Goal: Information Seeking & Learning: Find specific fact

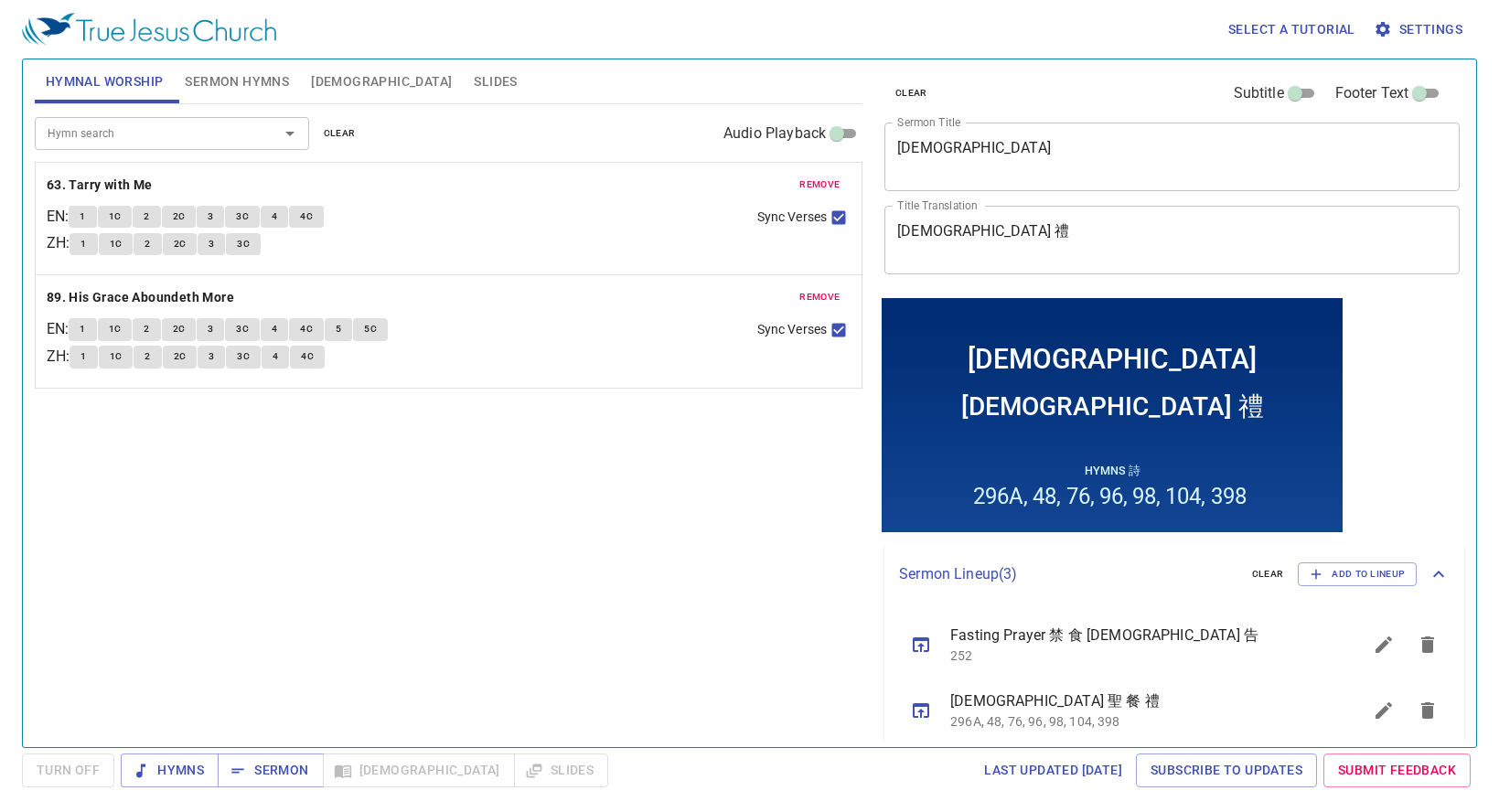
click at [359, 125] on button "clear" at bounding box center [339, 133] width 54 height 22
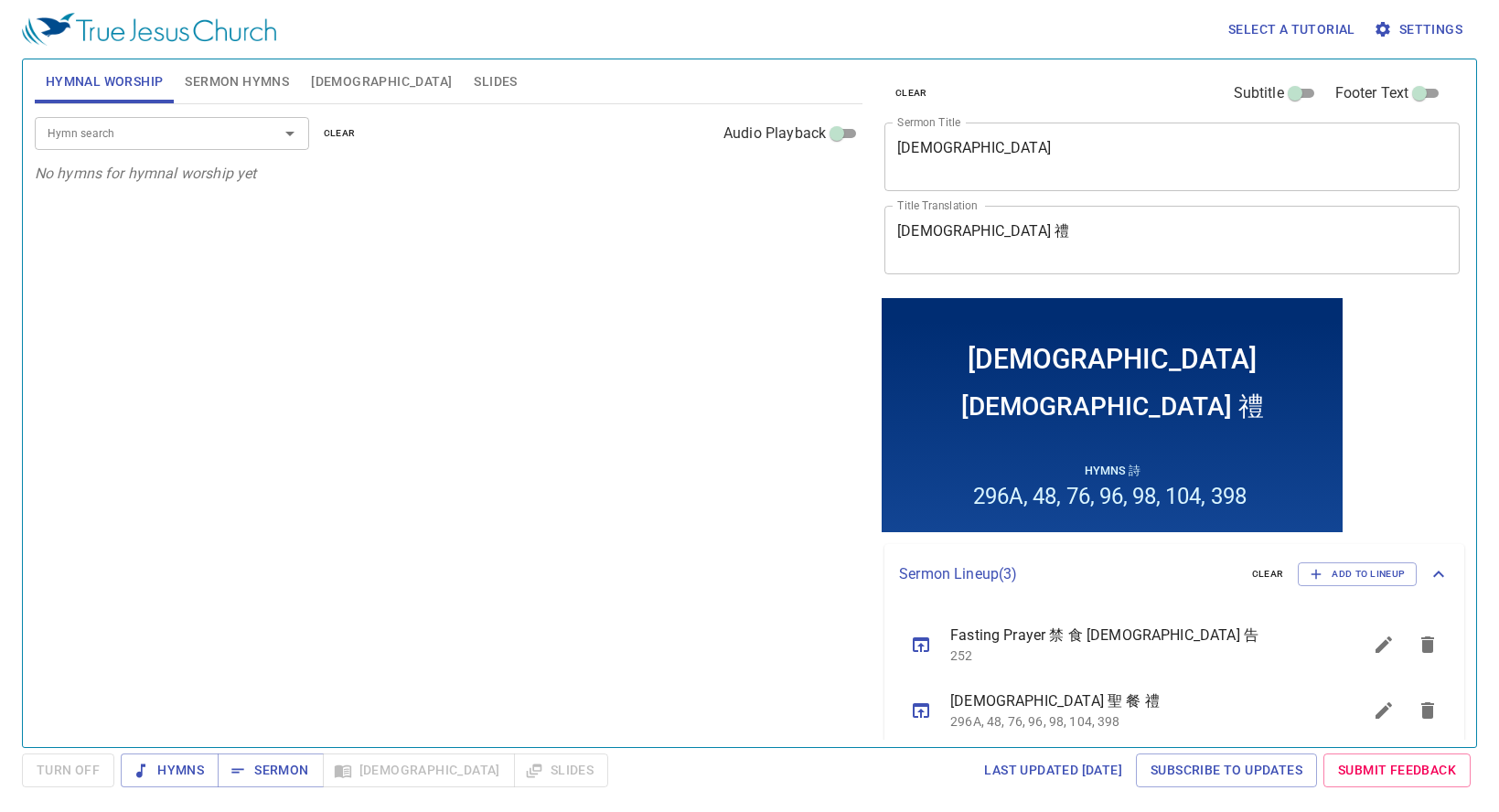
click at [134, 133] on input "Hymn search" at bounding box center [145, 132] width 210 height 21
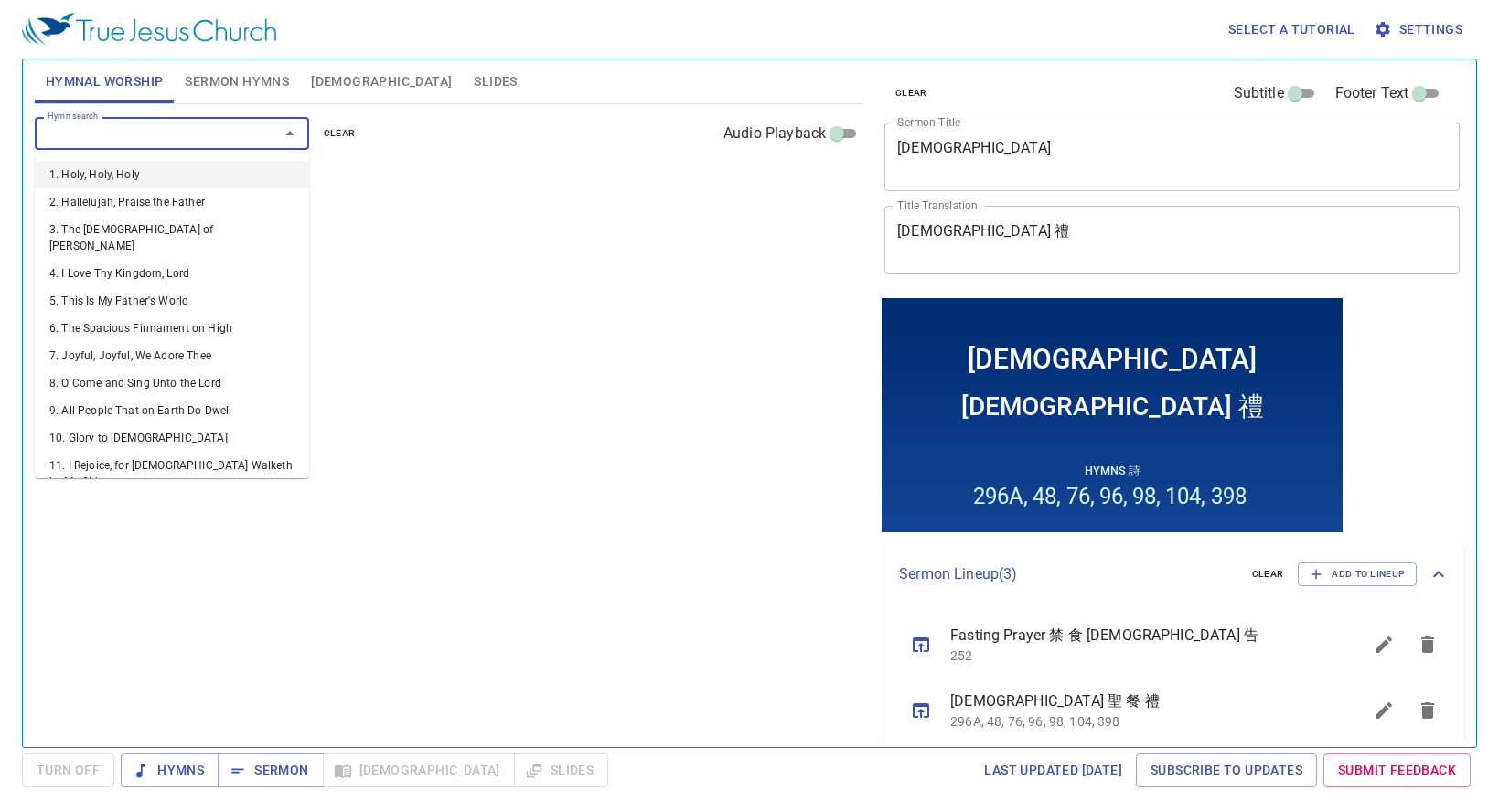
click at [134, 133] on input "Hymn search" at bounding box center [145, 132] width 210 height 21
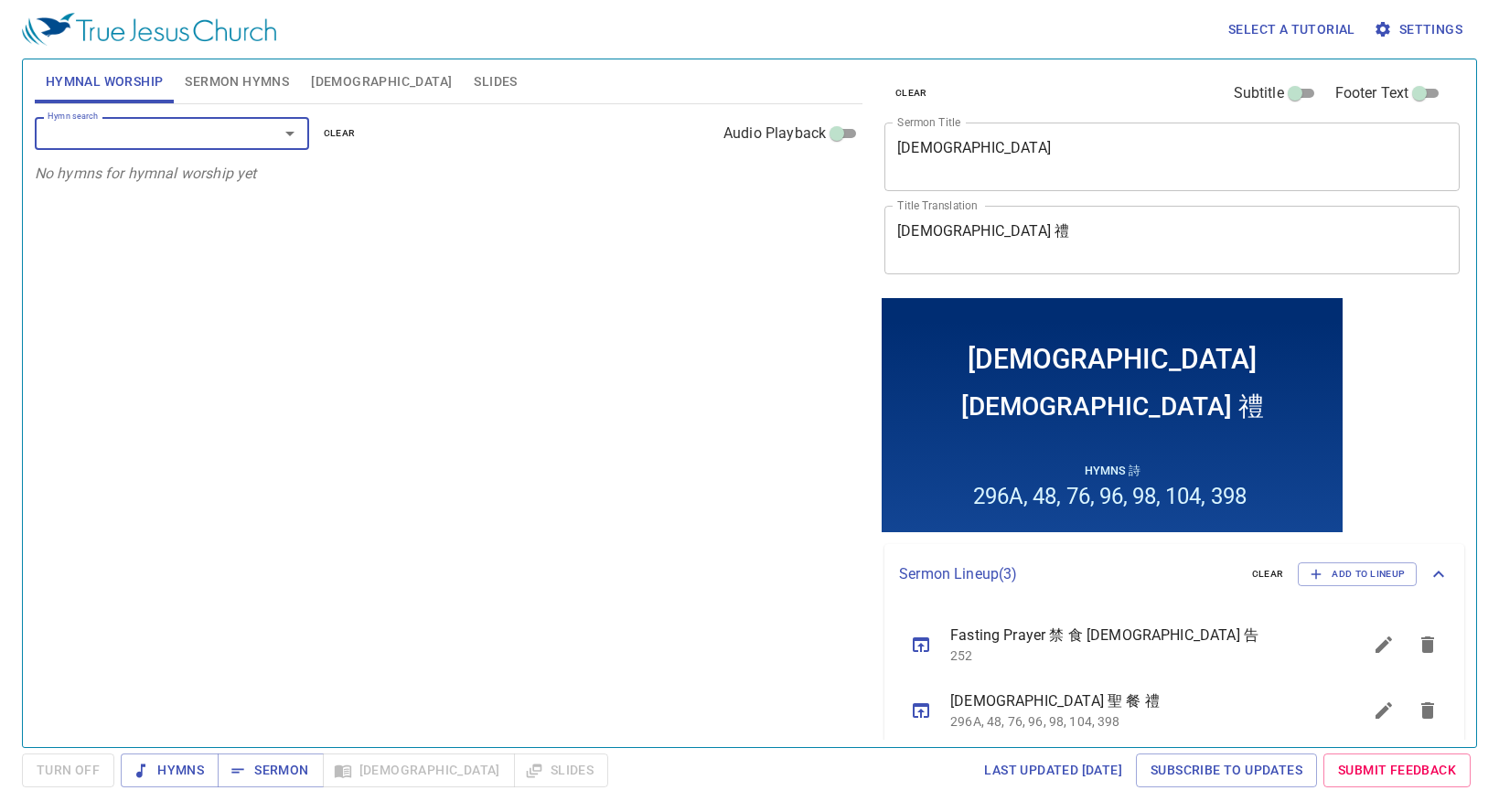
click at [155, 136] on input "Hymn search" at bounding box center [145, 132] width 210 height 21
click at [342, 136] on span "clear" at bounding box center [339, 133] width 32 height 17
click at [212, 129] on input "Hymn search" at bounding box center [145, 132] width 210 height 21
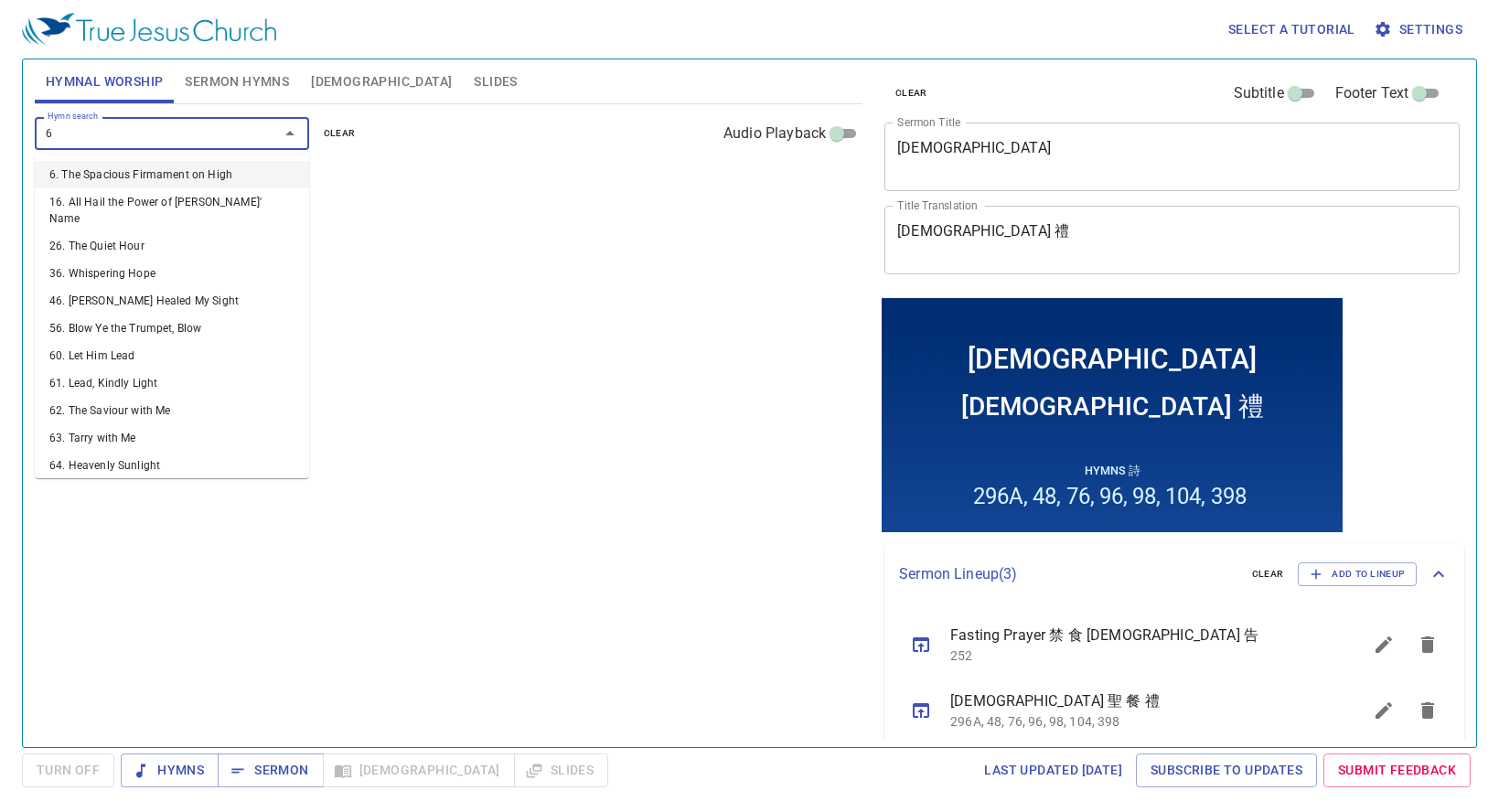
type input "65"
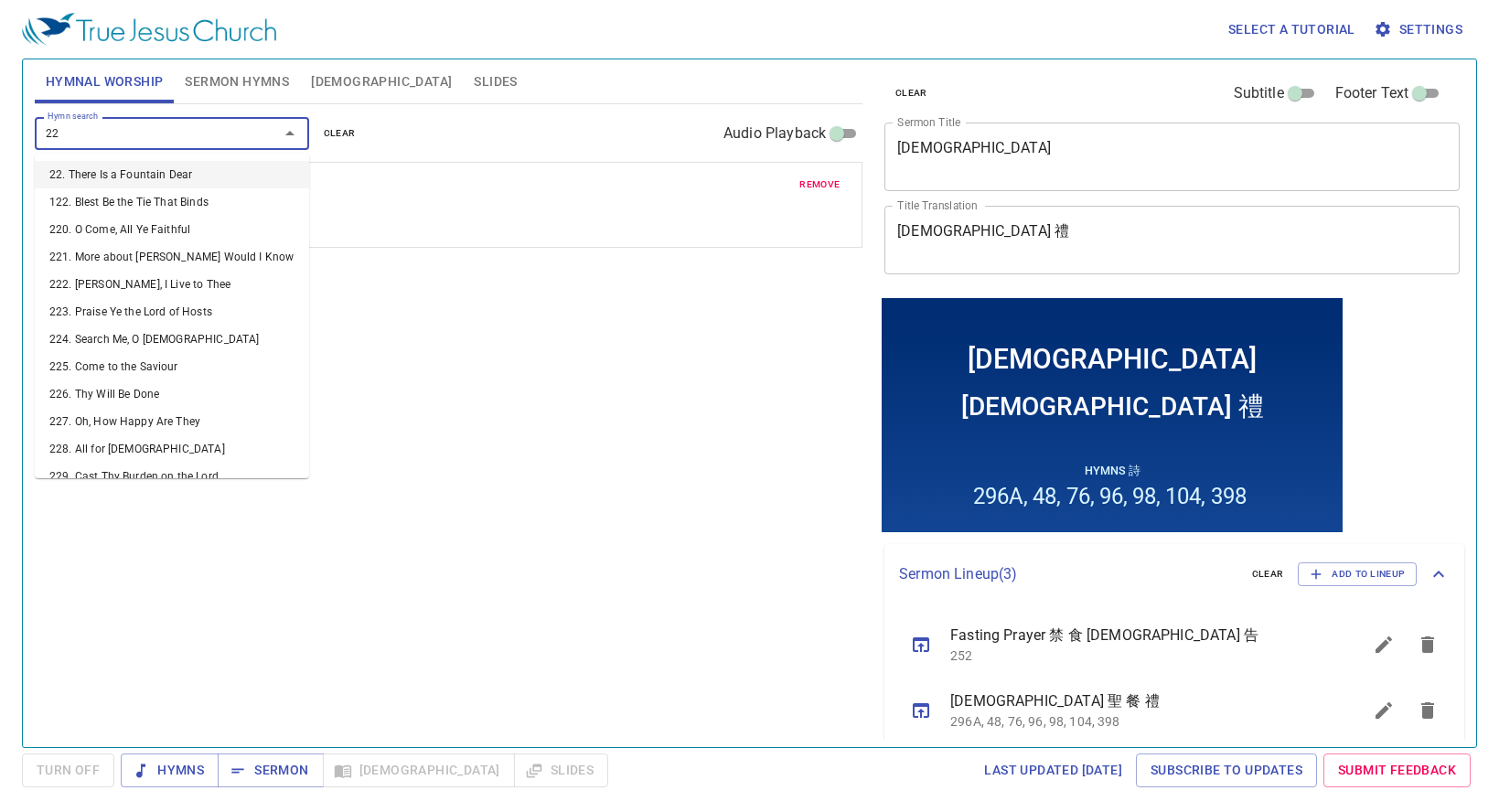
type input "221"
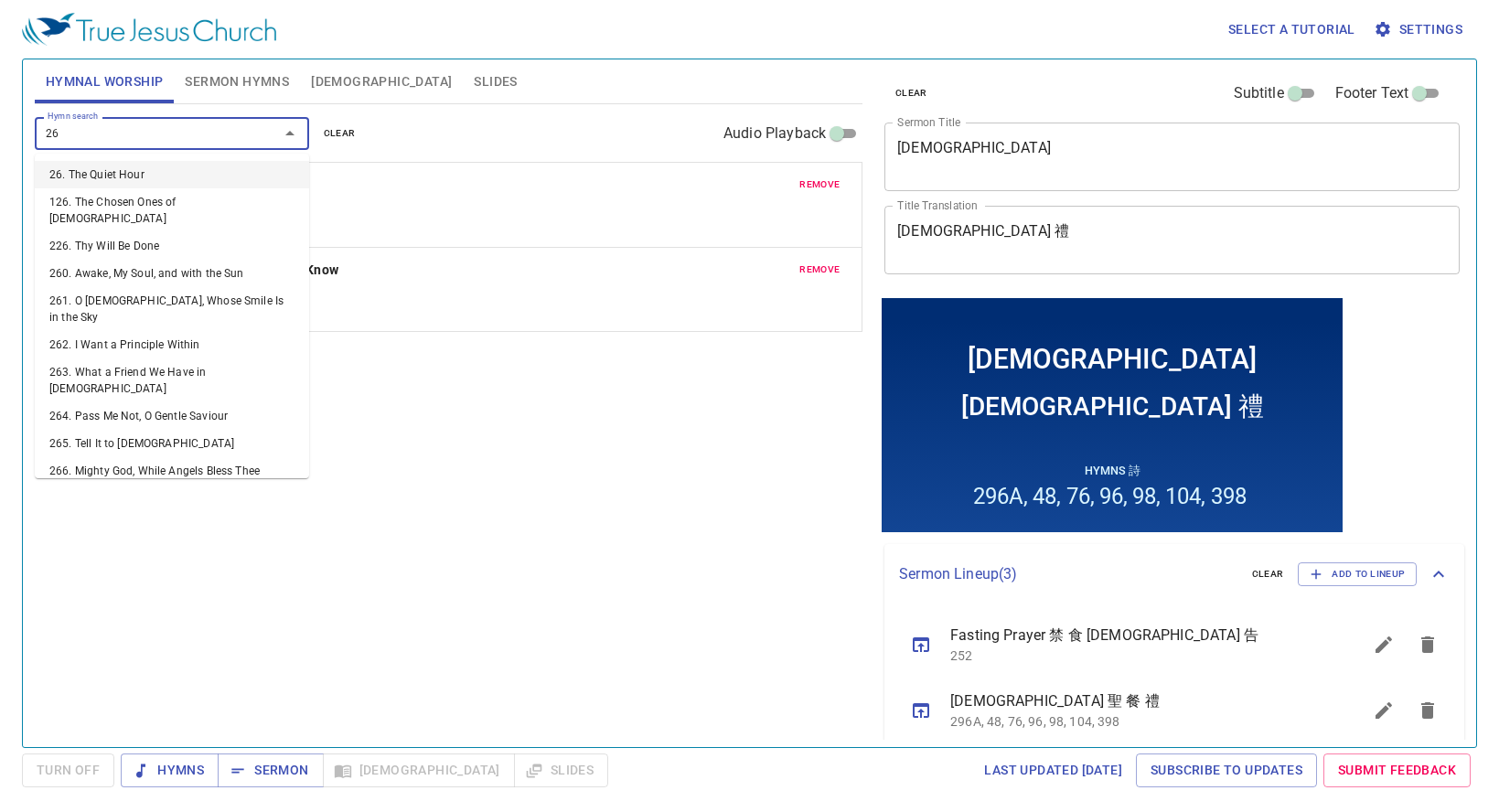
type input "269"
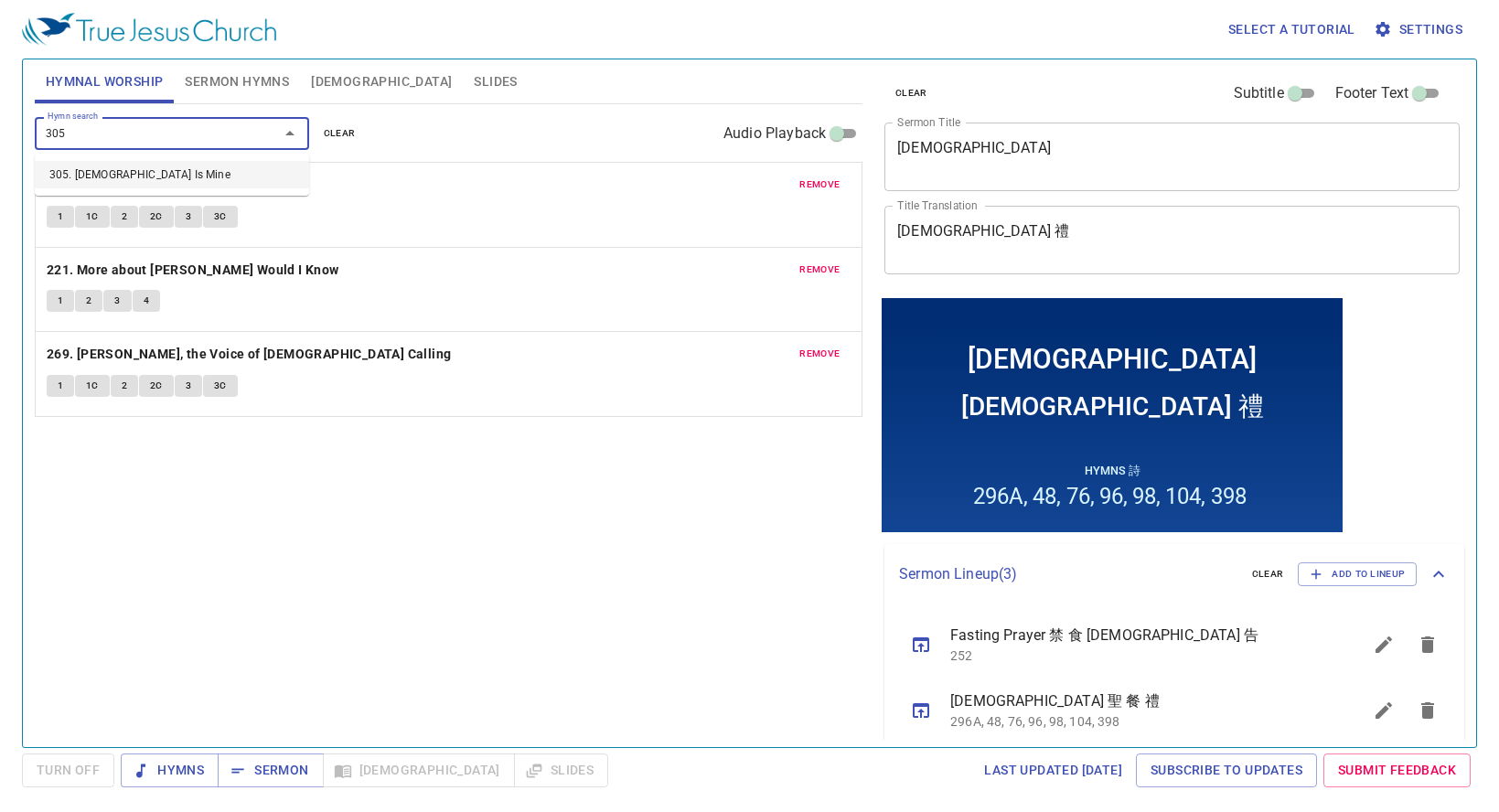
type input "305. [DEMOGRAPHIC_DATA] Is Mine"
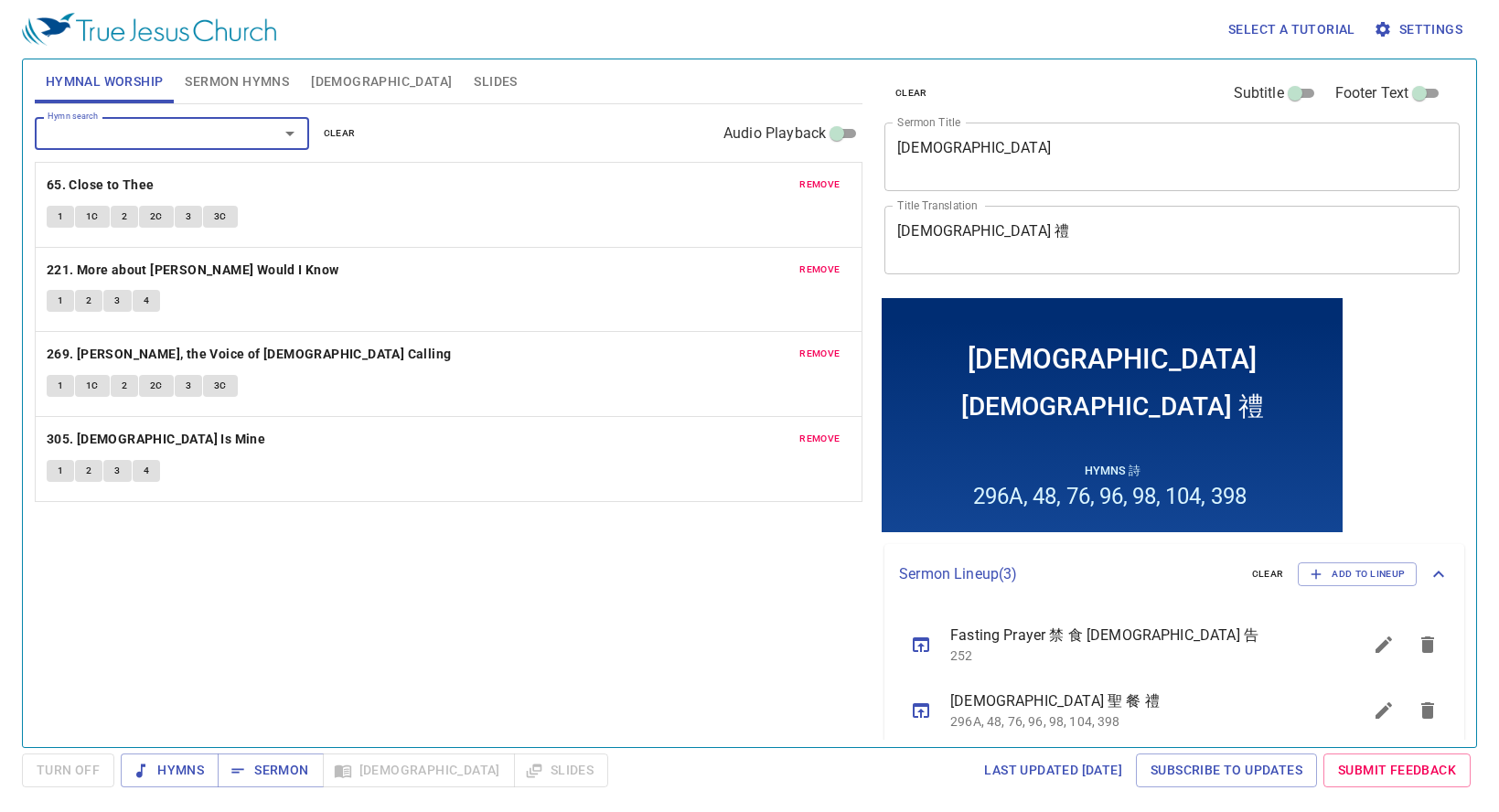
click at [198, 88] on span "Sermon Hymns" at bounding box center [236, 82] width 104 height 23
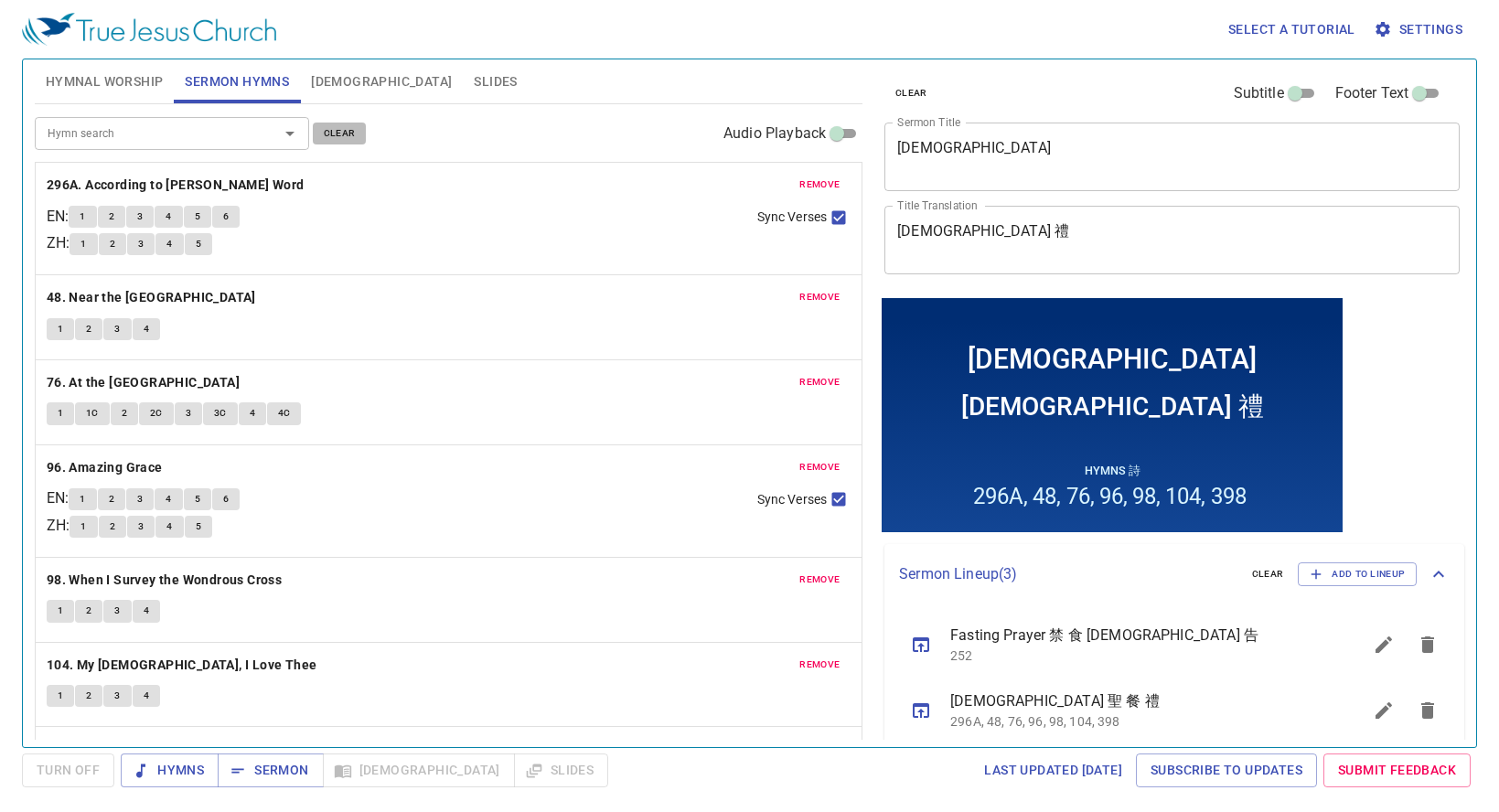
click at [340, 134] on span "clear" at bounding box center [339, 133] width 32 height 17
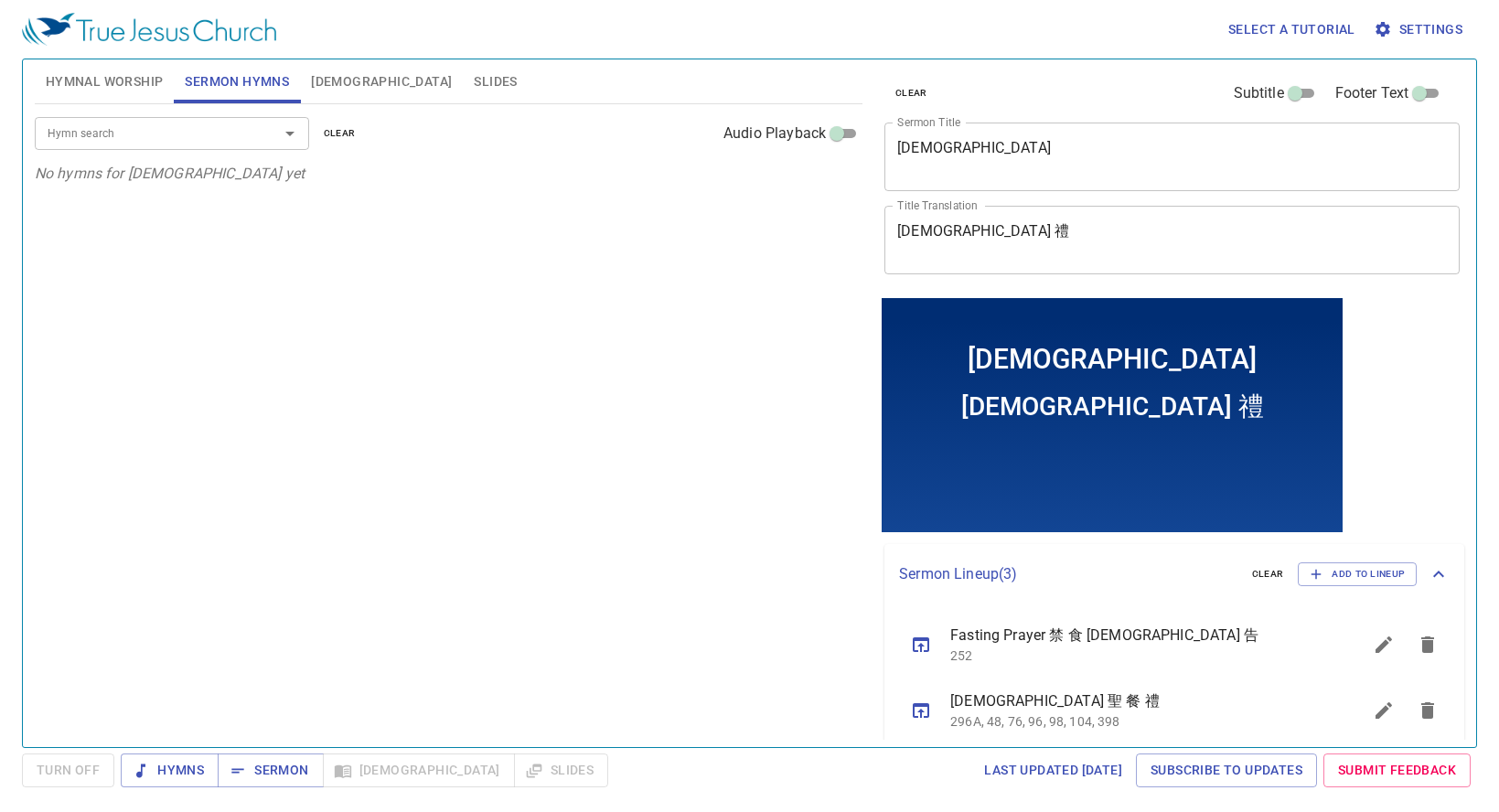
click at [175, 136] on input "Hymn search" at bounding box center [145, 132] width 210 height 21
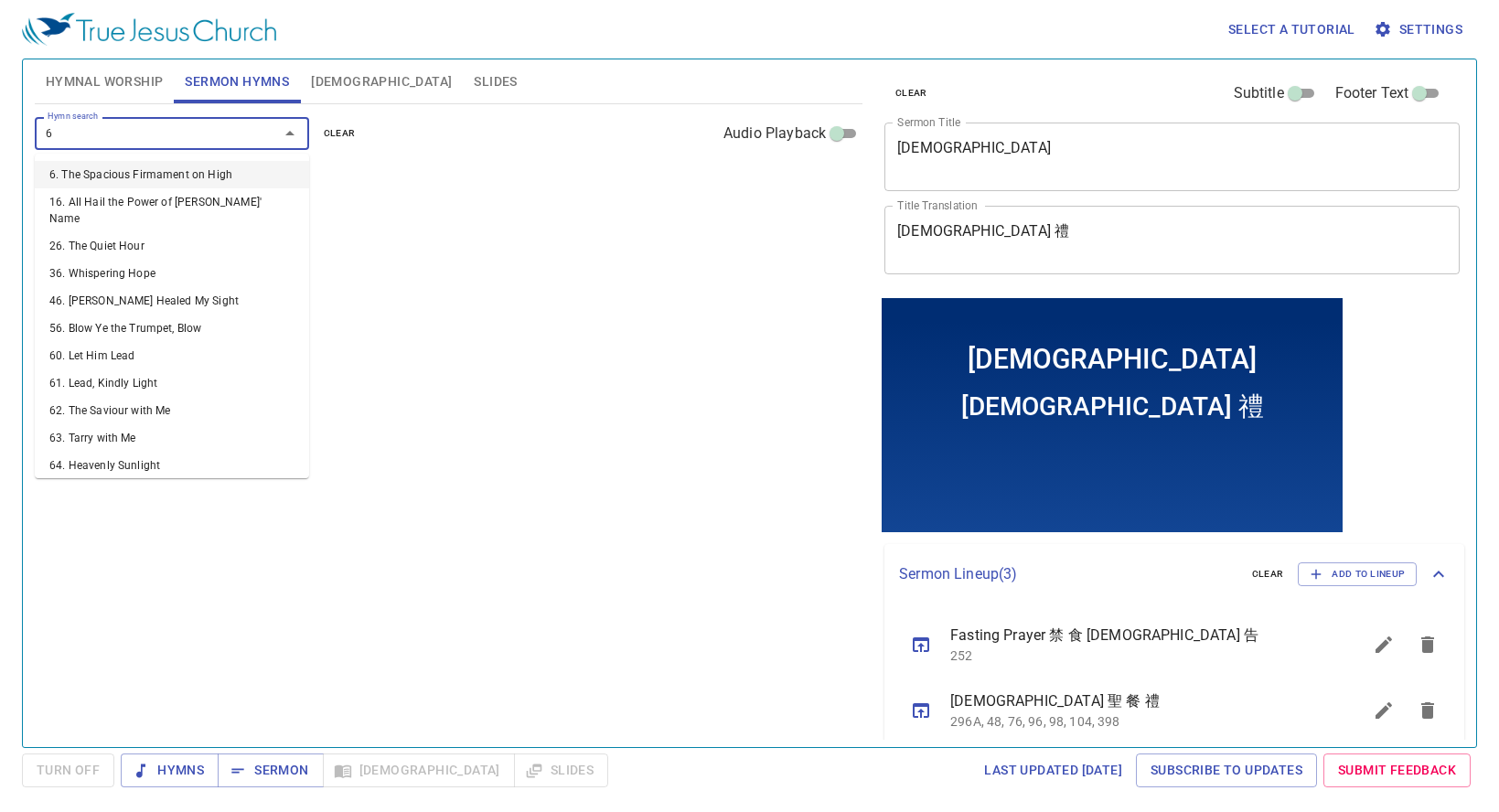
type input "63"
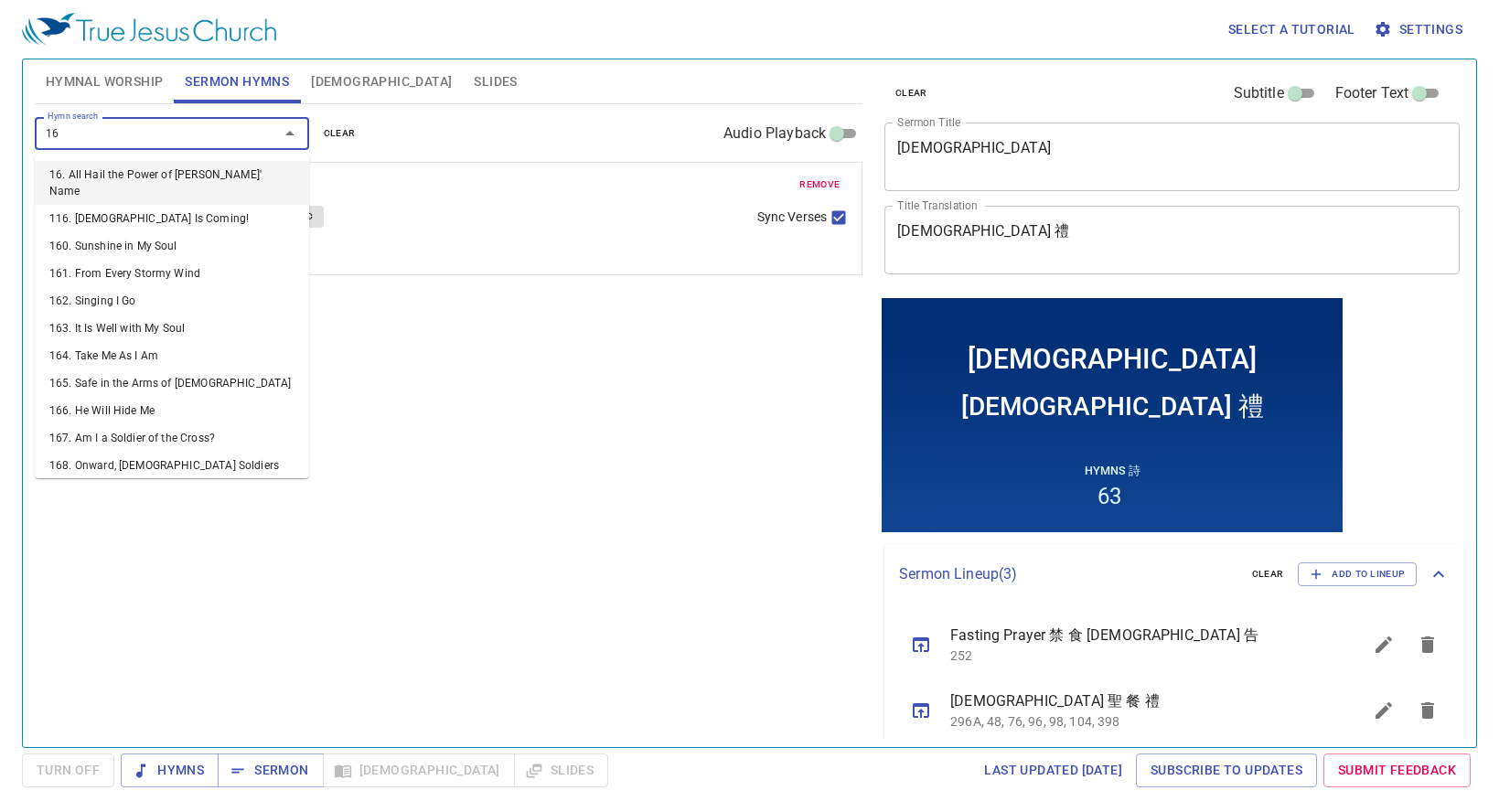
type input "165"
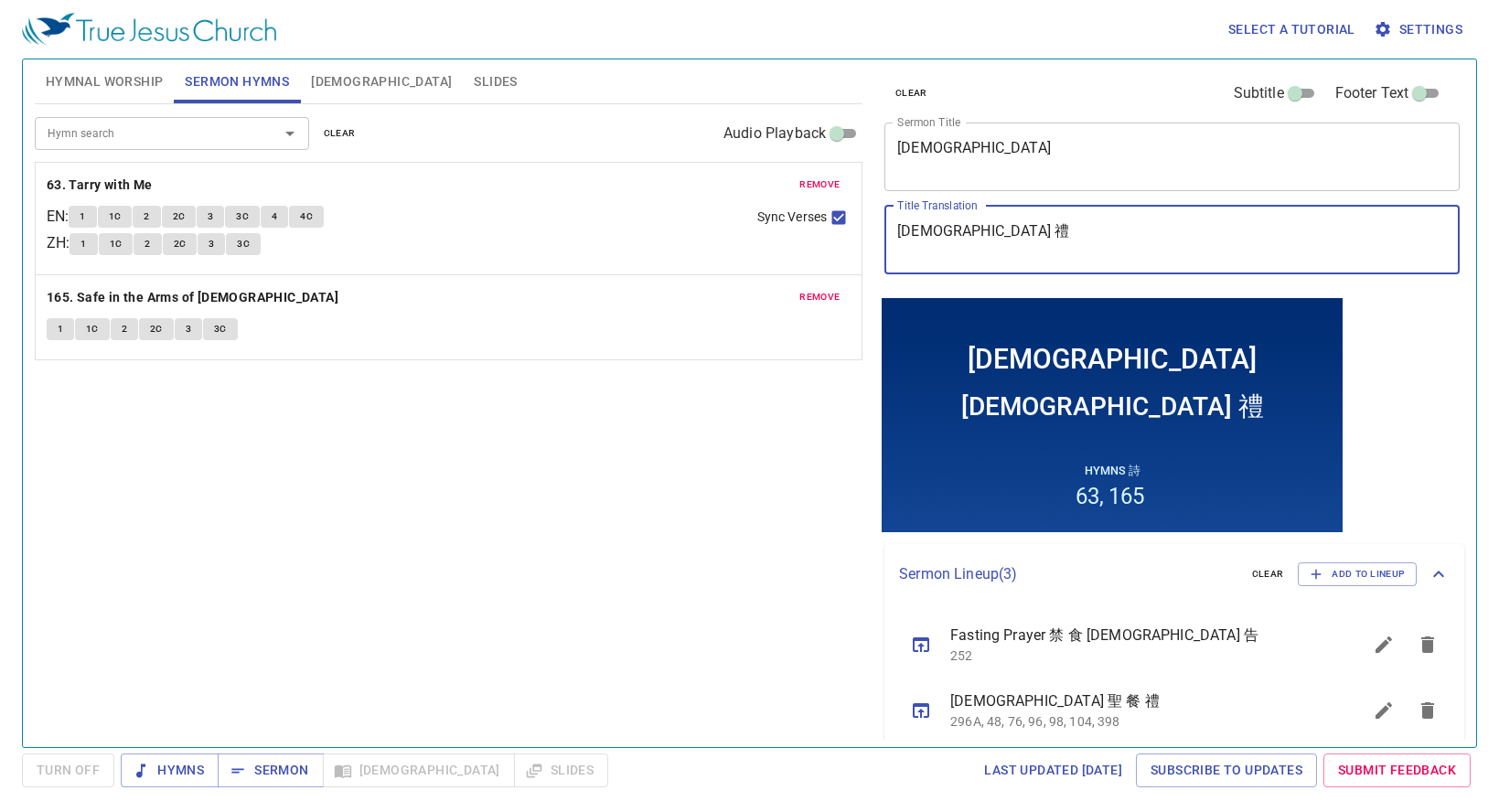
drag, startPoint x: 976, startPoint y: 235, endPoint x: 831, endPoint y: 229, distance: 145.1
click at [831, 229] on div "Hymnal Worship Sermon Hymns Bible Slides Hymn search Hymn search clear Audio Pl…" at bounding box center [750, 396] width 1444 height 688
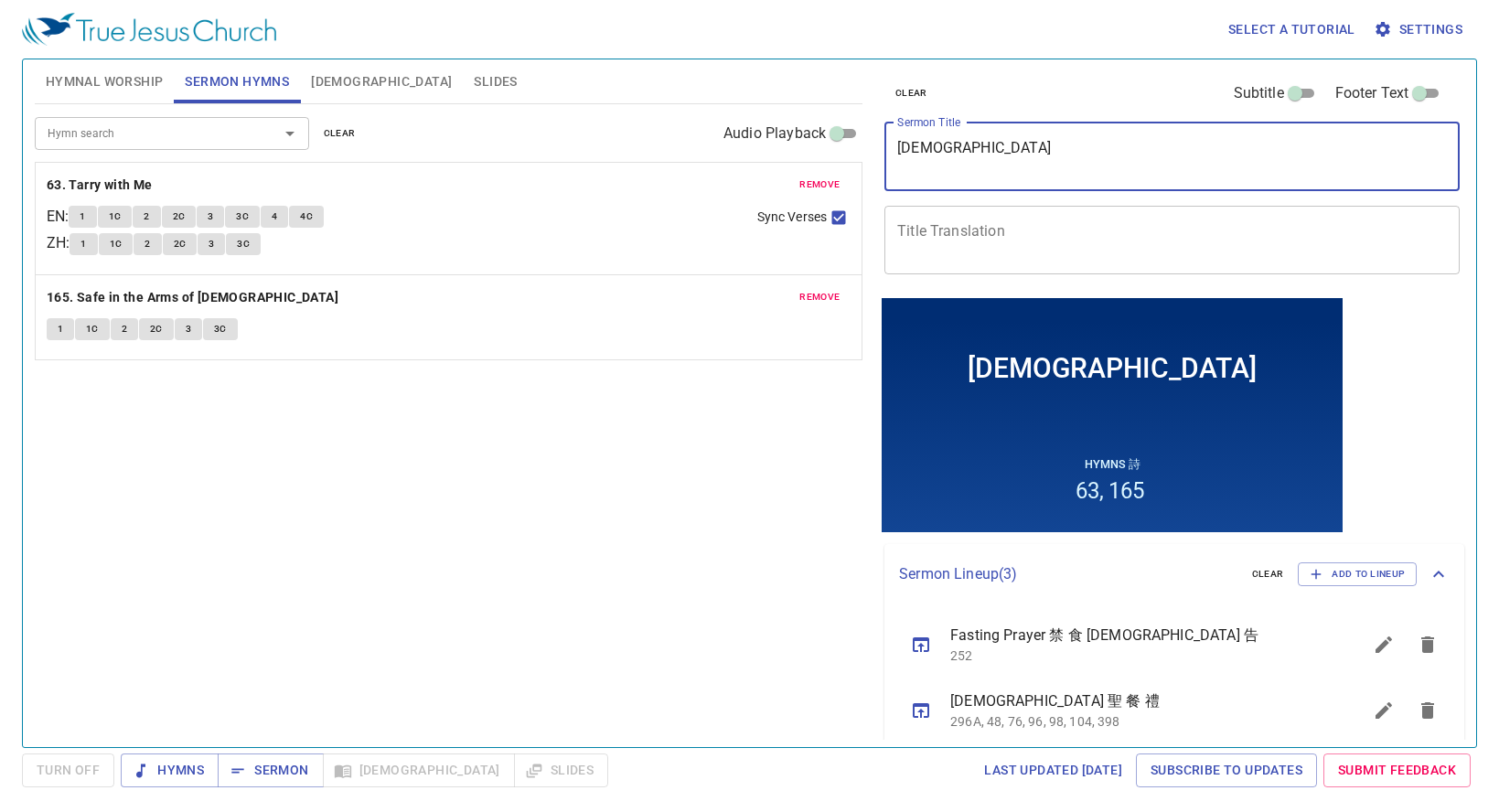
drag, startPoint x: 1029, startPoint y: 172, endPoint x: 828, endPoint y: 156, distance: 201.6
click at [828, 156] on div "Hymnal Worship Sermon Hymns Bible Slides Hymn search Hymn search clear Audio Pl…" at bounding box center [750, 396] width 1444 height 688
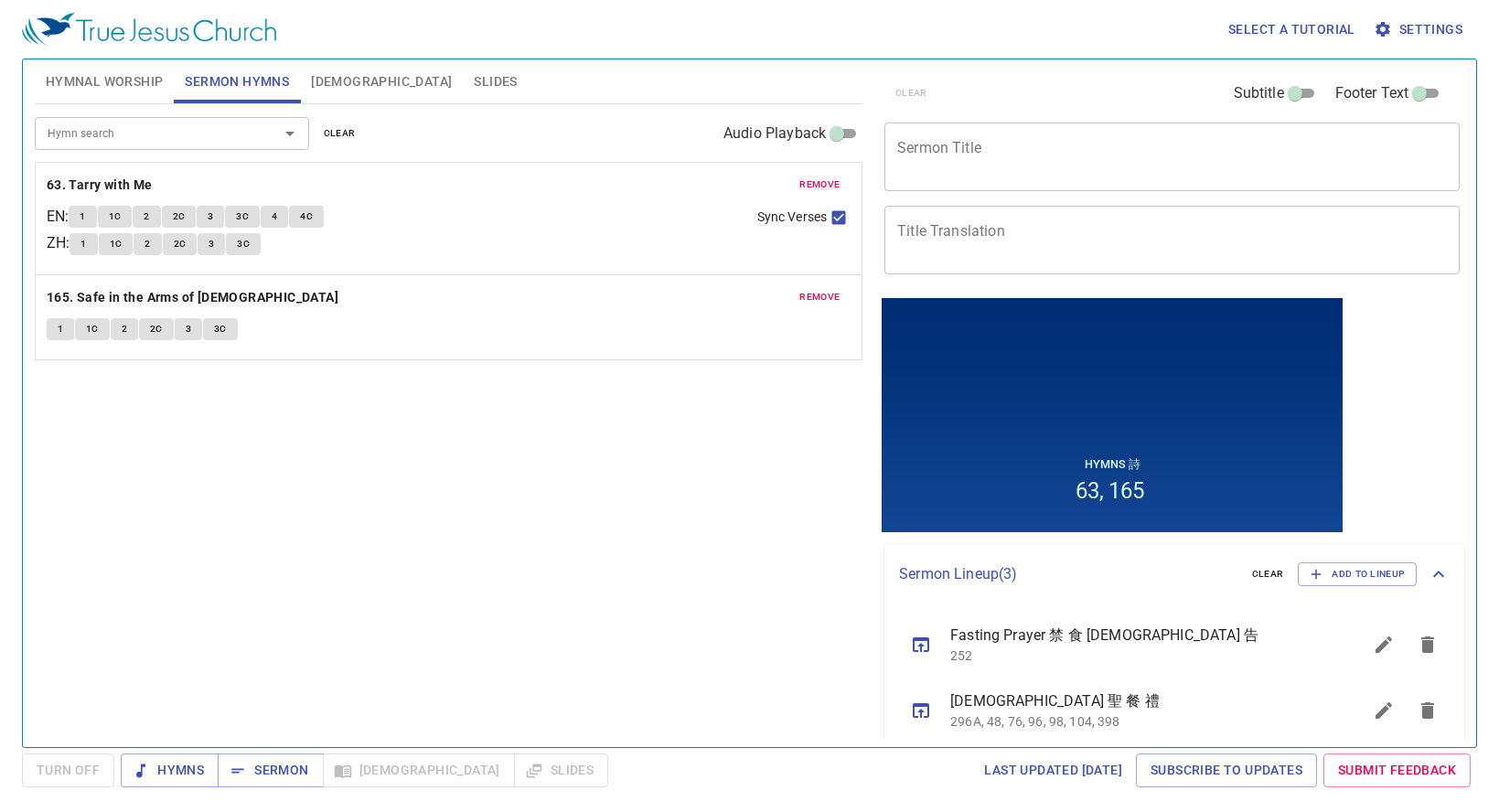
click at [519, 390] on div "Hymn search Hymn search clear Audio Playback remove 63. Tarry with Me EN : 1 1C…" at bounding box center [449, 417] width 828 height 627
click at [942, 135] on div "x Sermon Title" at bounding box center [1173, 156] width 576 height 69
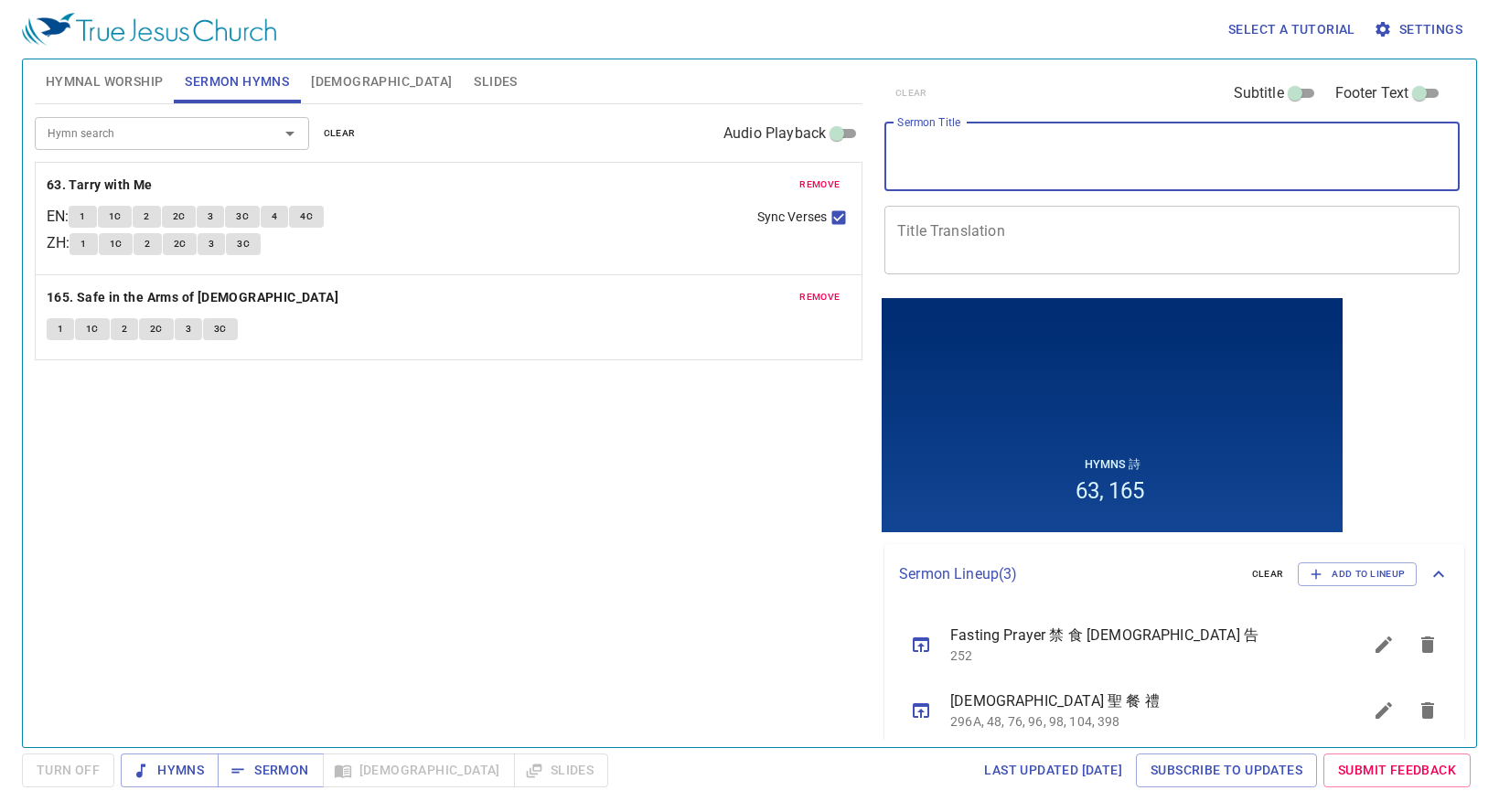
paste textarea "我的心切慕神 My soul longs for God"
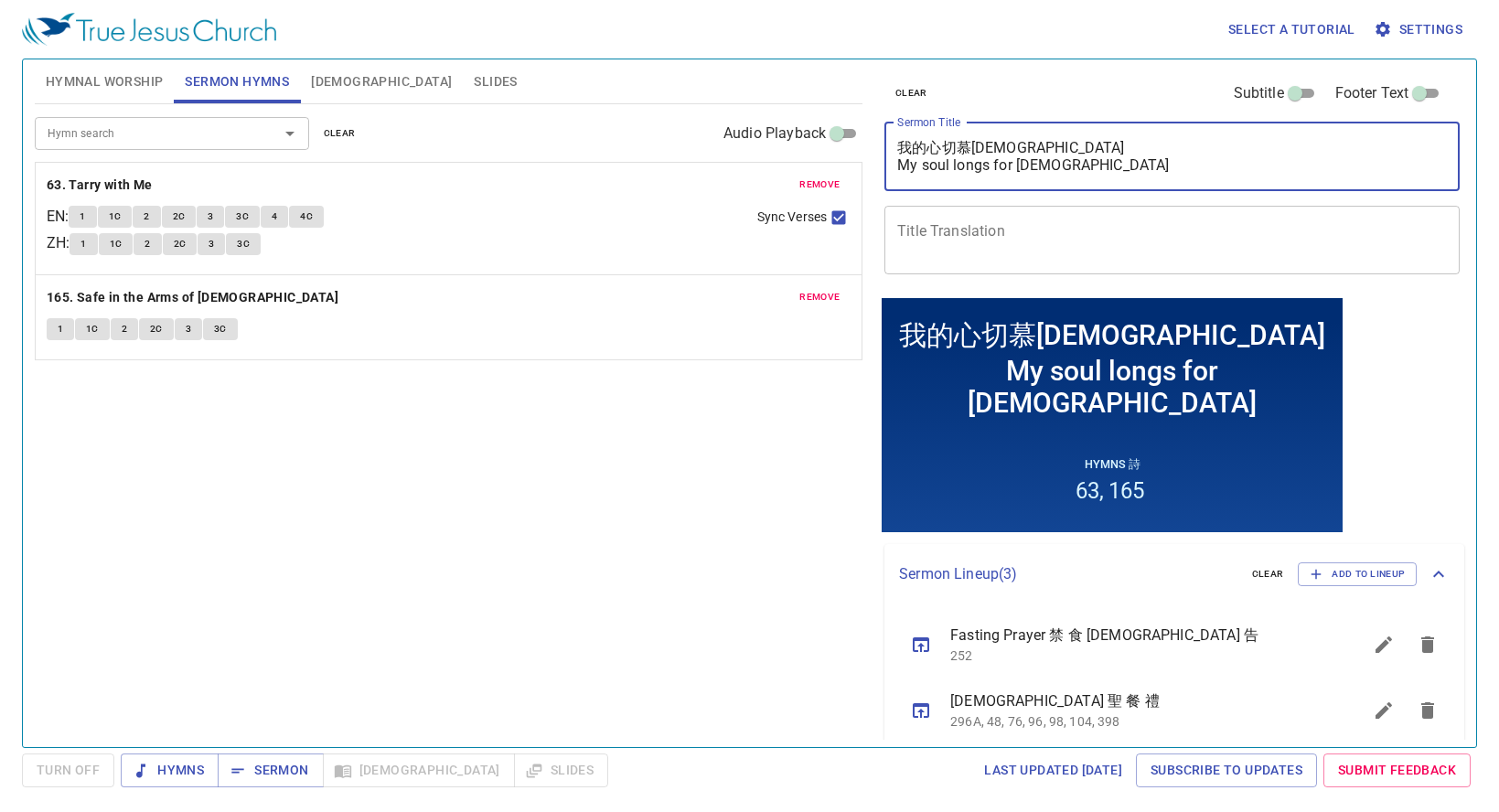
drag, startPoint x: 991, startPoint y: 145, endPoint x: 882, endPoint y: 152, distance: 109.2
click at [852, 152] on div "Hymnal Worship Sermon Hymns Bible Slides Hymn search Hymn search clear Audio Pl…" at bounding box center [750, 396] width 1444 height 688
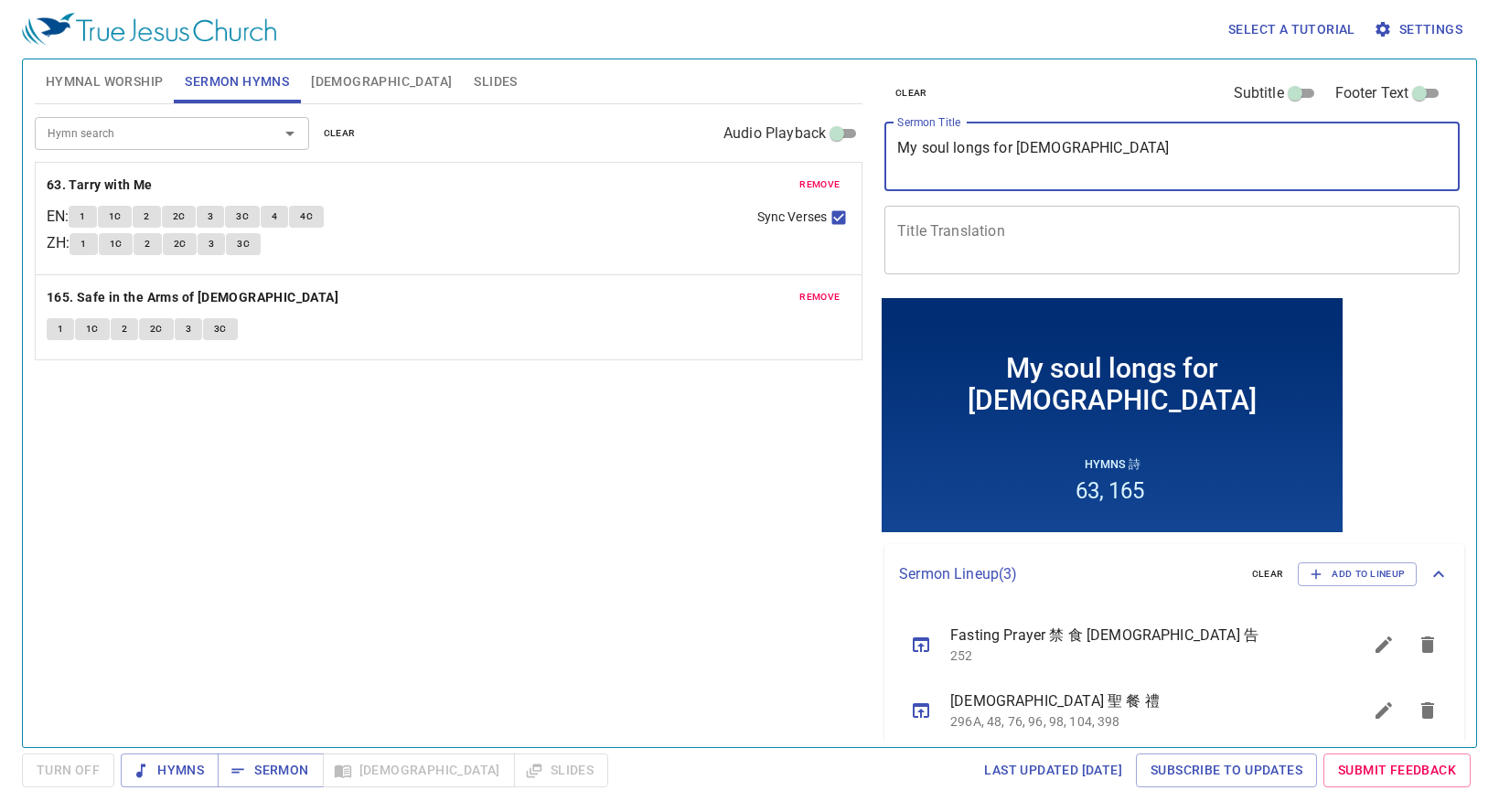
type textarea "My soul longs for God"
click at [958, 241] on textarea "Title Translation" at bounding box center [1173, 240] width 550 height 35
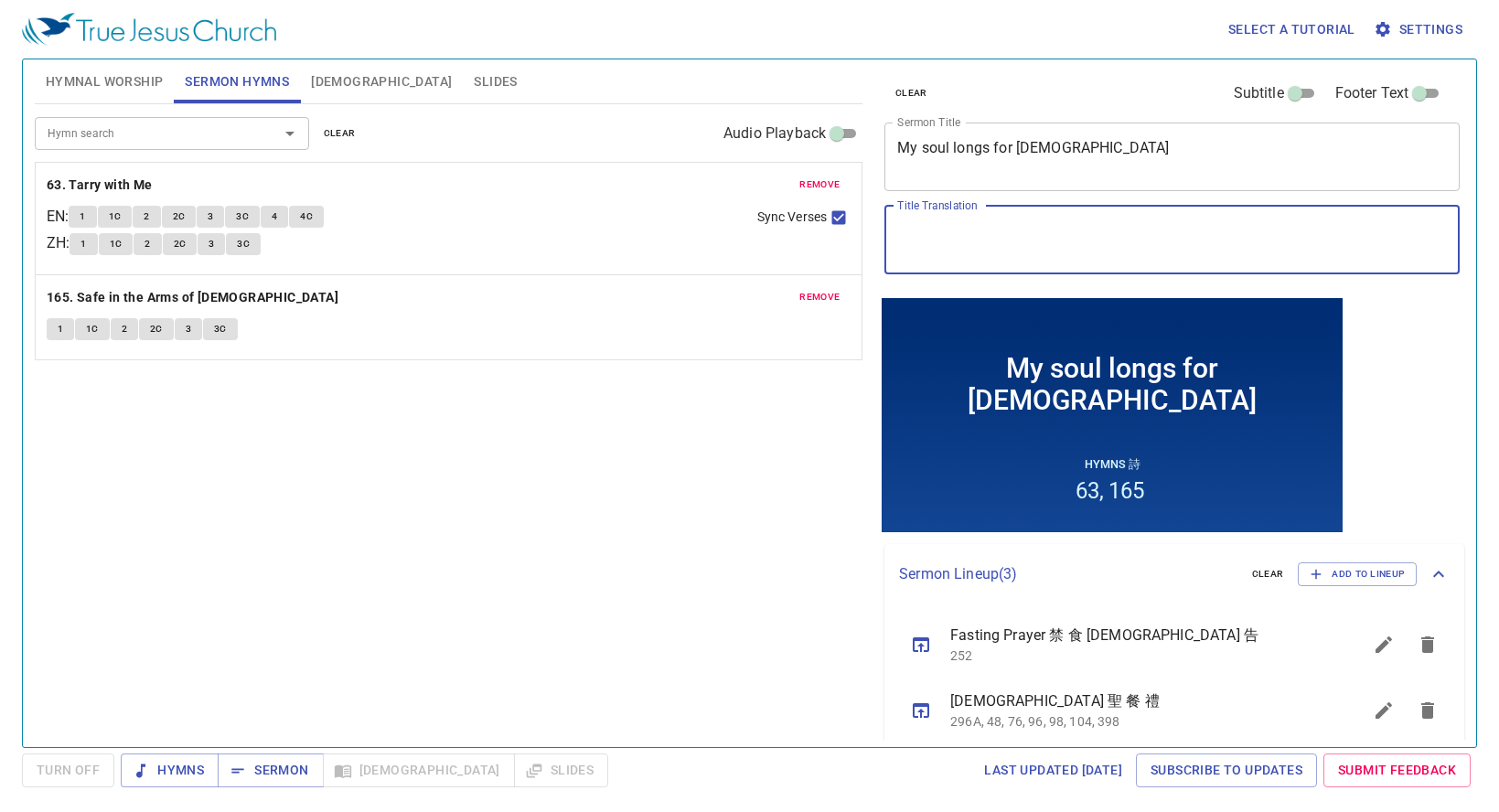
paste textarea "我的心切慕神"
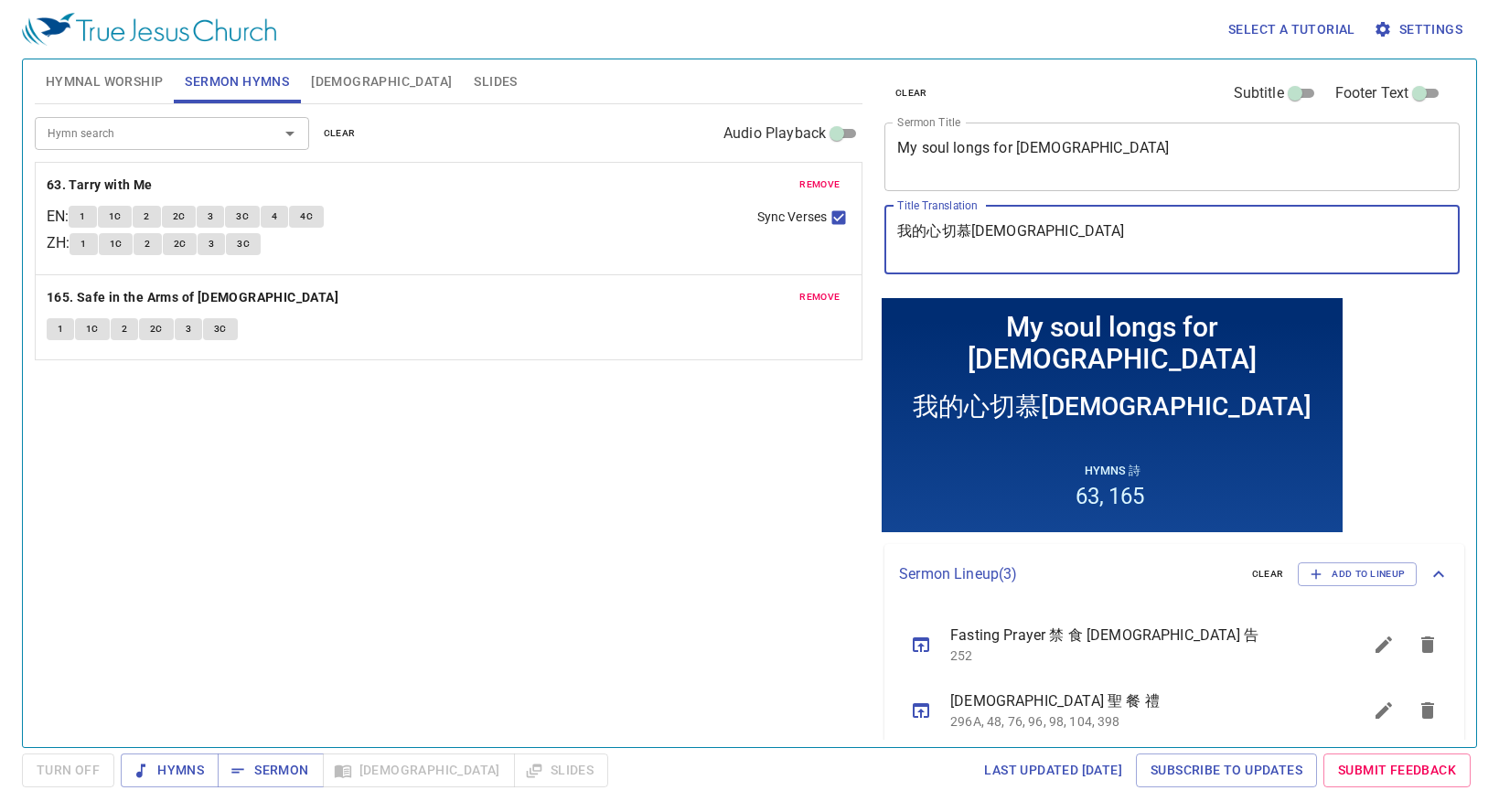
type textarea "我的心切慕神"
click at [921, 136] on div "My soul longs for God x Sermon Title" at bounding box center [1173, 156] width 576 height 69
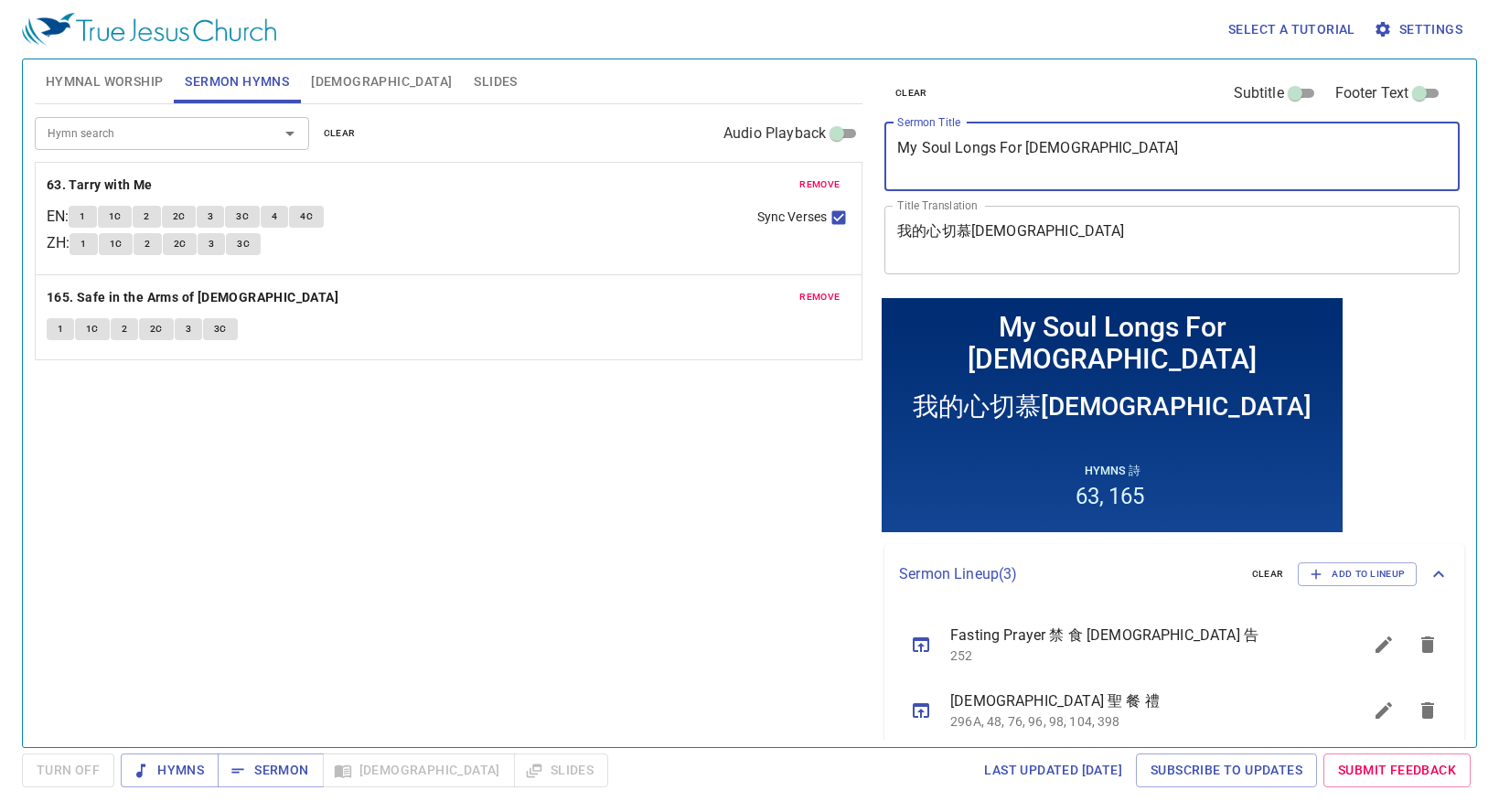
type textarea "My Soul Longs For [DEMOGRAPHIC_DATA]"
drag, startPoint x: 970, startPoint y: 230, endPoint x: 1021, endPoint y: 269, distance: 64.2
click at [970, 232] on textarea "我的心切慕神" at bounding box center [1173, 240] width 550 height 35
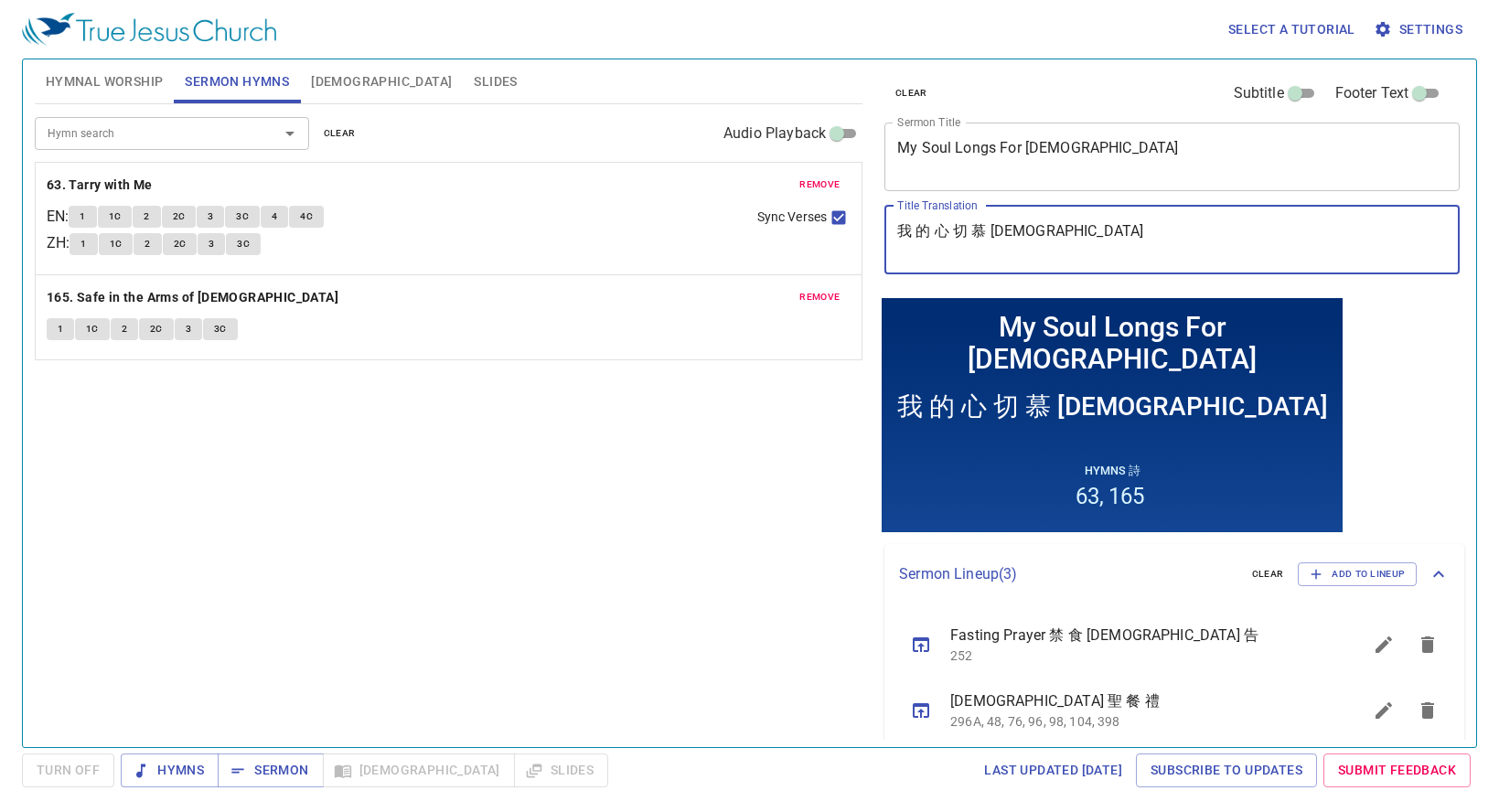
type textarea "我 的 心 切 慕 [DEMOGRAPHIC_DATA]"
click at [584, 473] on div "Hymn search Hymn search clear Audio Playback remove 63. Tarry with Me EN : 1 1C…" at bounding box center [449, 417] width 828 height 627
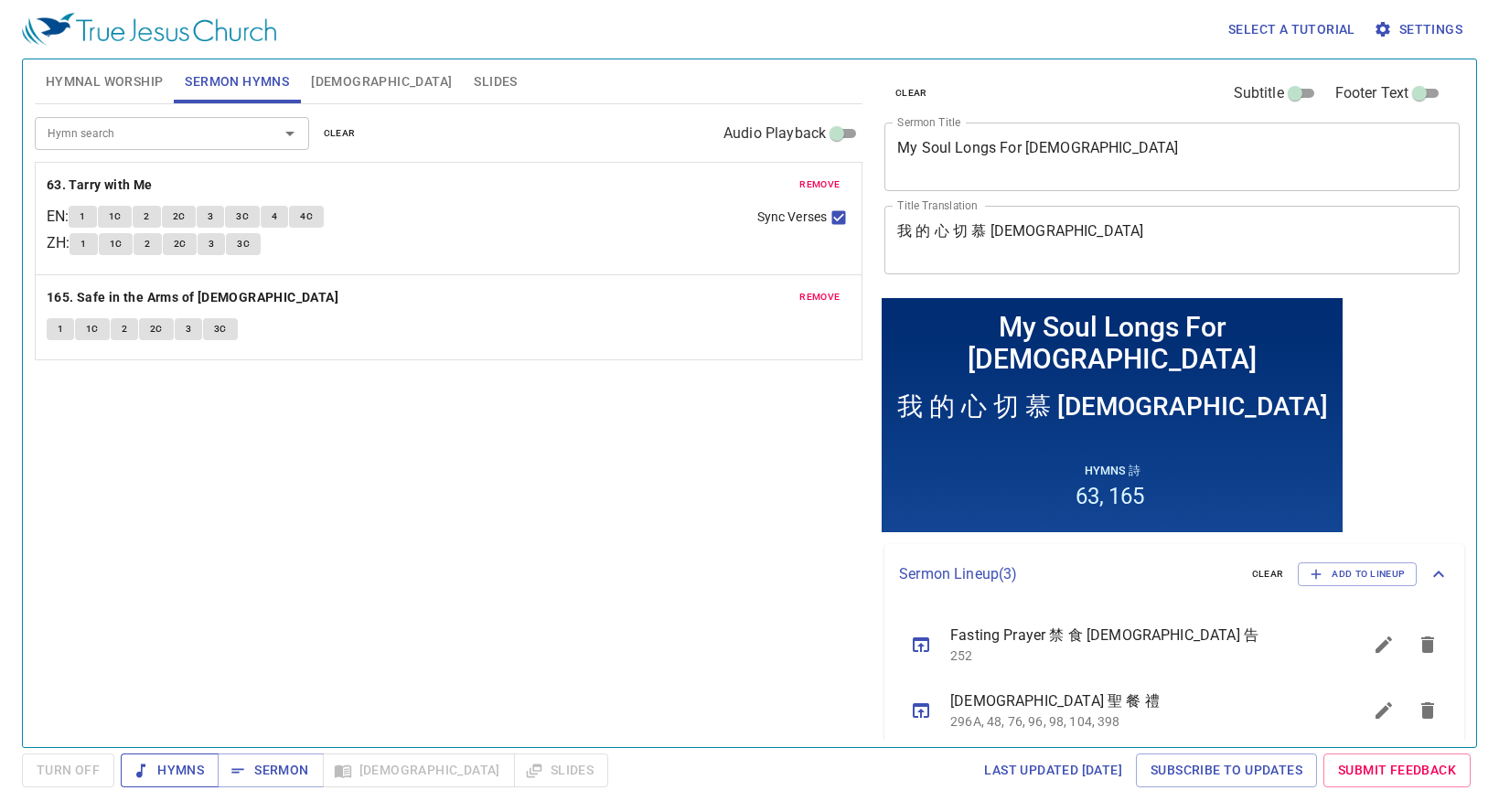
click at [187, 776] on span "Hymns" at bounding box center [169, 770] width 69 height 23
click at [118, 73] on span "Hymnal Worship" at bounding box center [105, 82] width 118 height 23
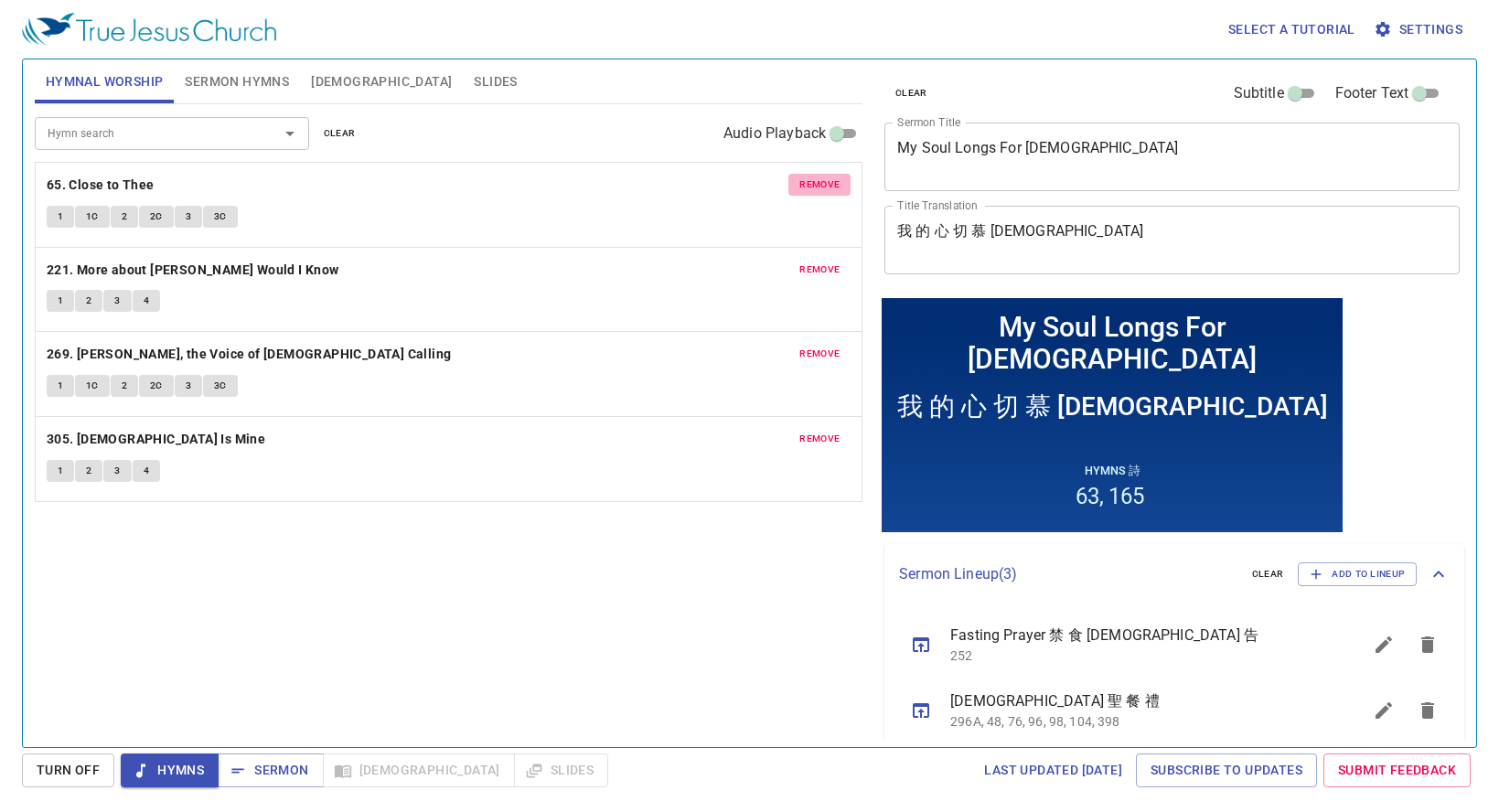
click at [809, 189] on span "remove" at bounding box center [819, 185] width 40 height 17
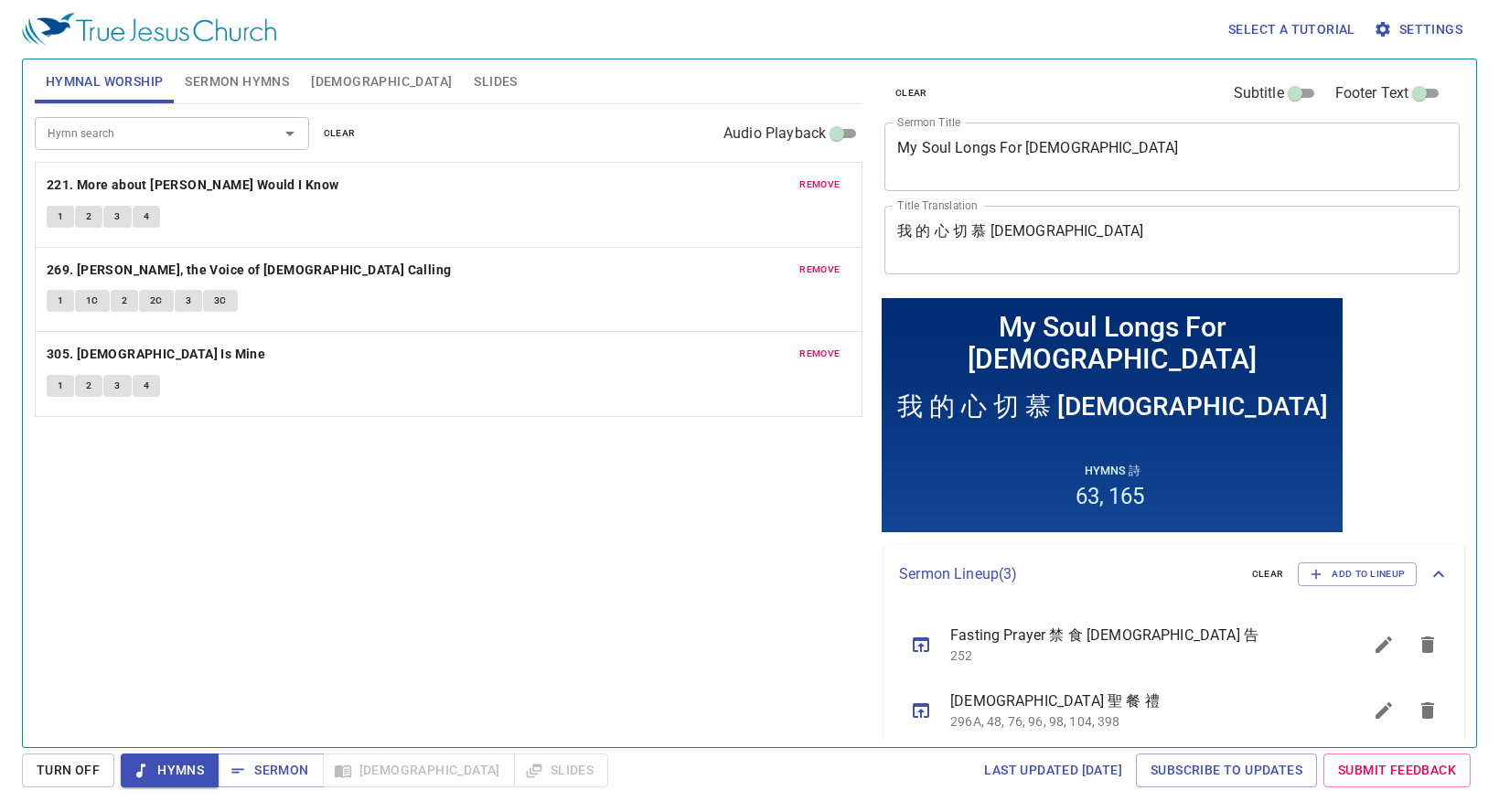
click at [821, 179] on span "remove" at bounding box center [819, 185] width 40 height 17
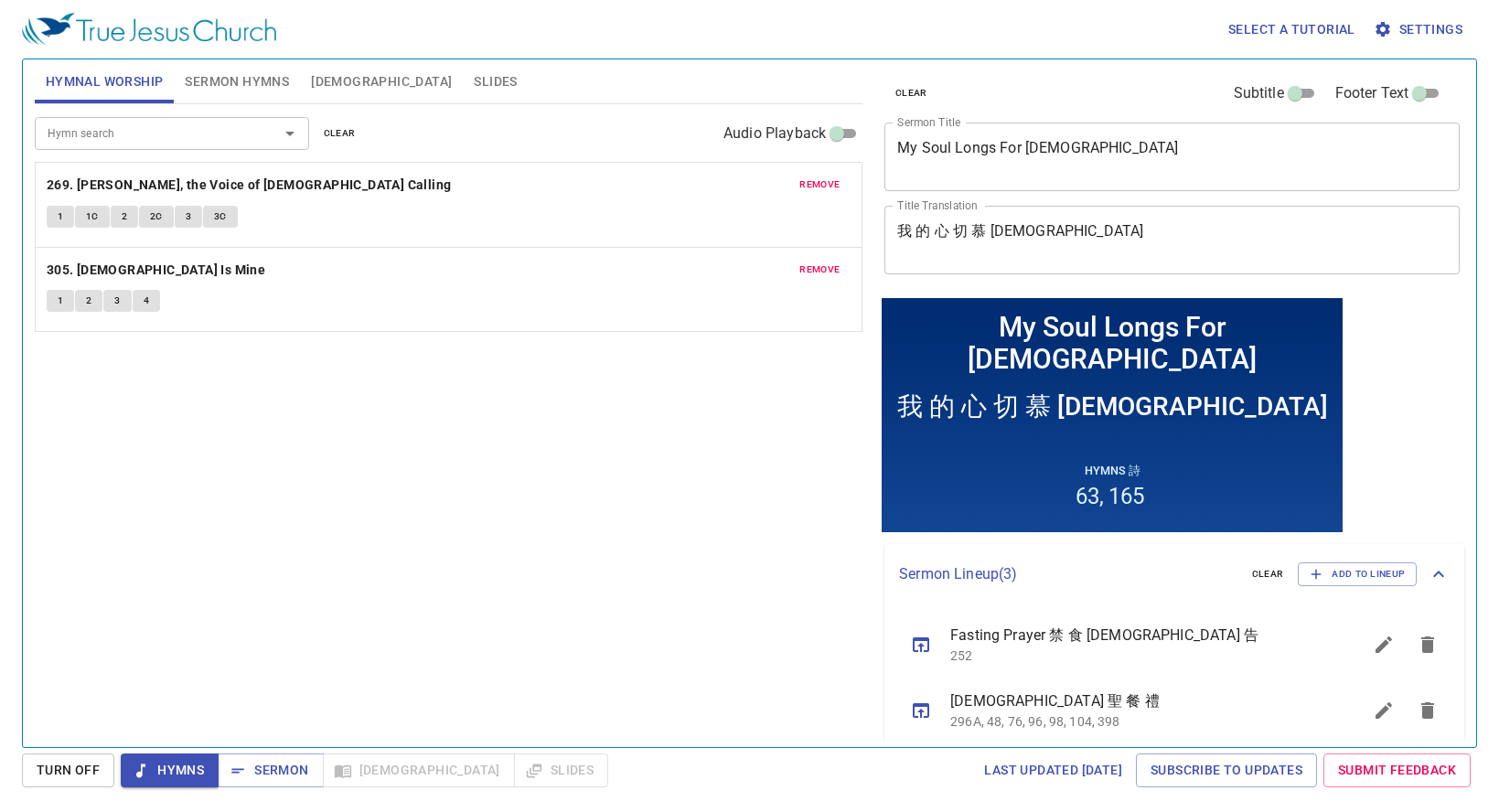
click at [821, 179] on span "remove" at bounding box center [819, 185] width 40 height 17
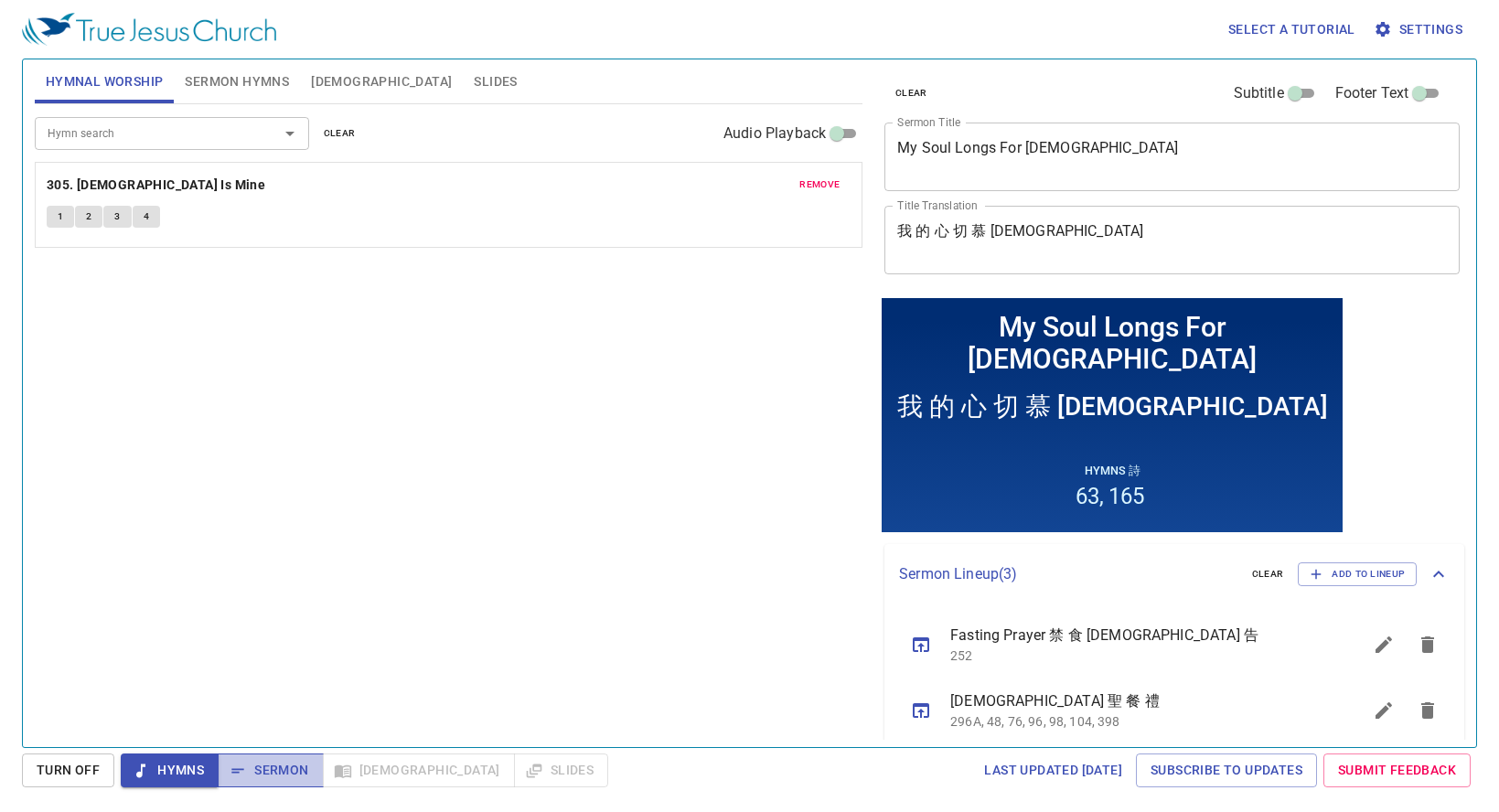
click at [263, 772] on span "Sermon" at bounding box center [270, 770] width 76 height 23
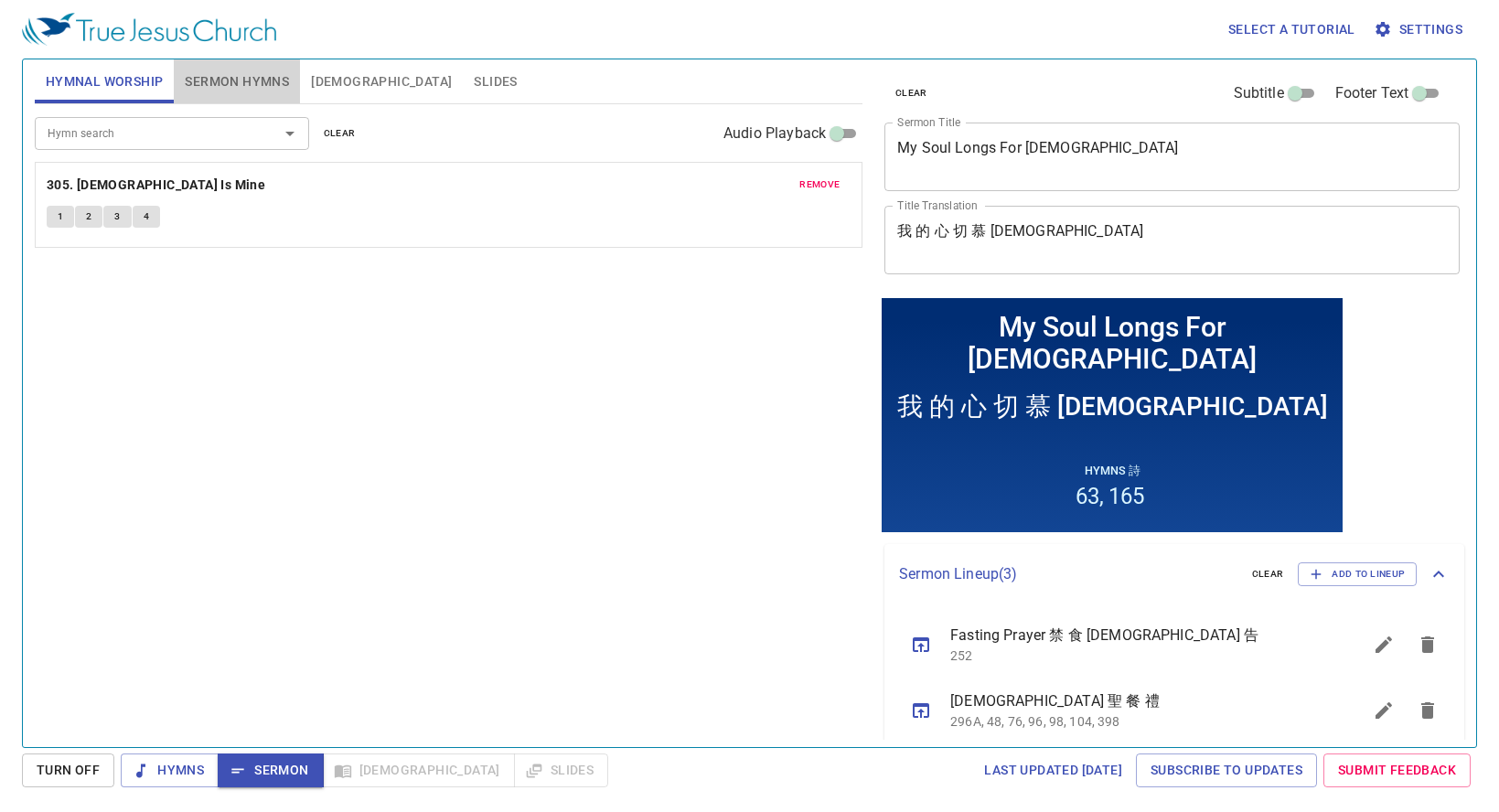
click at [249, 73] on span "Sermon Hymns" at bounding box center [236, 82] width 104 height 23
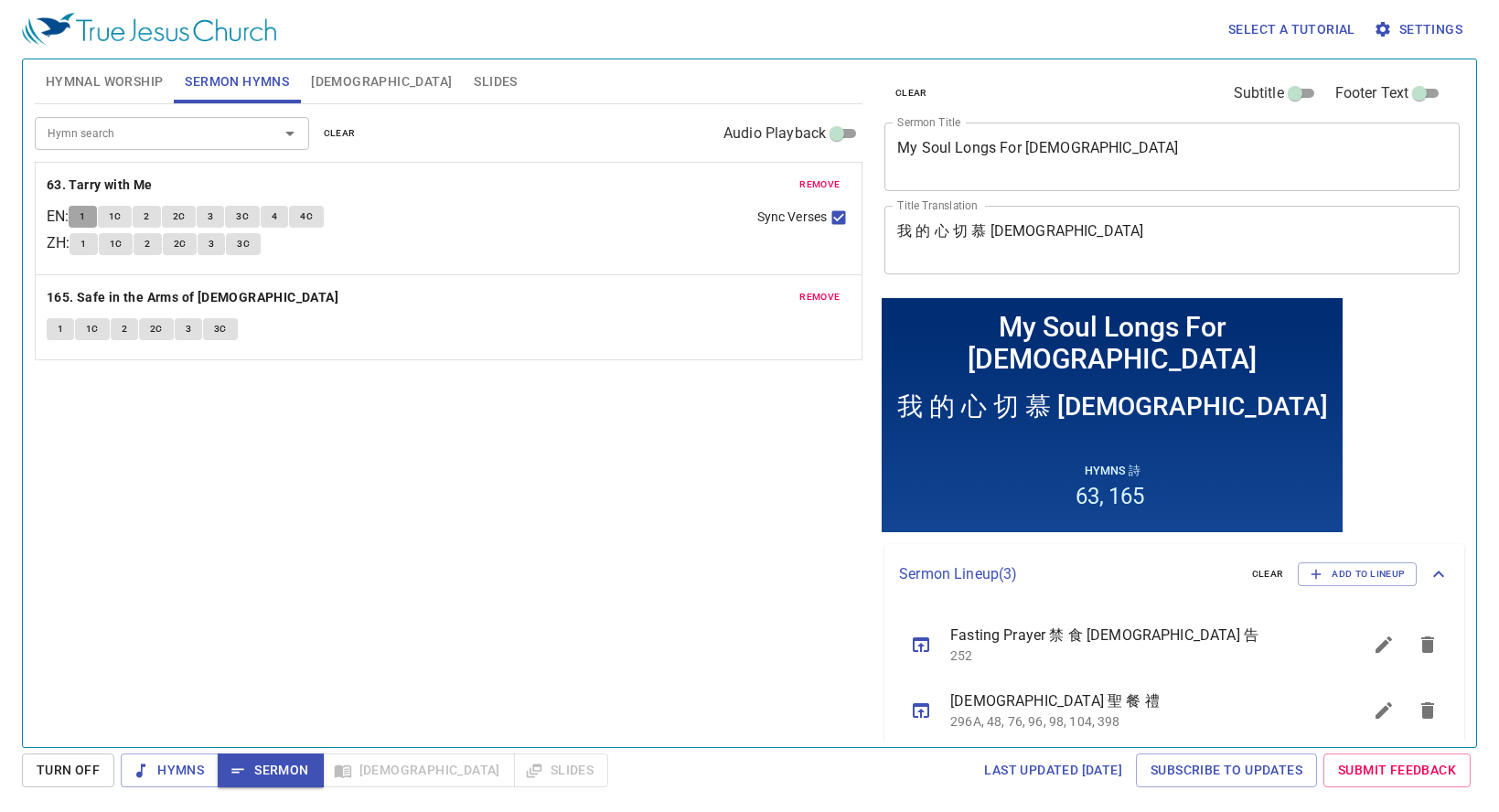
click at [86, 223] on button "1" at bounding box center [83, 217] width 28 height 22
click at [120, 222] on span "1C" at bounding box center [115, 217] width 13 height 17
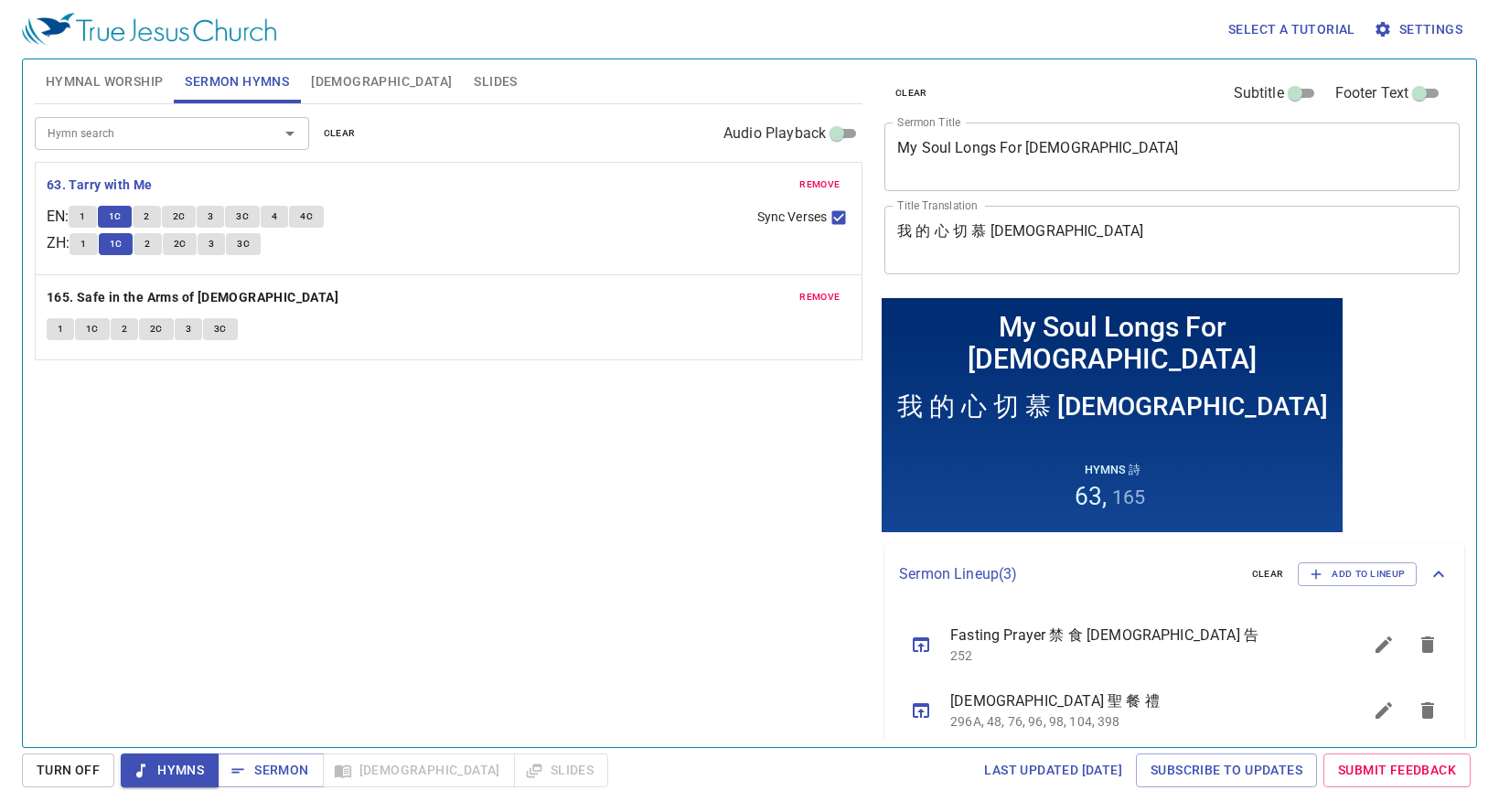
click at [149, 217] on span "2" at bounding box center [146, 217] width 6 height 17
click at [186, 213] on span "2C" at bounding box center [179, 217] width 13 height 17
click at [213, 216] on span "3" at bounding box center [211, 217] width 6 height 17
click at [249, 214] on span "3C" at bounding box center [243, 217] width 13 height 17
click at [277, 214] on span "4" at bounding box center [274, 217] width 6 height 17
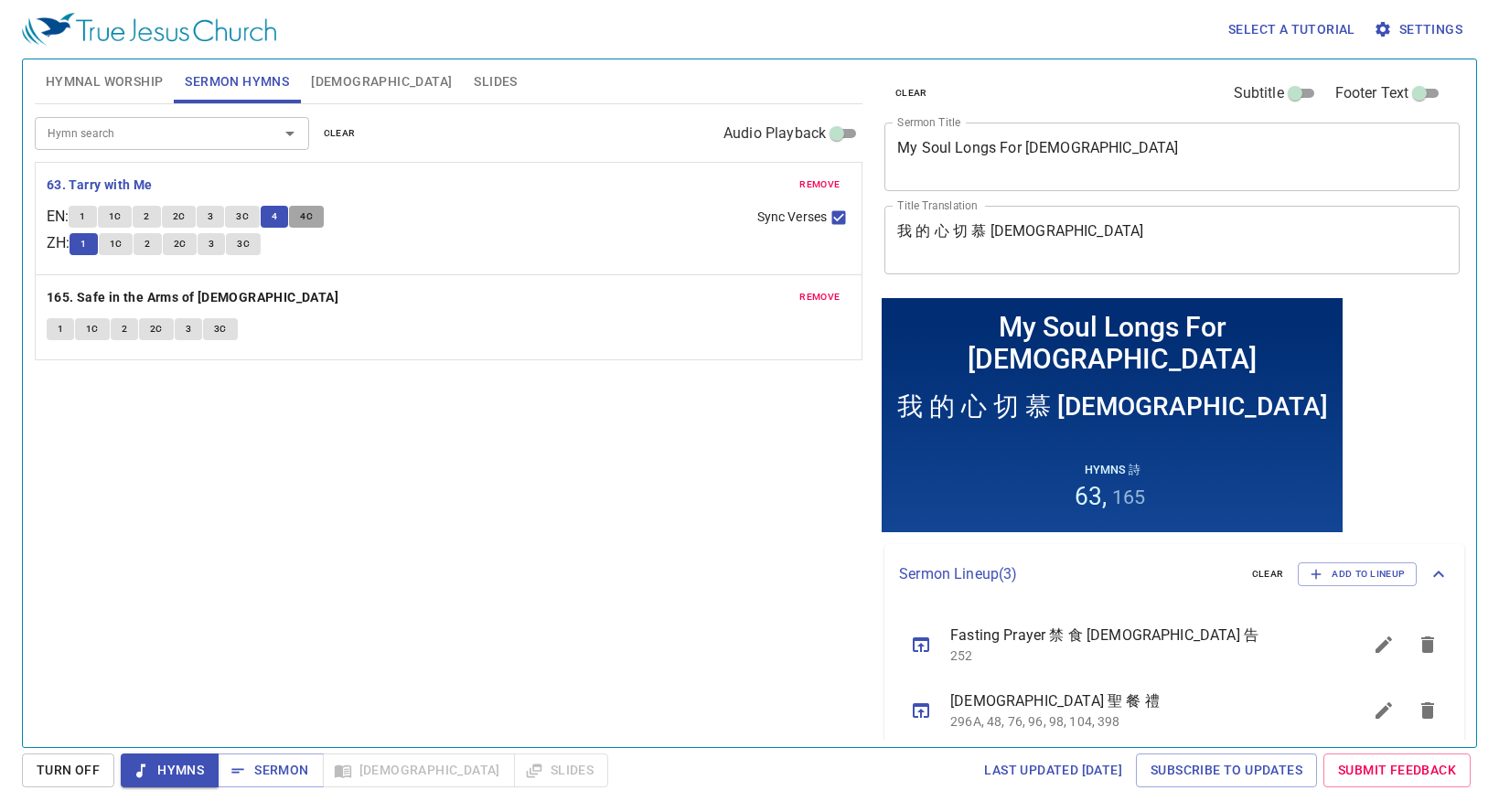
click at [313, 218] on span "4C" at bounding box center [306, 217] width 13 height 17
drag, startPoint x: 244, startPoint y: 769, endPoint x: 230, endPoint y: 780, distance: 17.8
click at [244, 770] on icon "button" at bounding box center [238, 771] width 18 height 18
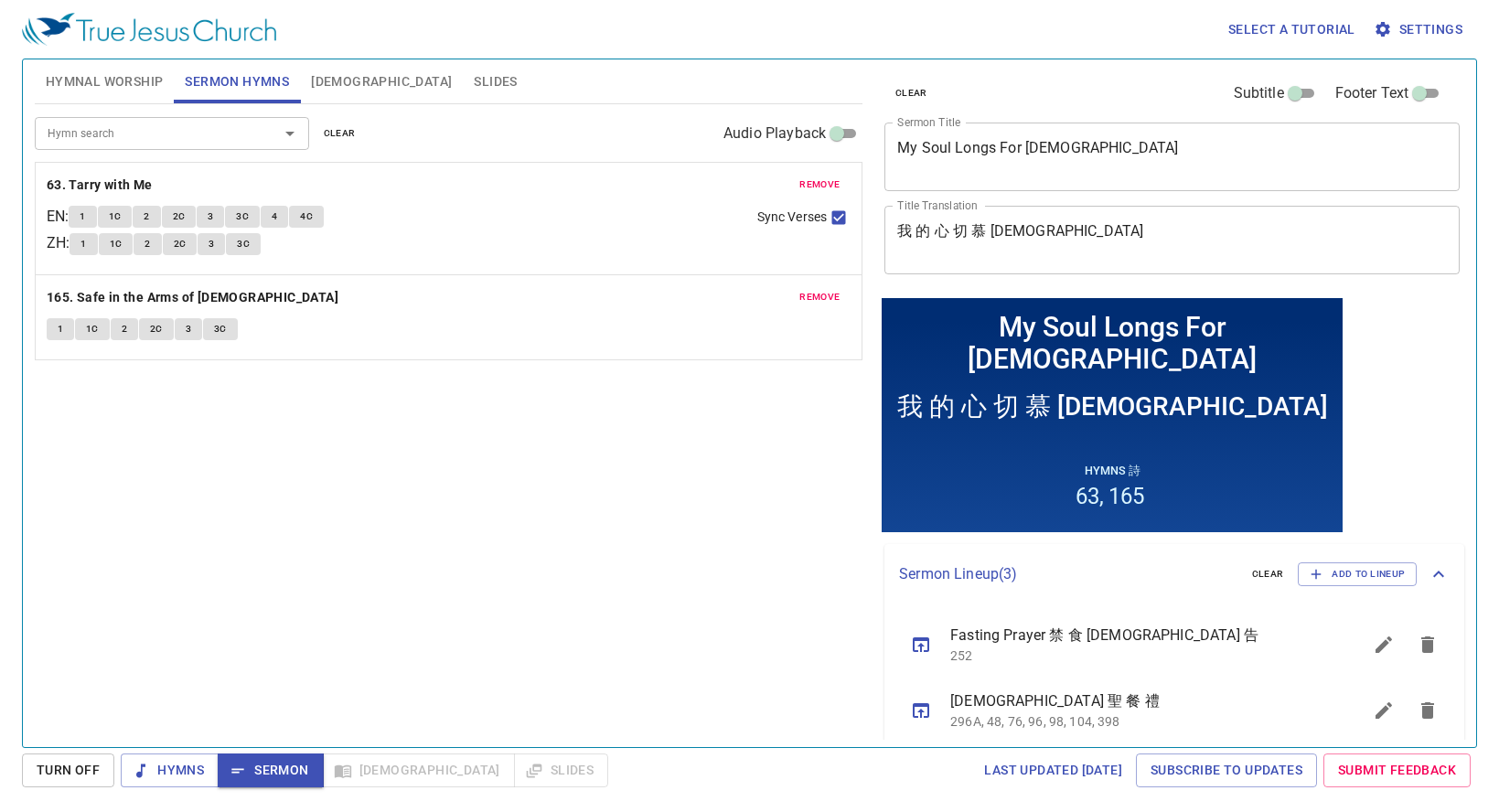
click at [313, 78] on span "[DEMOGRAPHIC_DATA]" at bounding box center [381, 82] width 141 height 23
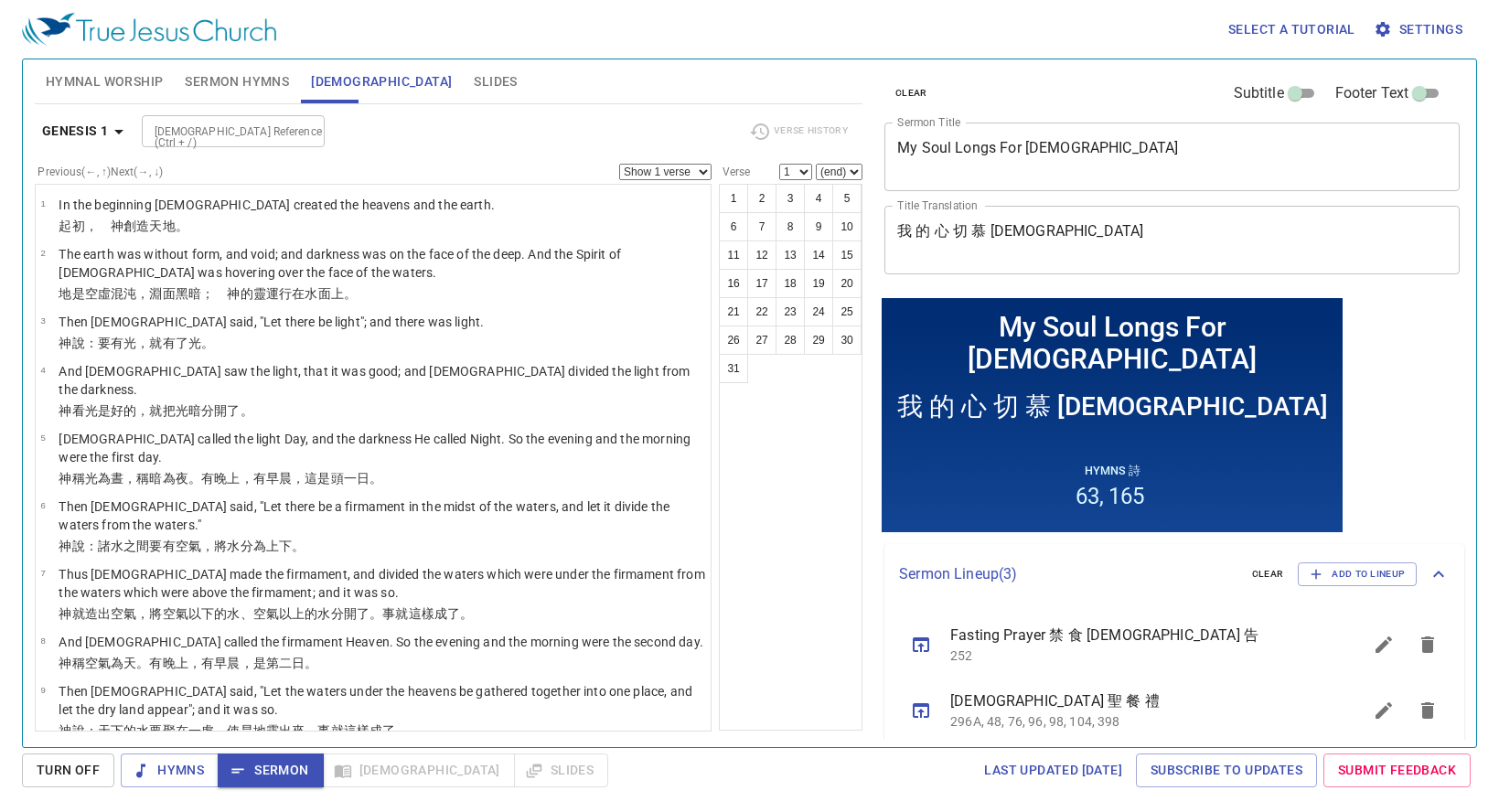
click at [219, 125] on input "[DEMOGRAPHIC_DATA] Reference (Ctrl + /)" at bounding box center [218, 131] width 142 height 21
type input "ps 42:1"
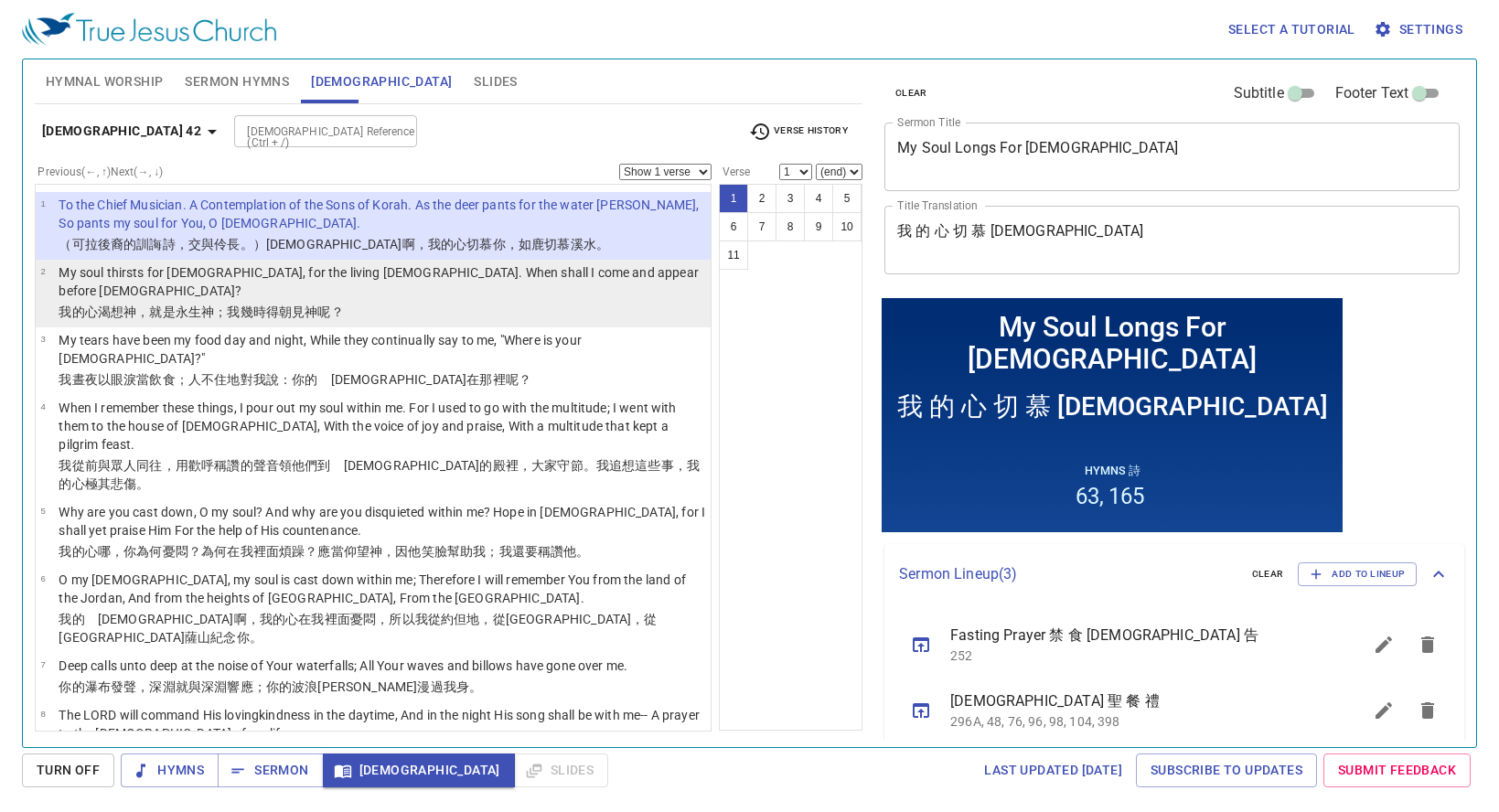
click at [207, 278] on p "My soul thirsts for God, for the living God. When shall I come and appear befor…" at bounding box center [382, 281] width 647 height 37
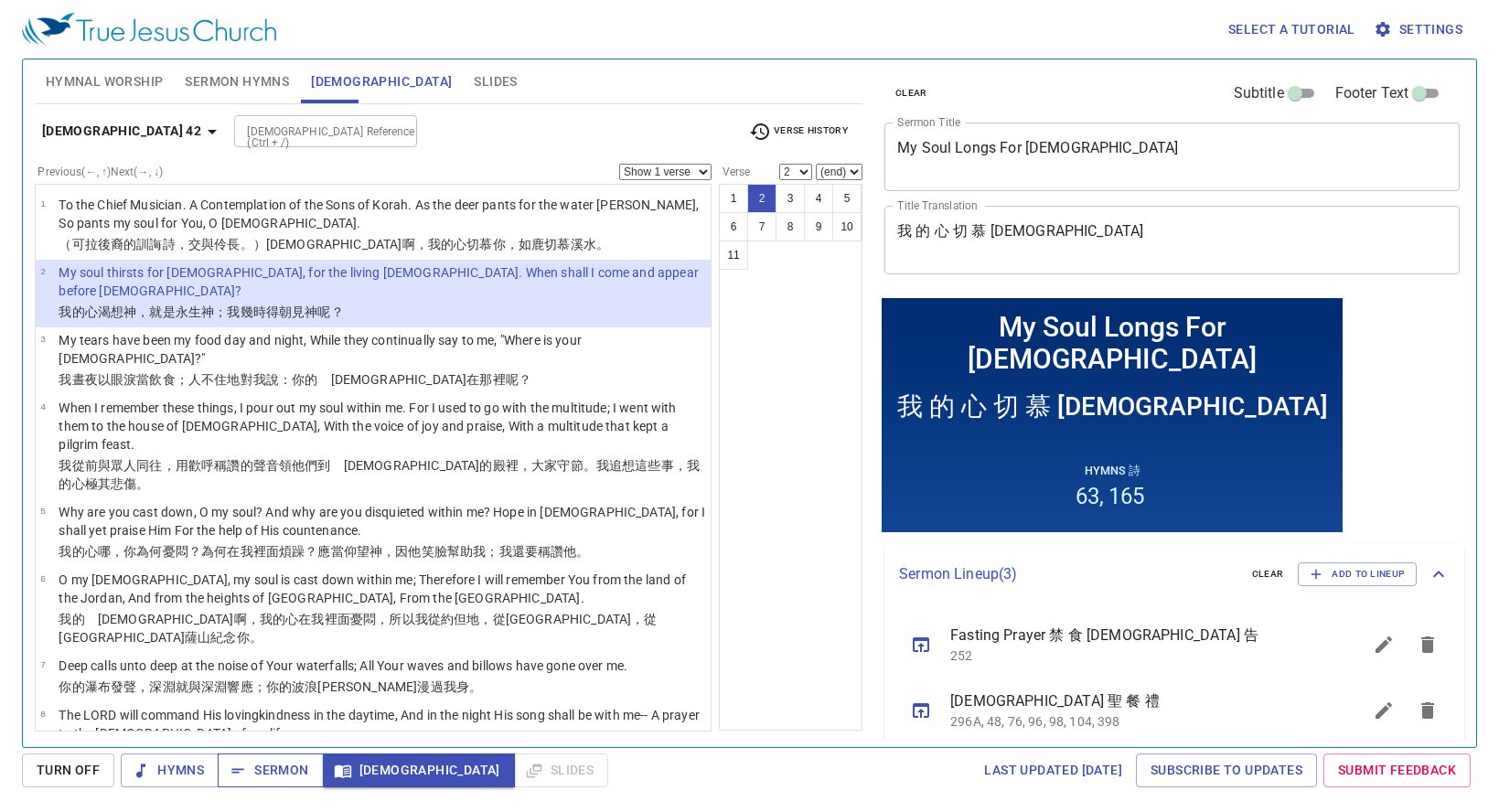
click at [296, 772] on span "Sermon" at bounding box center [270, 770] width 76 height 23
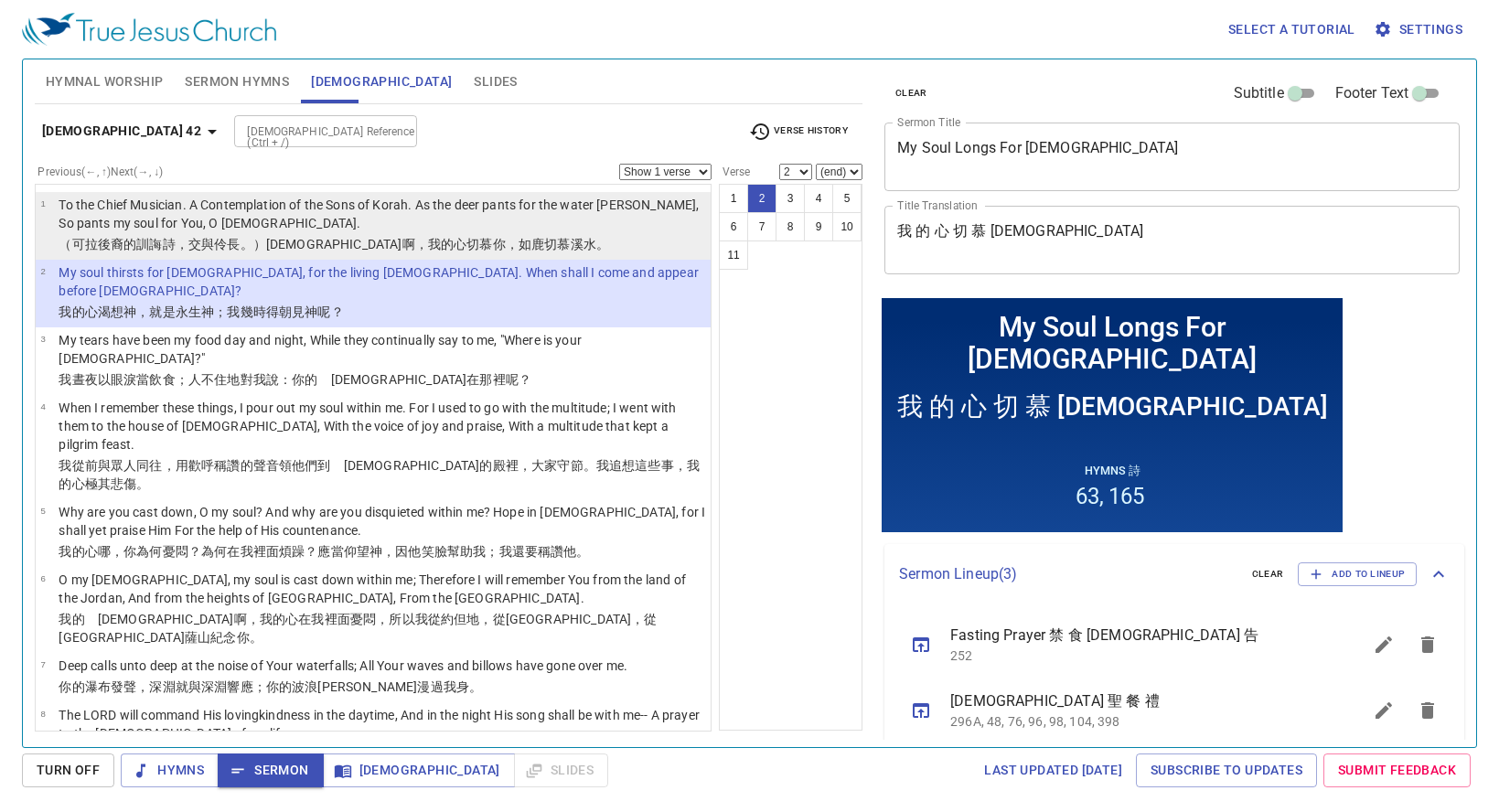
click at [201, 233] on p "To the Chief Musician. A Contemplation of the Sons of Korah. As the deer pants …" at bounding box center [382, 214] width 647 height 37
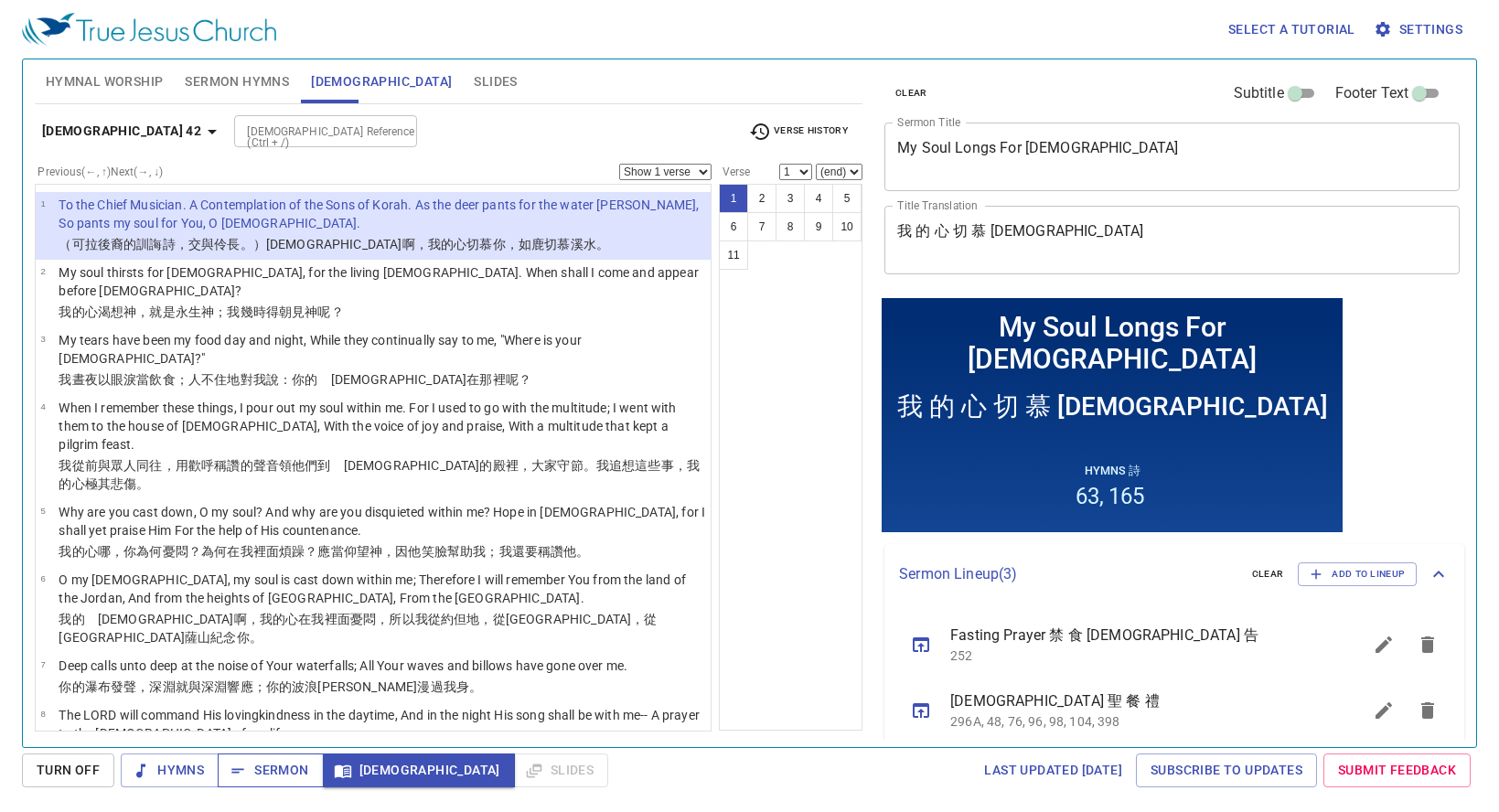
click at [284, 760] on span "Sermon" at bounding box center [270, 770] width 76 height 23
click at [515, 239] on p "（可拉 後裔 的訓誨詩 ，交與伶長 。）神啊 ，我的心 切慕 你，如鹿 切慕 溪 水 。" at bounding box center [382, 245] width 647 height 18
click at [277, 766] on span "Sermon" at bounding box center [270, 770] width 76 height 23
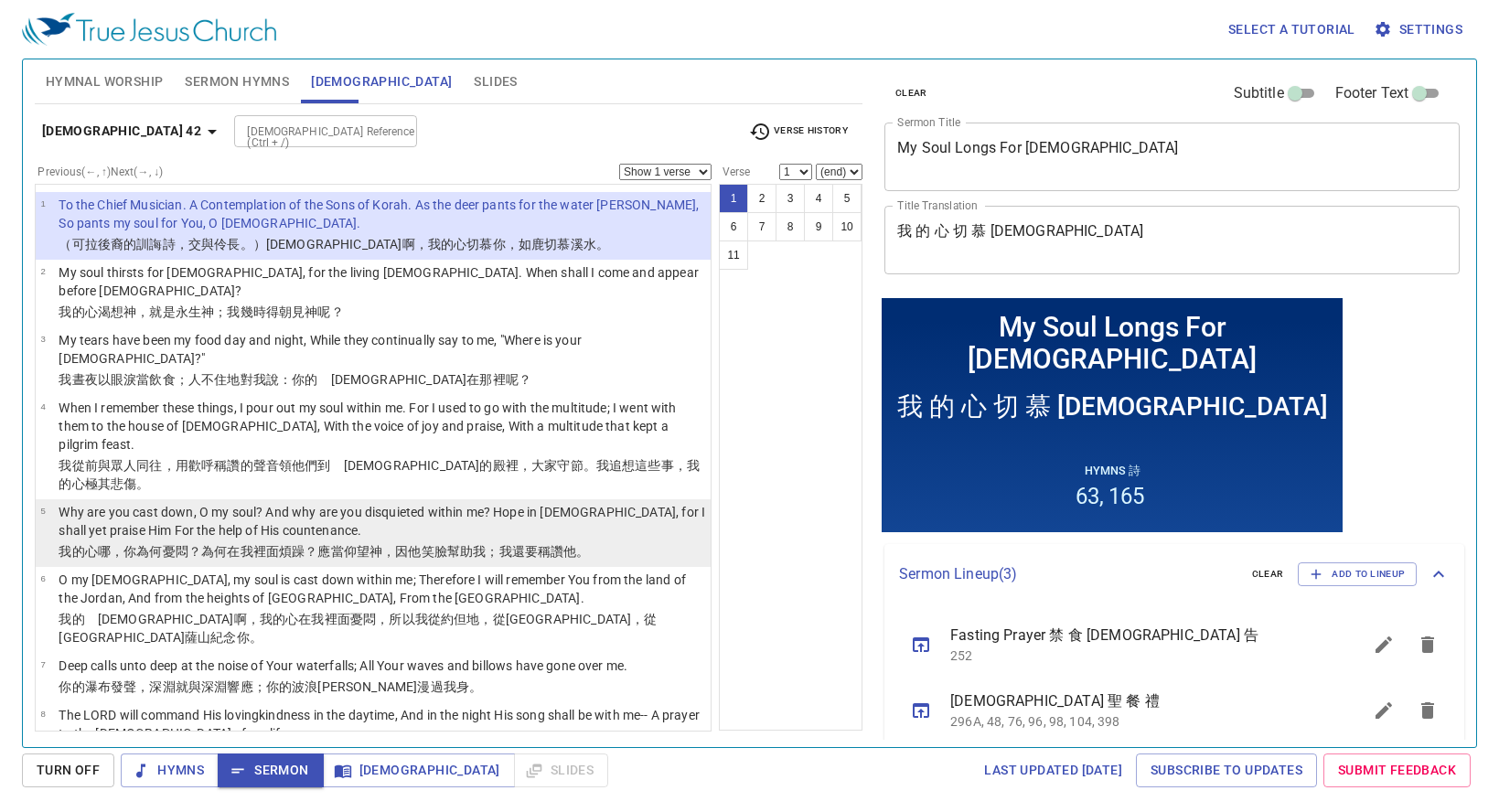
drag, startPoint x: 319, startPoint y: 445, endPoint x: 310, endPoint y: 441, distance: 9.8
click at [319, 503] on p "Why are you cast down, O my soul? And why are you disquieted within me? Hope in…" at bounding box center [382, 521] width 647 height 37
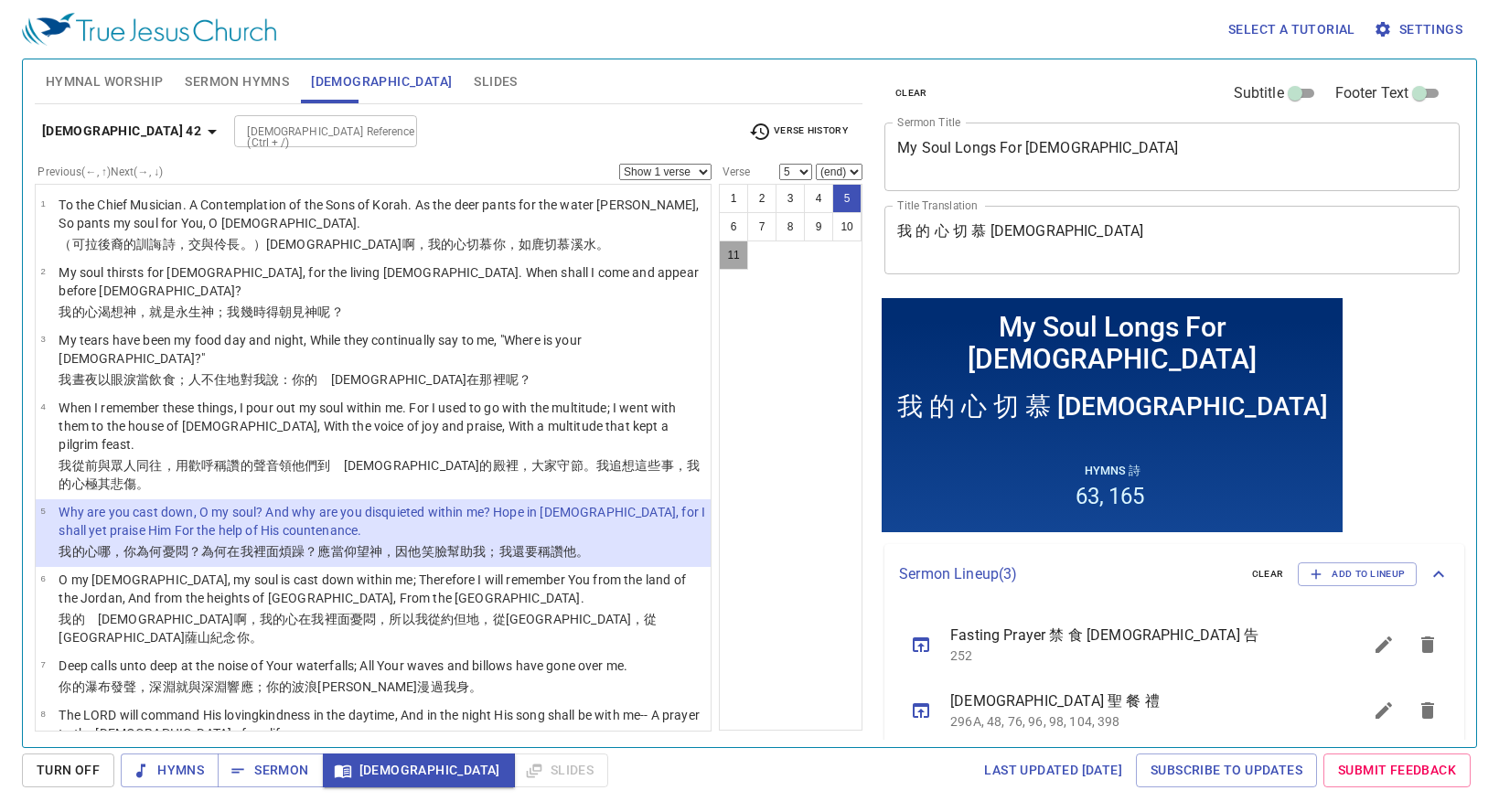
click at [724, 255] on button "11" at bounding box center [734, 256] width 29 height 29
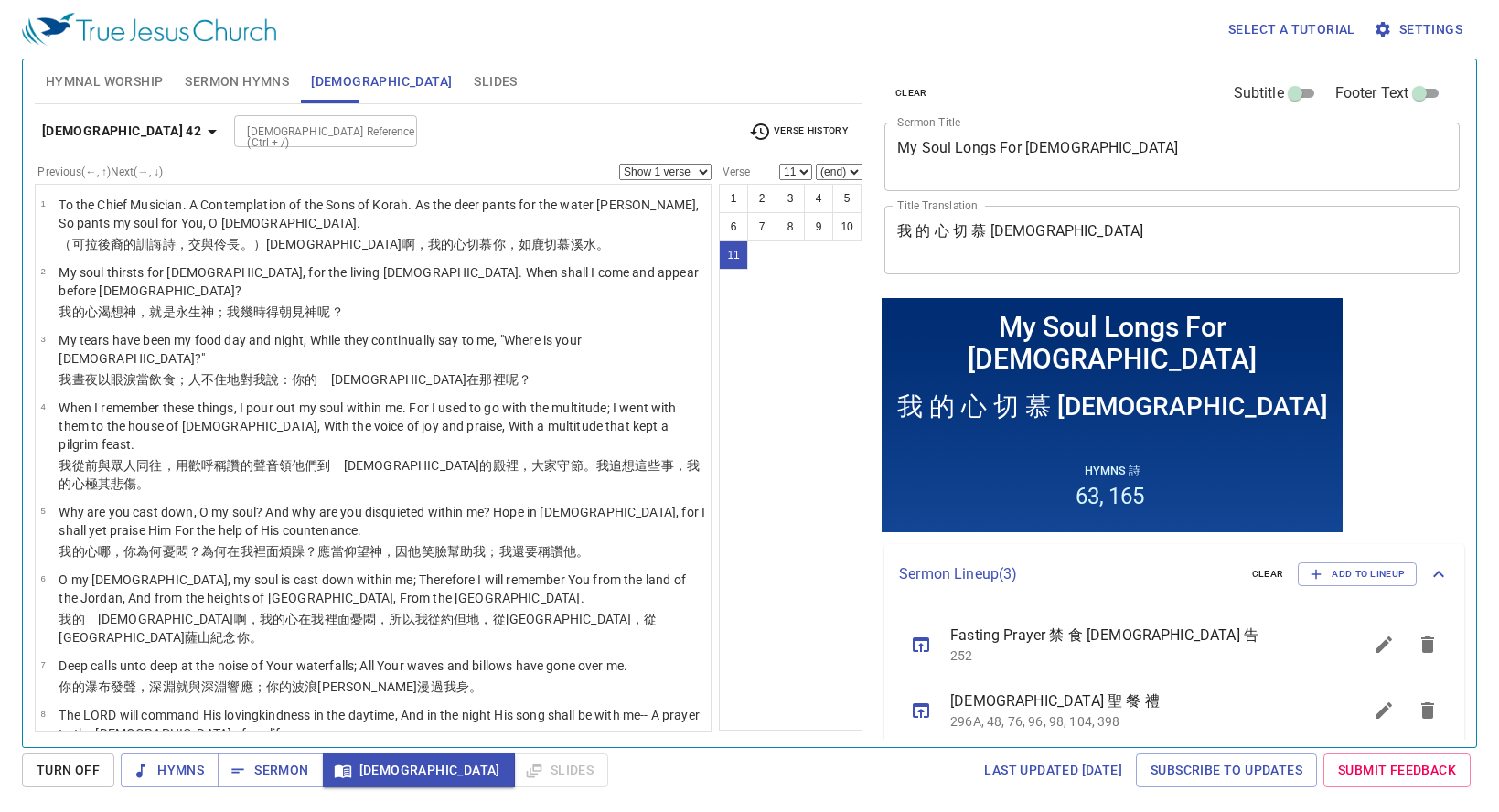
scroll to position [177, 0]
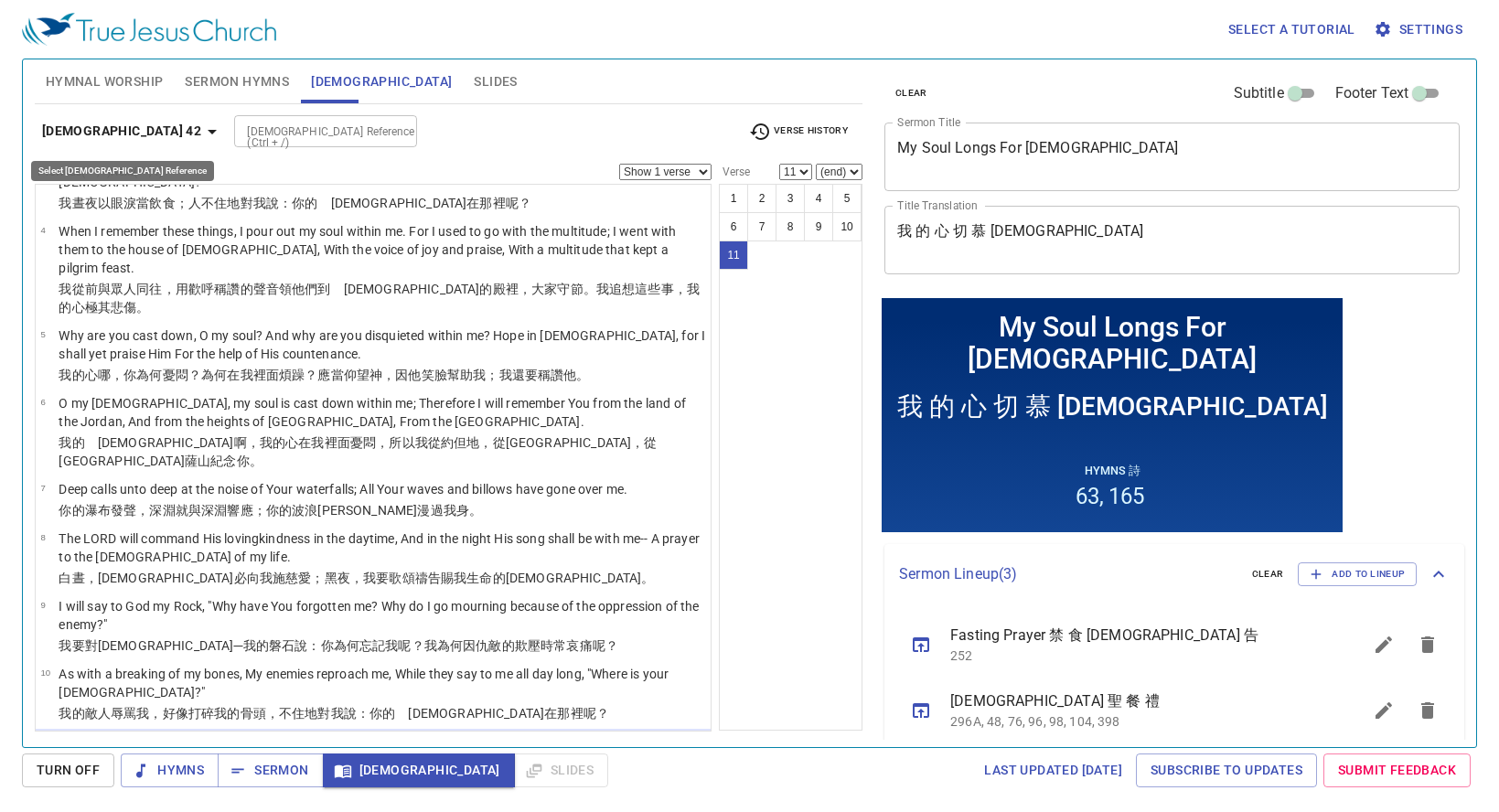
click at [208, 132] on icon "button" at bounding box center [212, 132] width 9 height 5
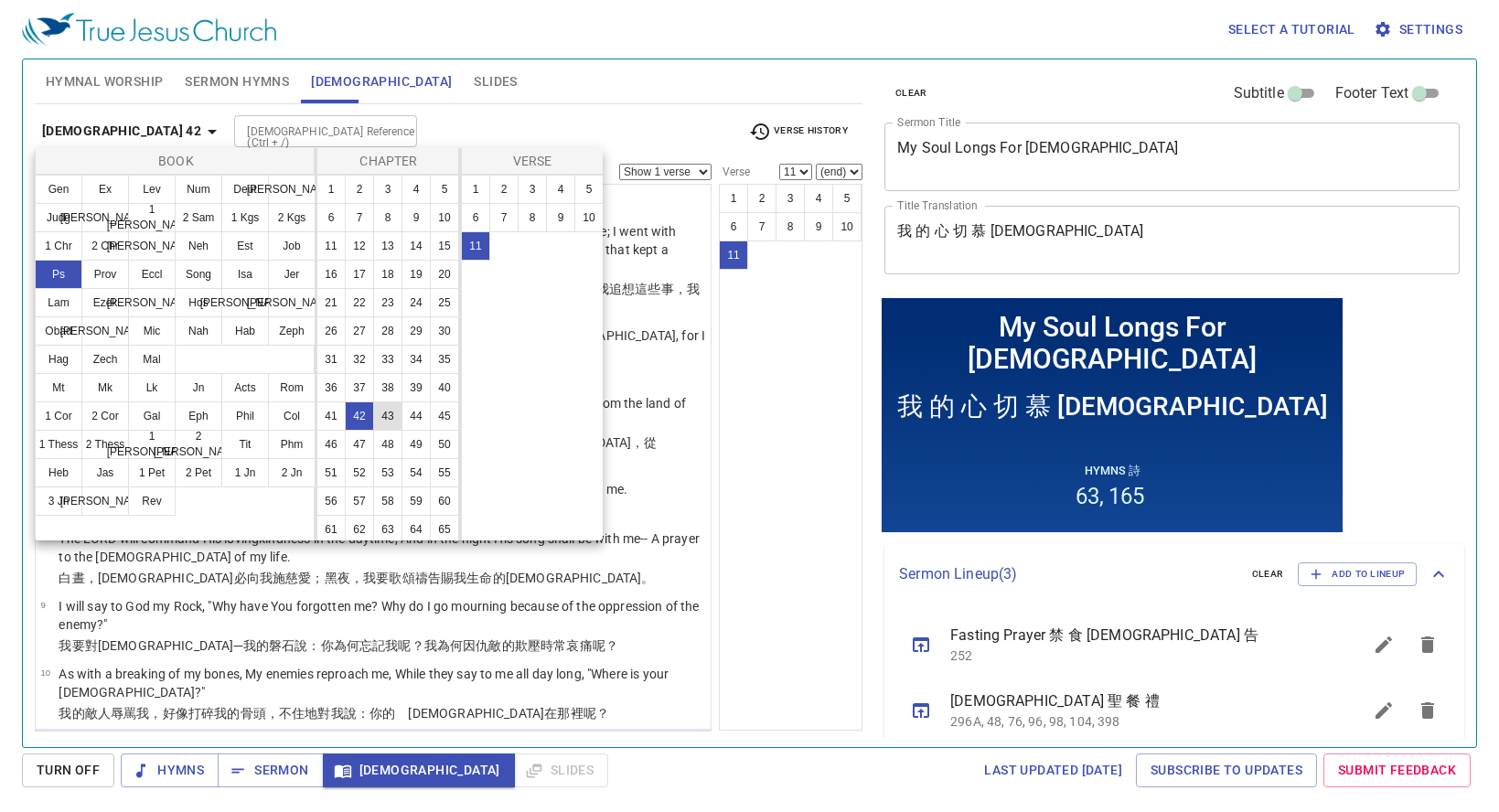
click at [393, 430] on button "43" at bounding box center [388, 417] width 29 height 29
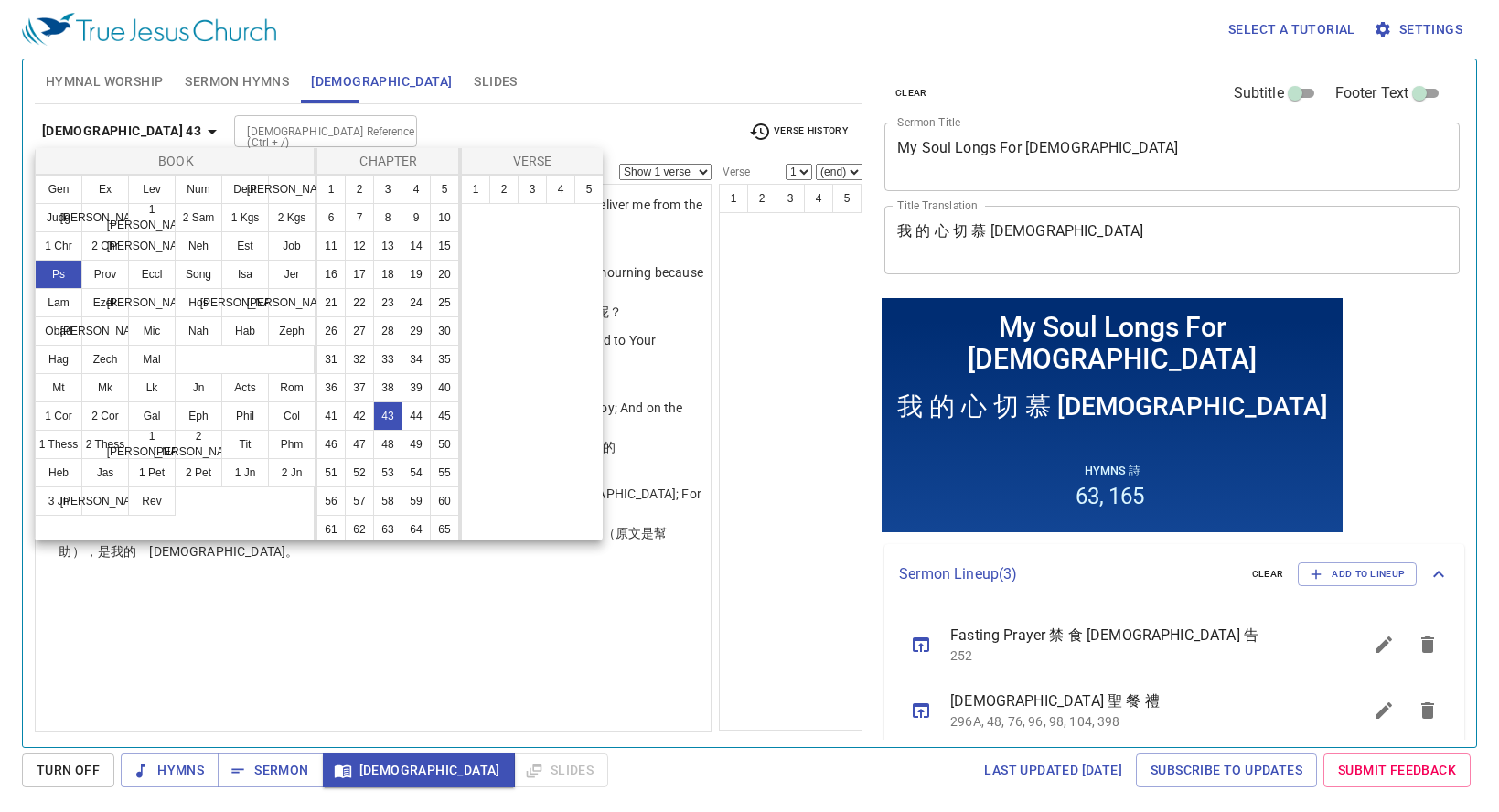
scroll to position [0, 0]
click at [363, 430] on button "42" at bounding box center [360, 417] width 29 height 29
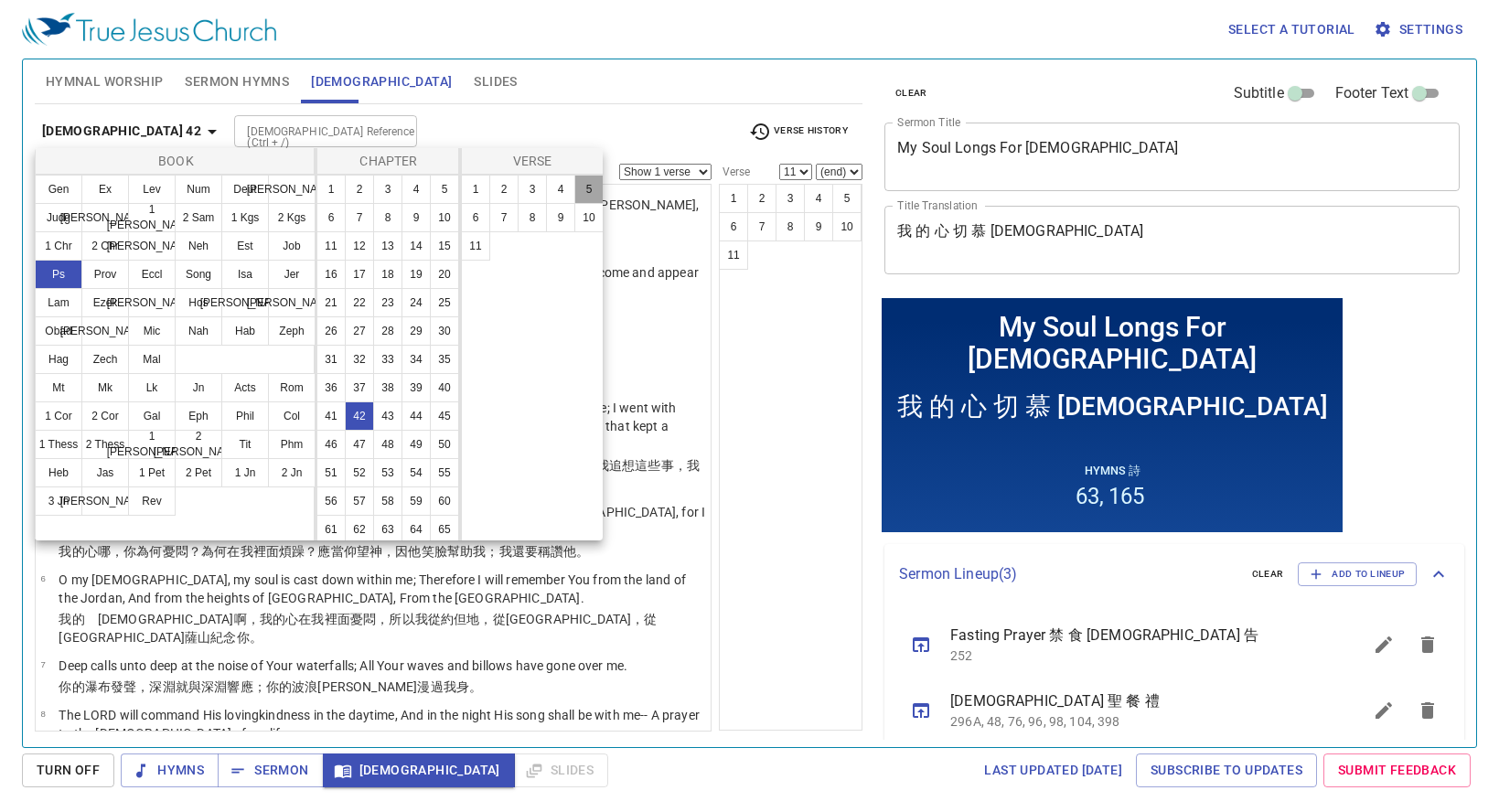
click at [586, 191] on button "5" at bounding box center [589, 189] width 29 height 29
select select "5"
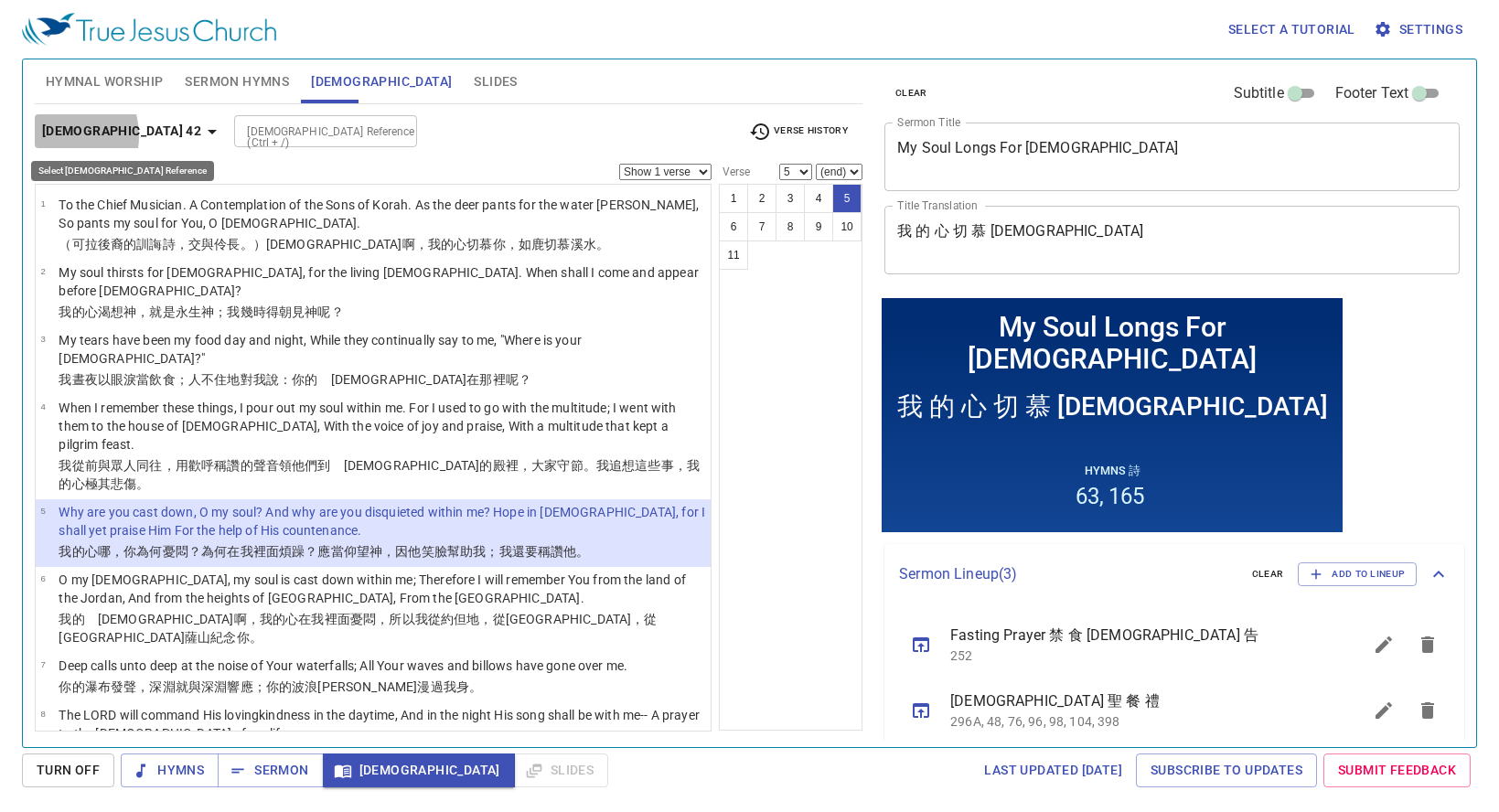
click at [55, 135] on b "[DEMOGRAPHIC_DATA] 42" at bounding box center [121, 131] width 159 height 23
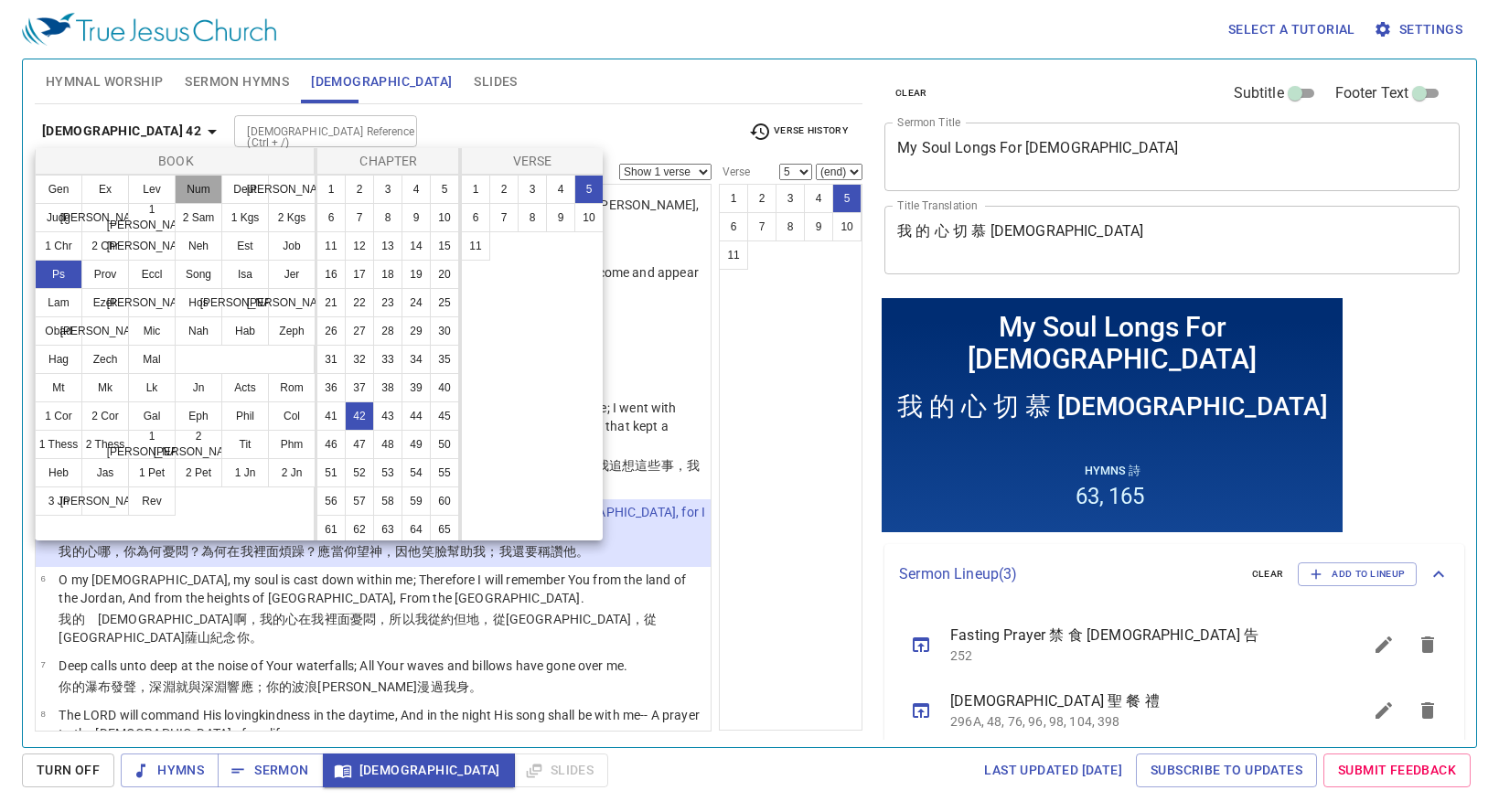
click at [203, 194] on button "Num" at bounding box center [199, 189] width 48 height 29
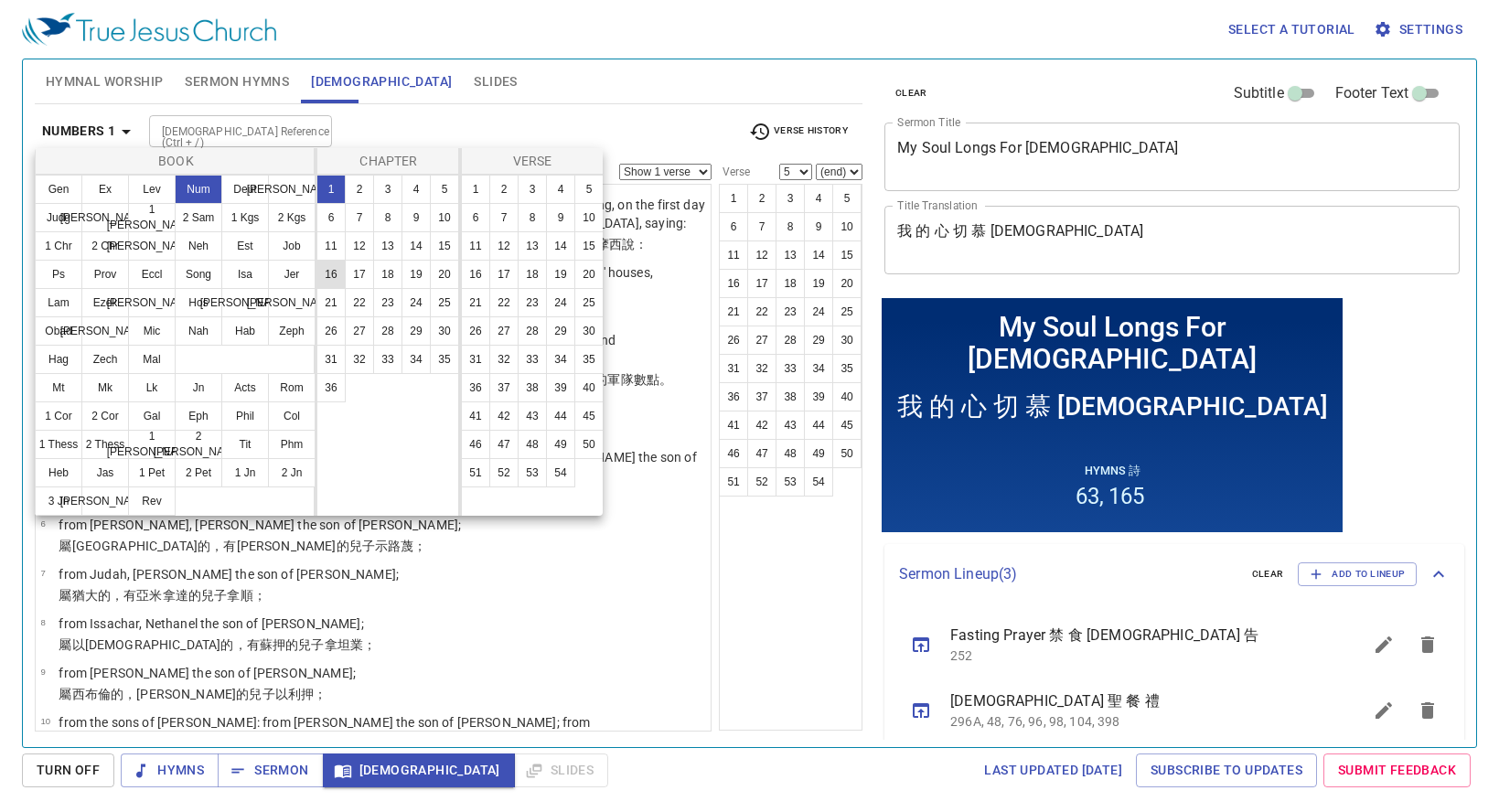
click at [336, 280] on button "16" at bounding box center [331, 274] width 29 height 29
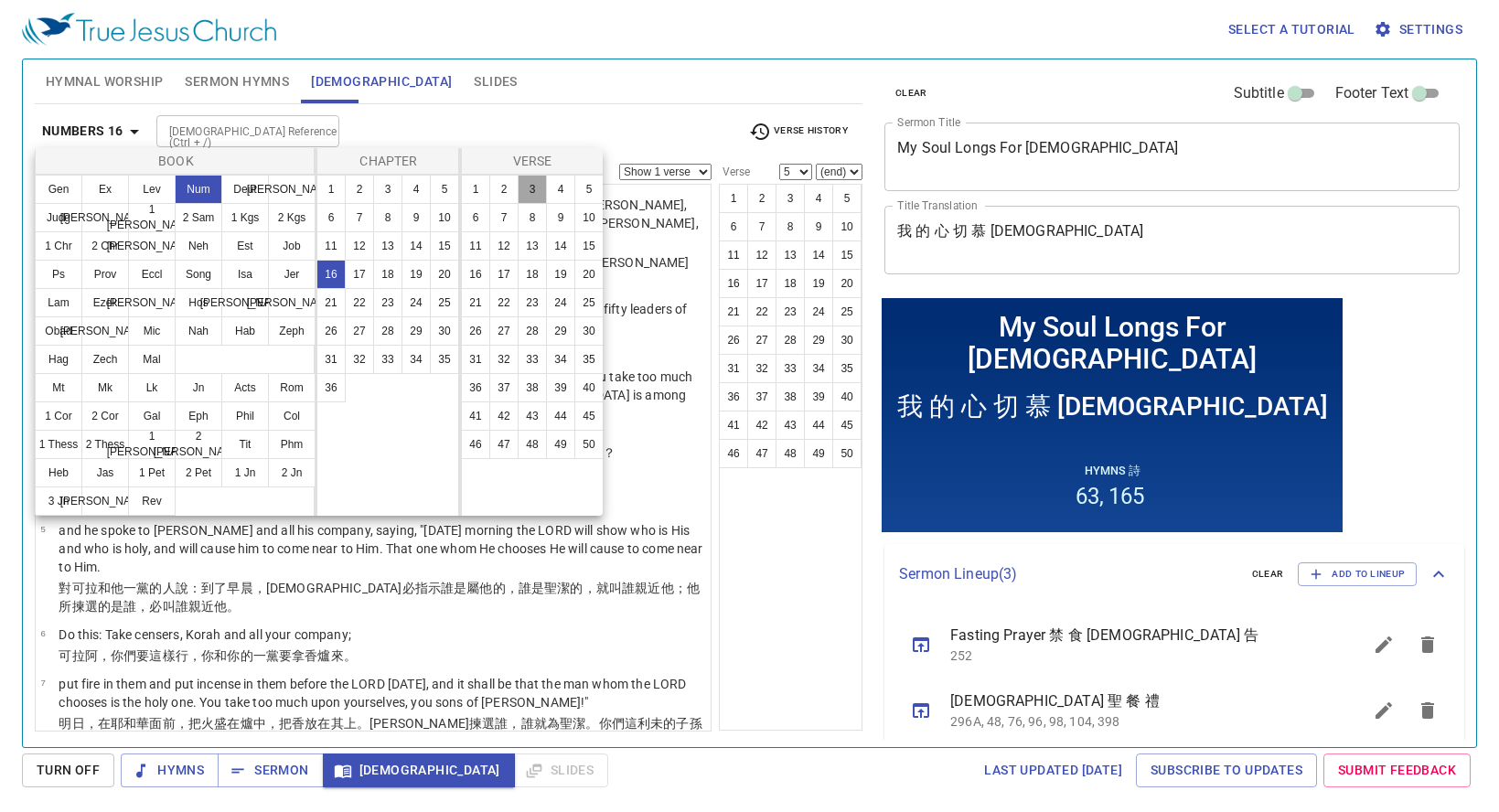
click at [532, 185] on button "3" at bounding box center [532, 189] width 29 height 29
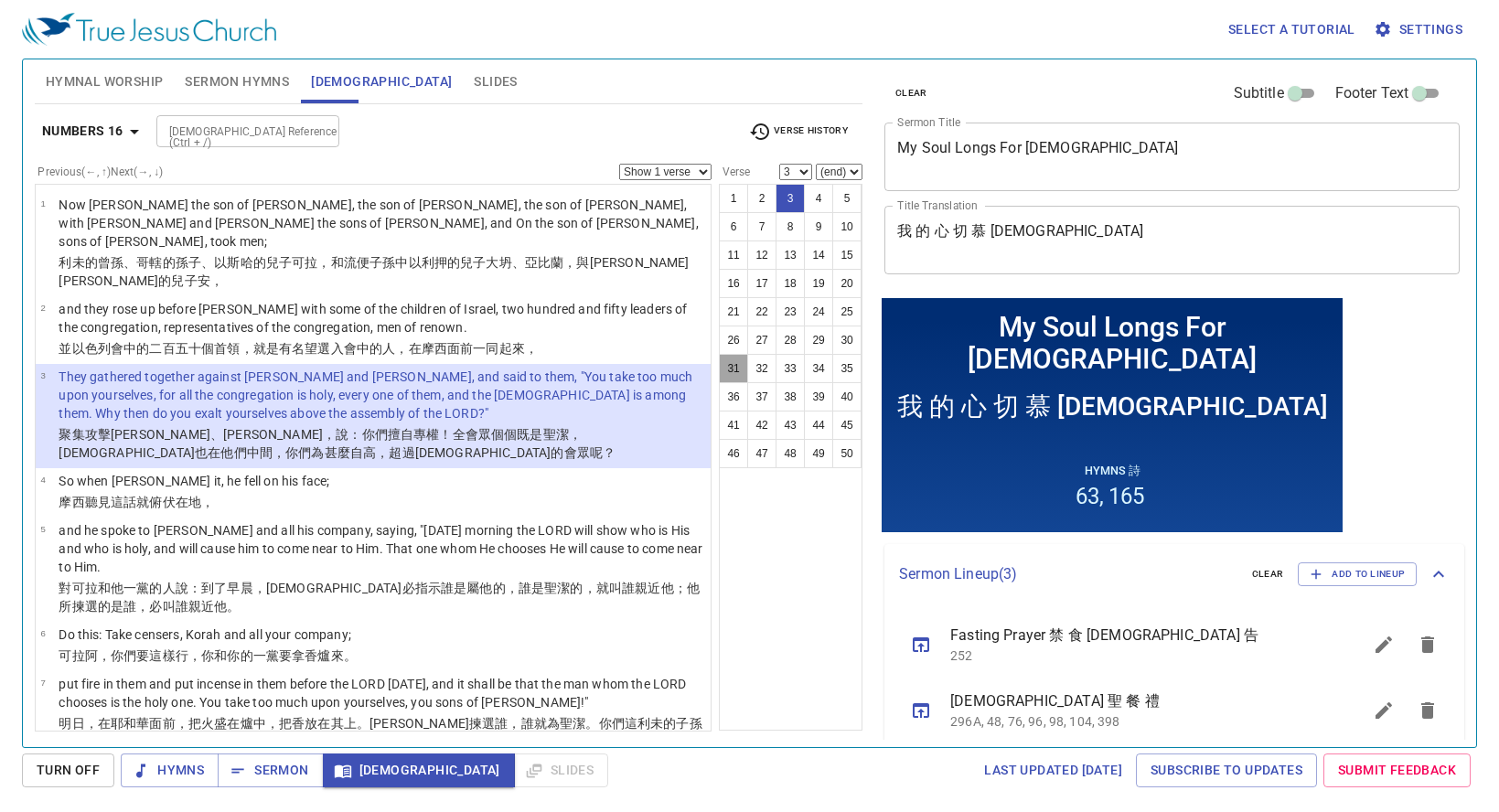
click at [732, 370] on button "31" at bounding box center [734, 369] width 29 height 29
select select "31"
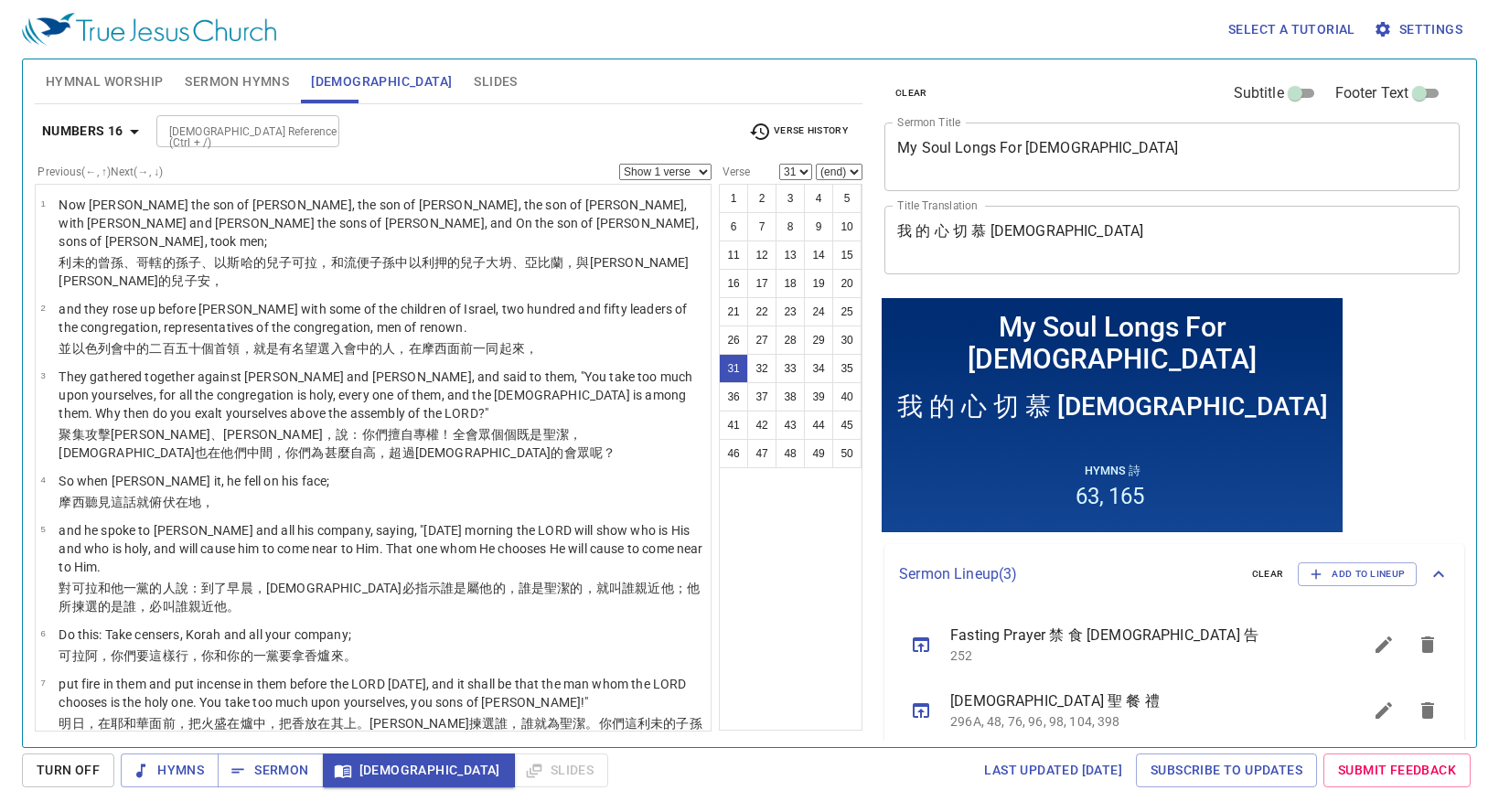
scroll to position [1845, 0]
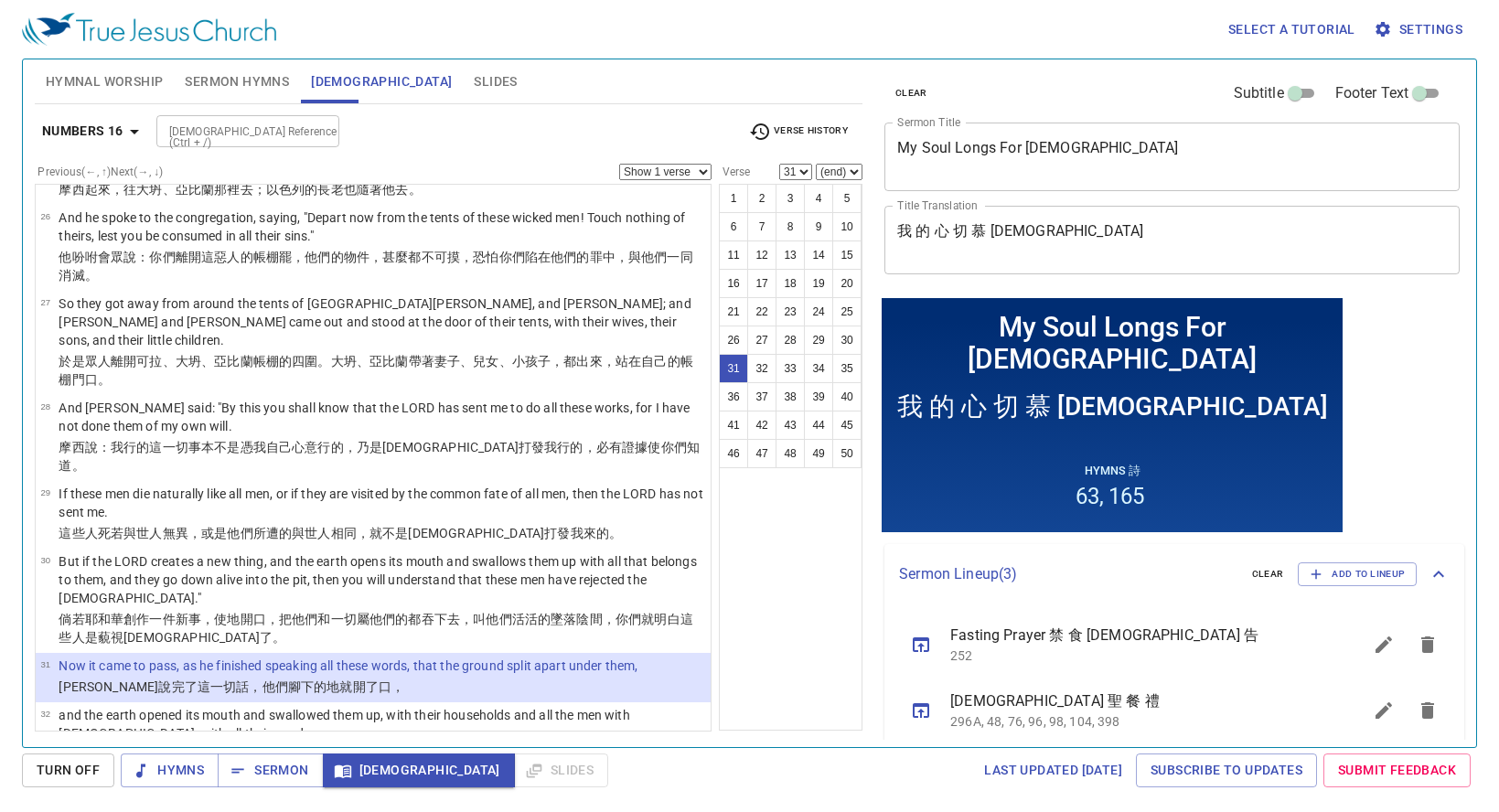
click at [852, 166] on select "(end) 32 33 34 35 36 37 38 39 40 41 42 43 44 45 46 47 48 49 50" at bounding box center [839, 172] width 47 height 17
select select "32"
click at [816, 164] on select "(end) 32 33 34 35 36 37 38 39 40 41 42 43 44 45 46 47 48 49 50" at bounding box center [839, 172] width 47 height 17
click at [766, 367] on button "32" at bounding box center [762, 369] width 29 height 29
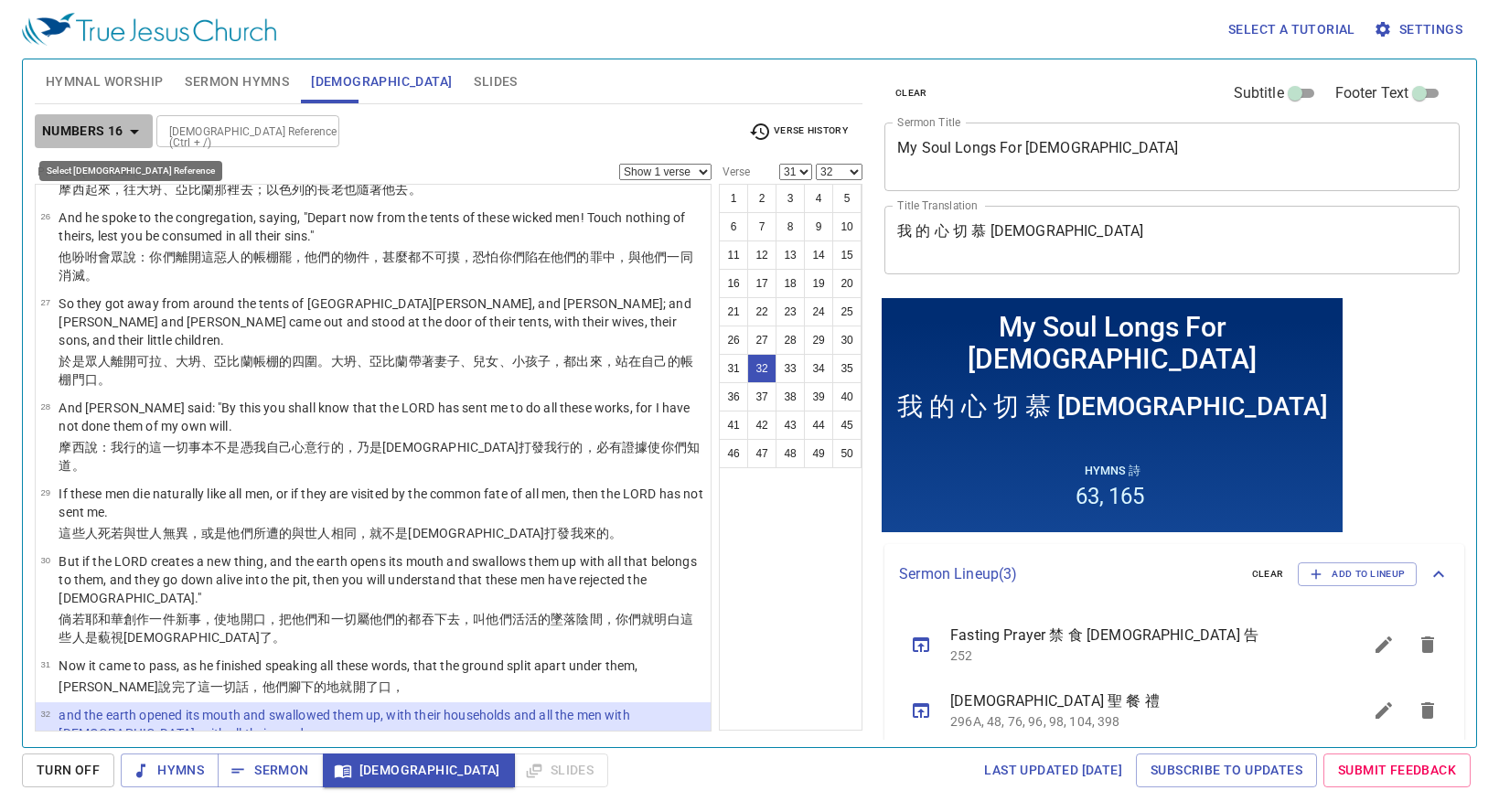
click at [103, 139] on b "Numbers 16" at bounding box center [83, 131] width 82 height 23
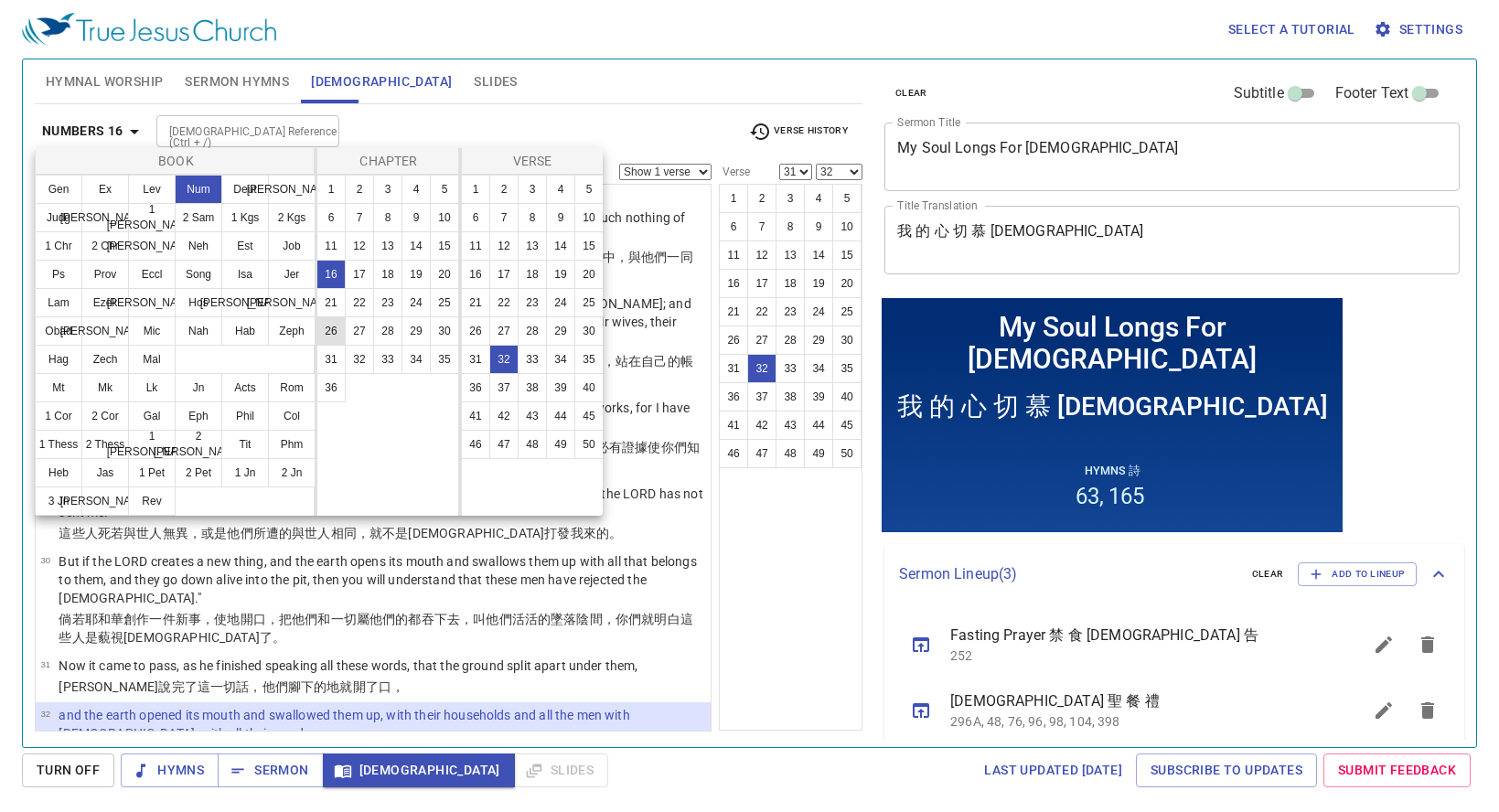
click at [338, 323] on button "26" at bounding box center [331, 331] width 29 height 29
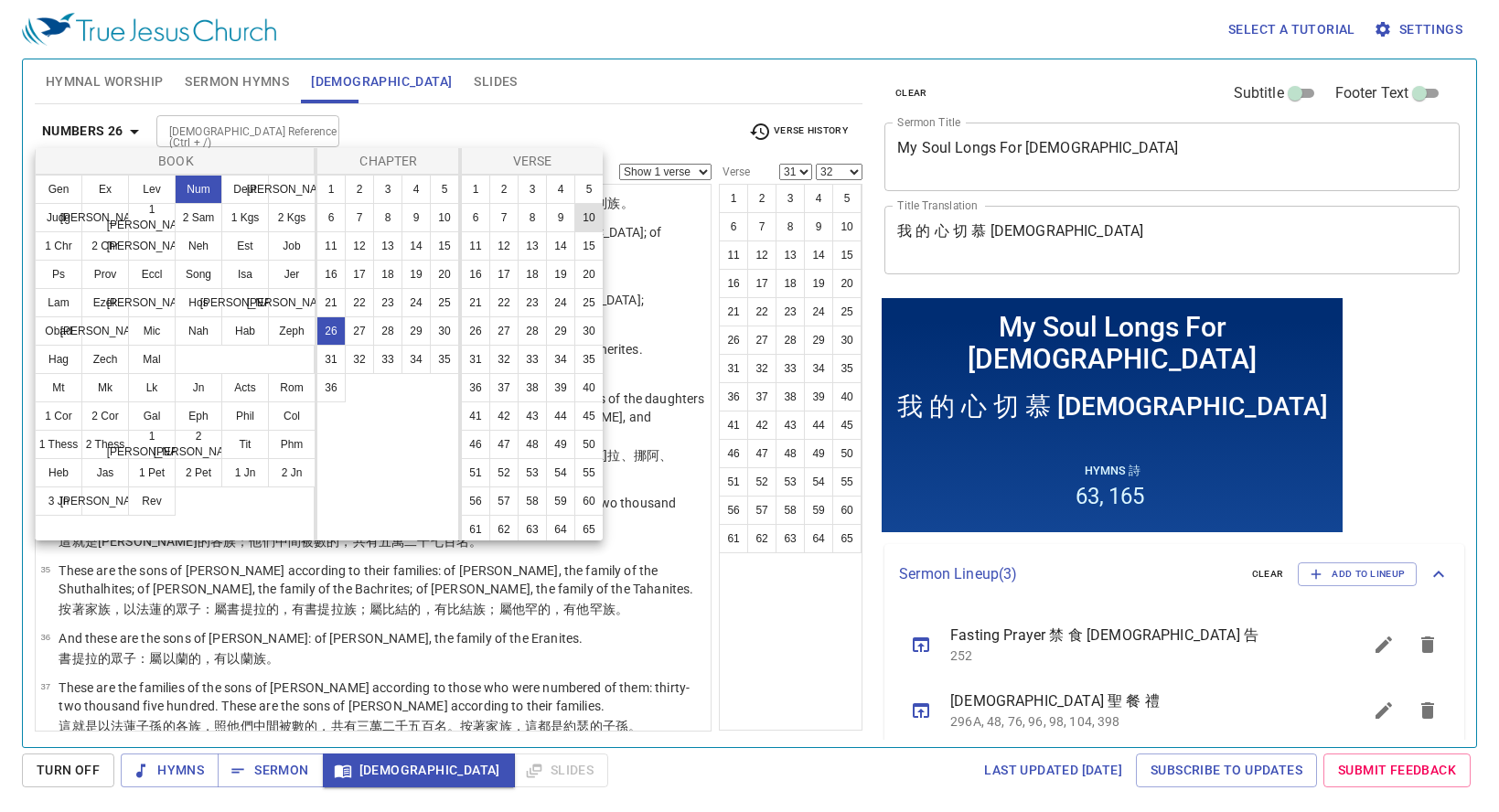
scroll to position [0, 0]
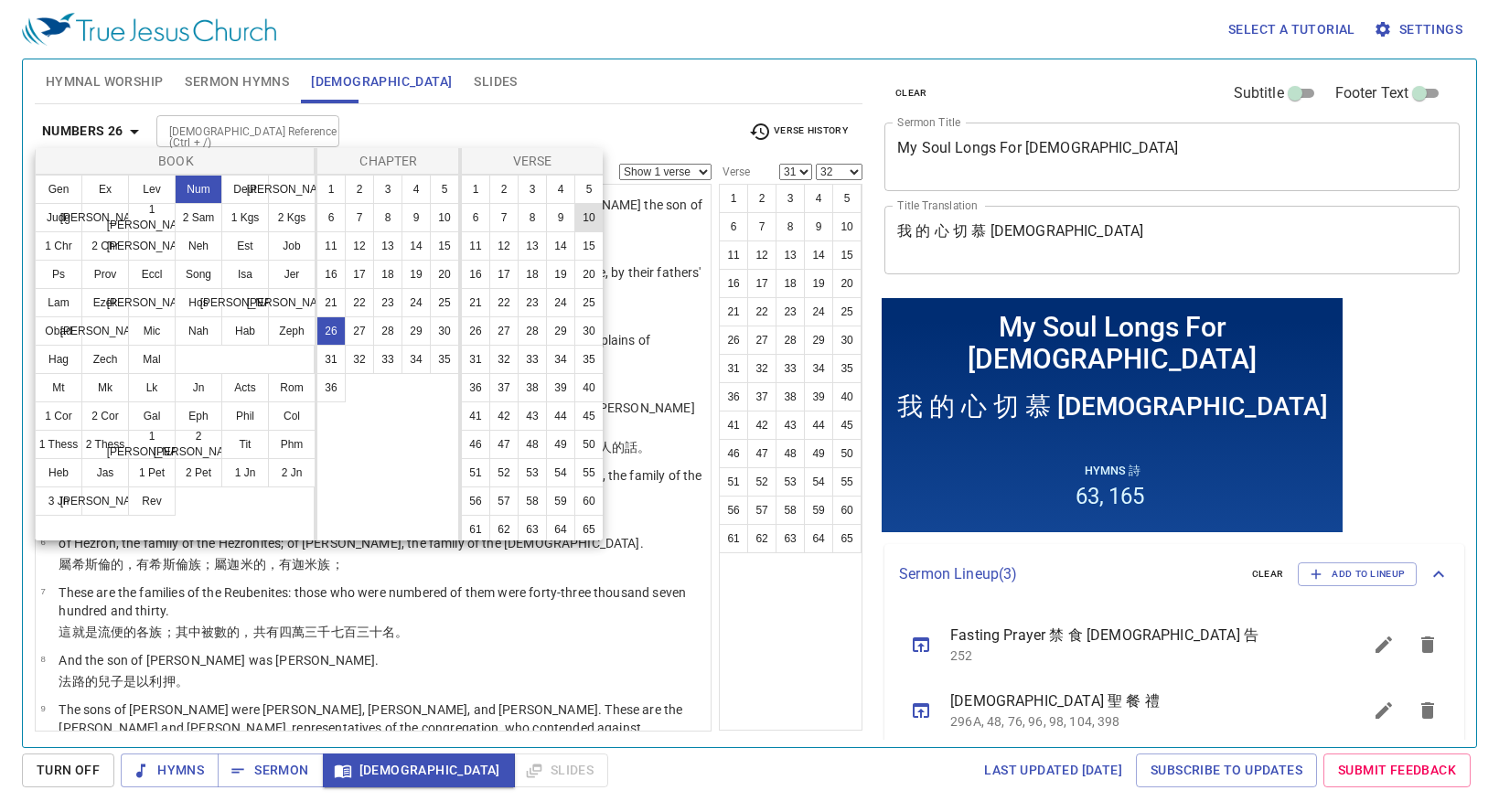
click at [575, 233] on button "10" at bounding box center [589, 218] width 29 height 29
select select "10"
select select
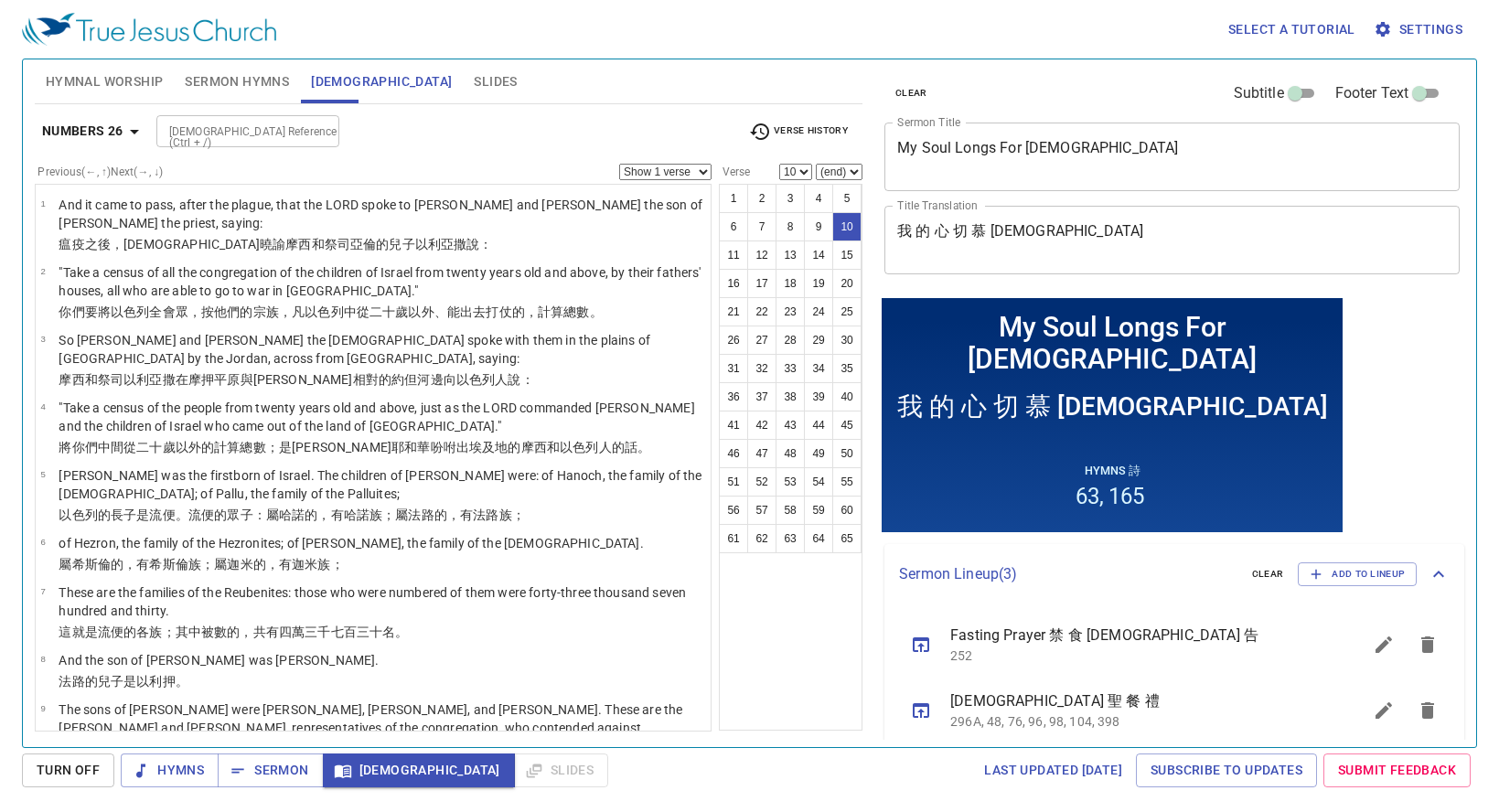
scroll to position [378, 0]
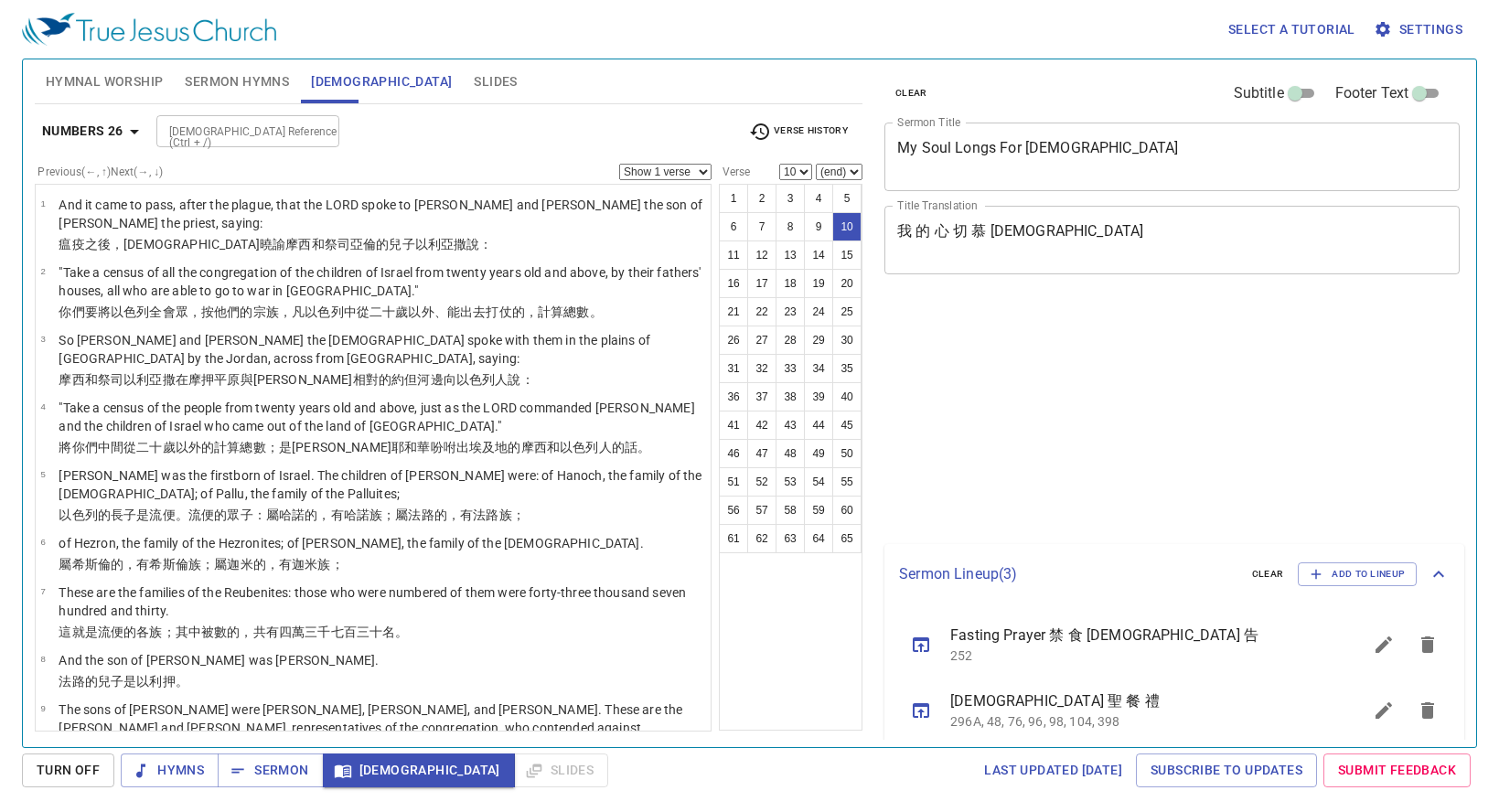
select select "10"
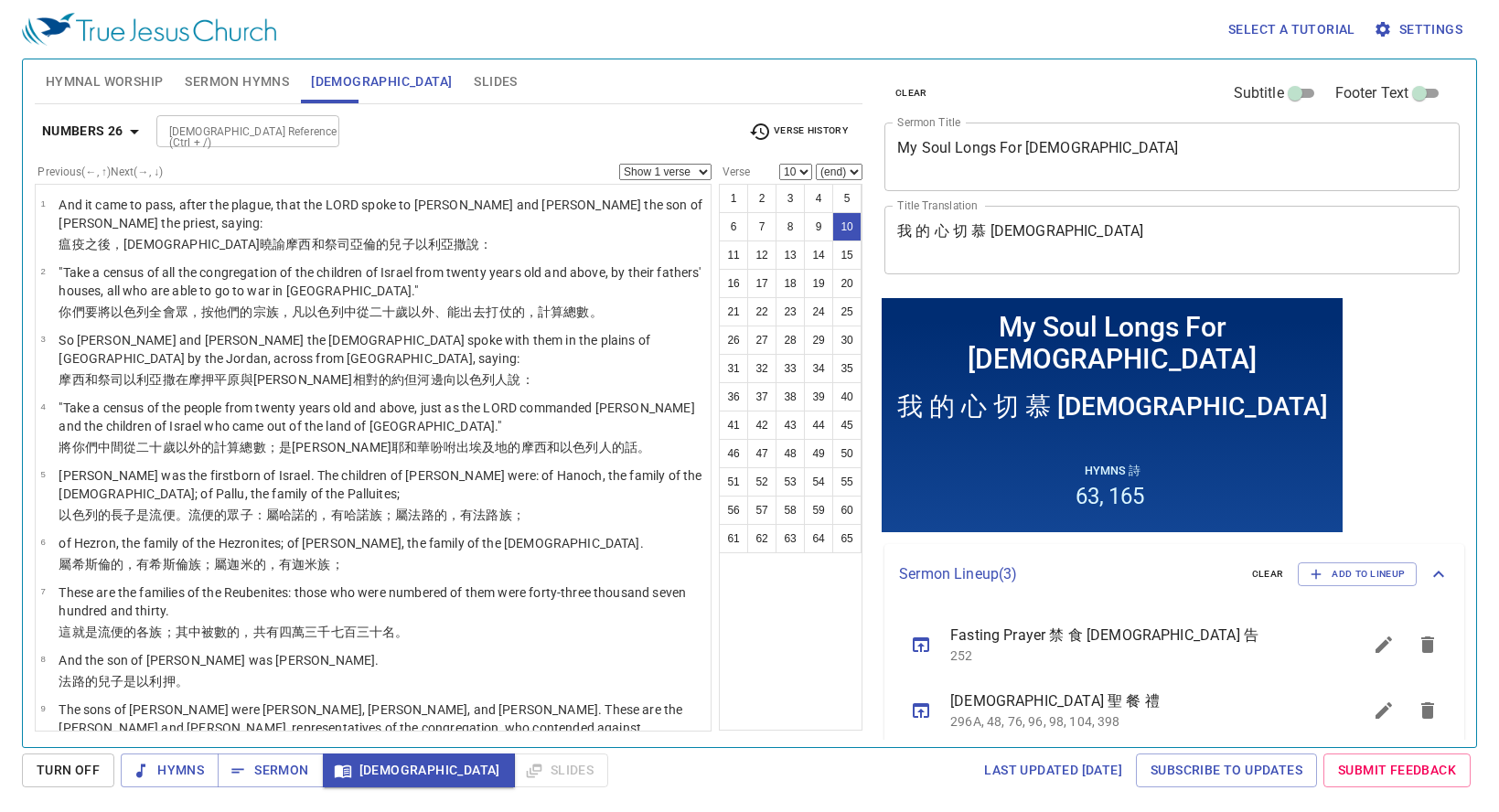
scroll to position [378, 0]
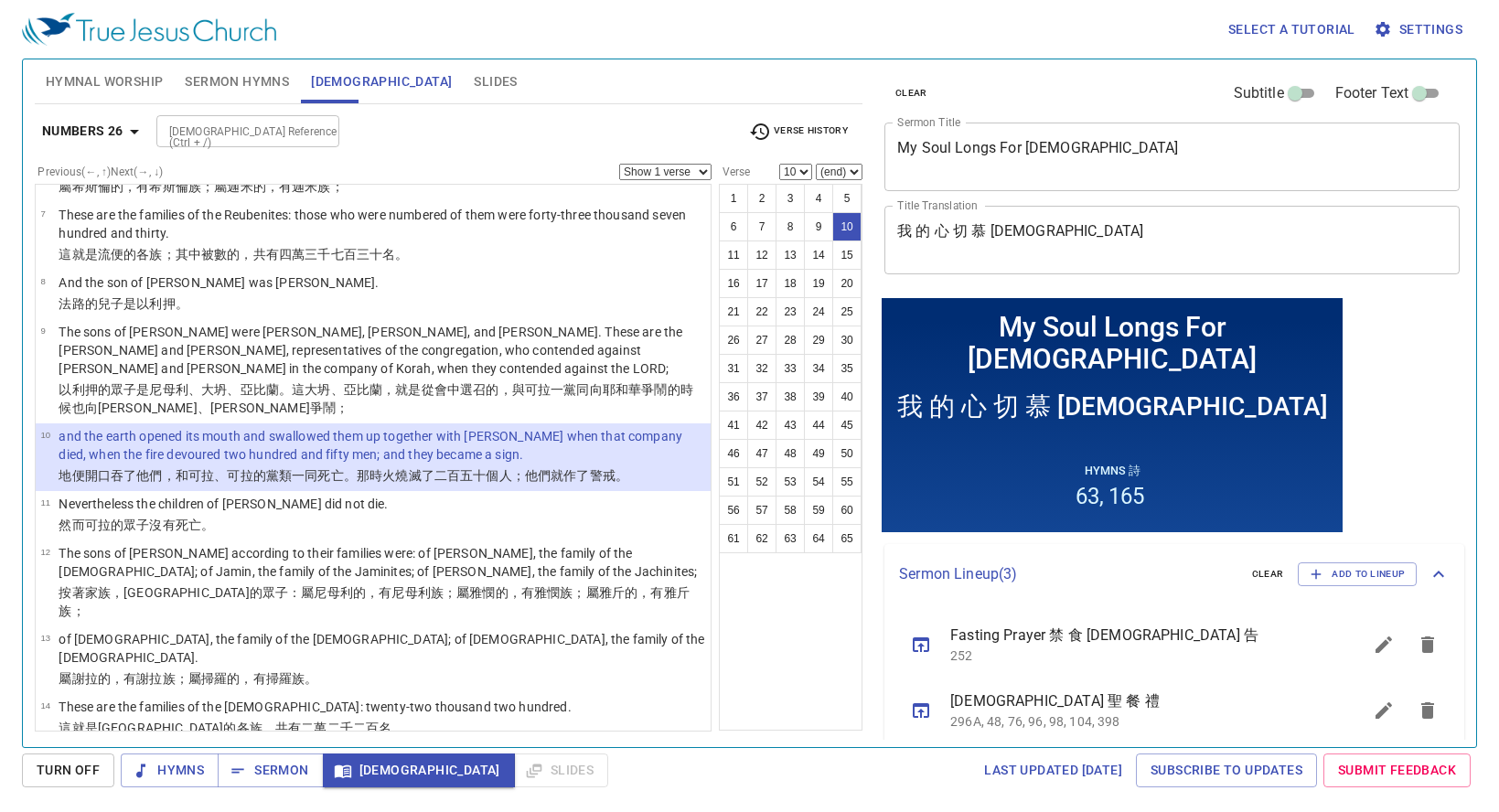
click at [832, 163] on div "Numbers 26 Bible Reference (Ctrl + /) Bible Reference (Ctrl + /) Verse History" at bounding box center [449, 138] width 828 height 51
click at [841, 176] on select "(end) 11 12 13 14 15 16 17 18 19 20 21 22 23 24 25 26 27 28 29 30 31 32 33 34 3…" at bounding box center [839, 172] width 47 height 17
select select "11"
click at [816, 164] on select "(end) 11 12 13 14 15 16 17 18 19 20 21 22 23 24 25 26 27 28 29 30 31 32 33 34 3…" at bounding box center [839, 172] width 47 height 17
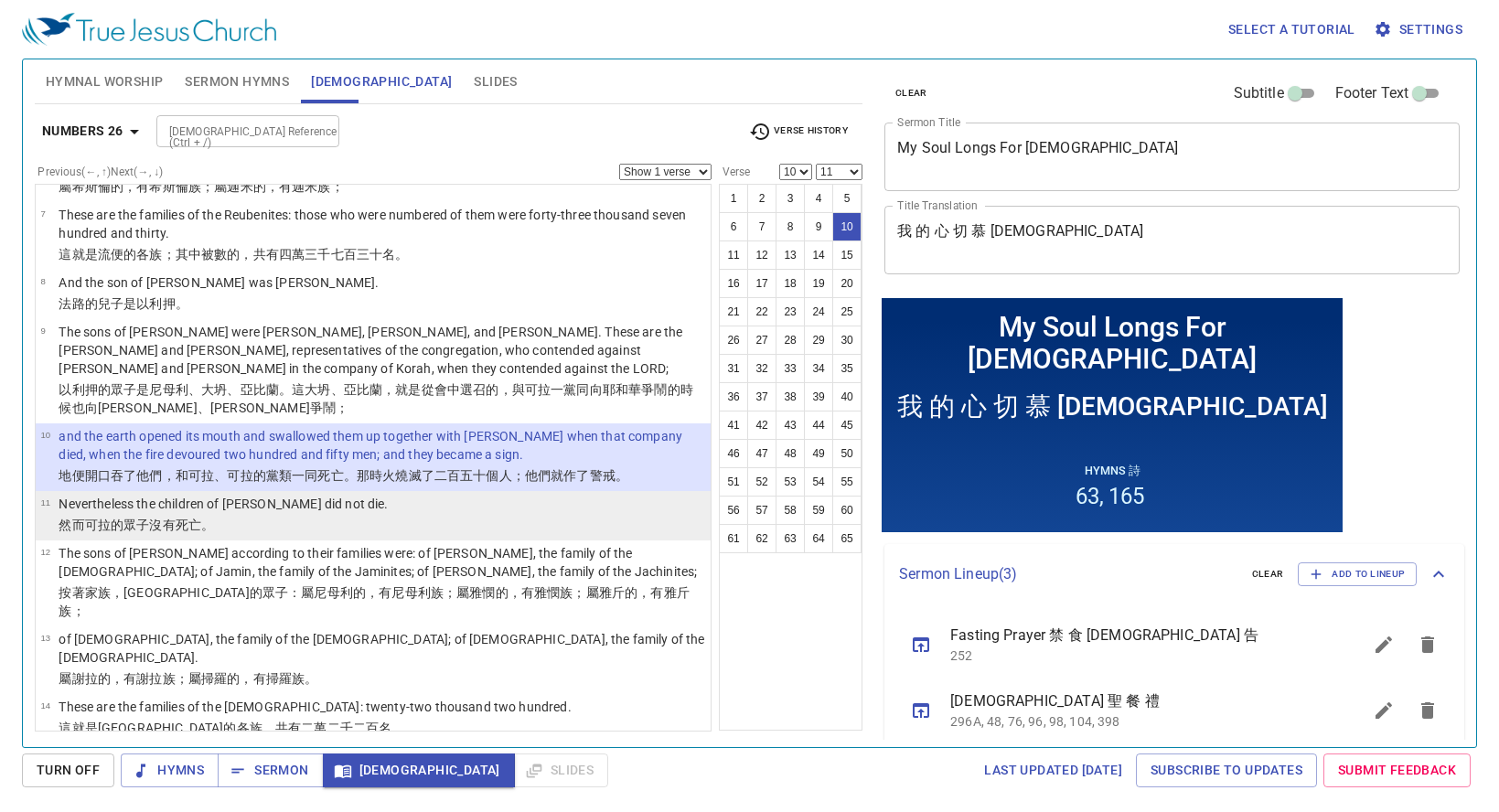
click at [205, 508] on p "Nevertheless the children of Korah did not die." at bounding box center [223, 504] width 329 height 18
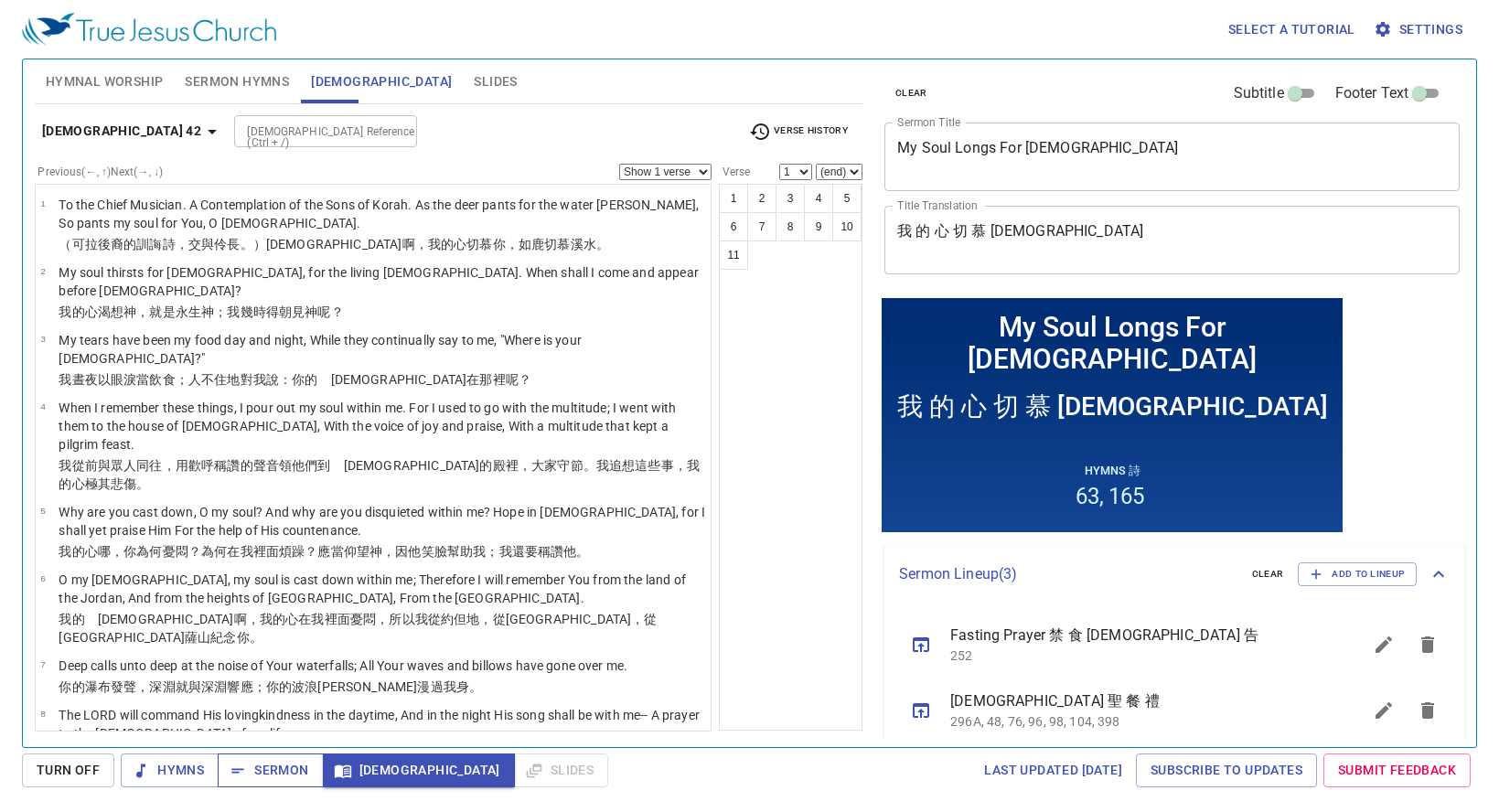
click at [281, 771] on span "Sermon" at bounding box center [270, 770] width 76 height 23
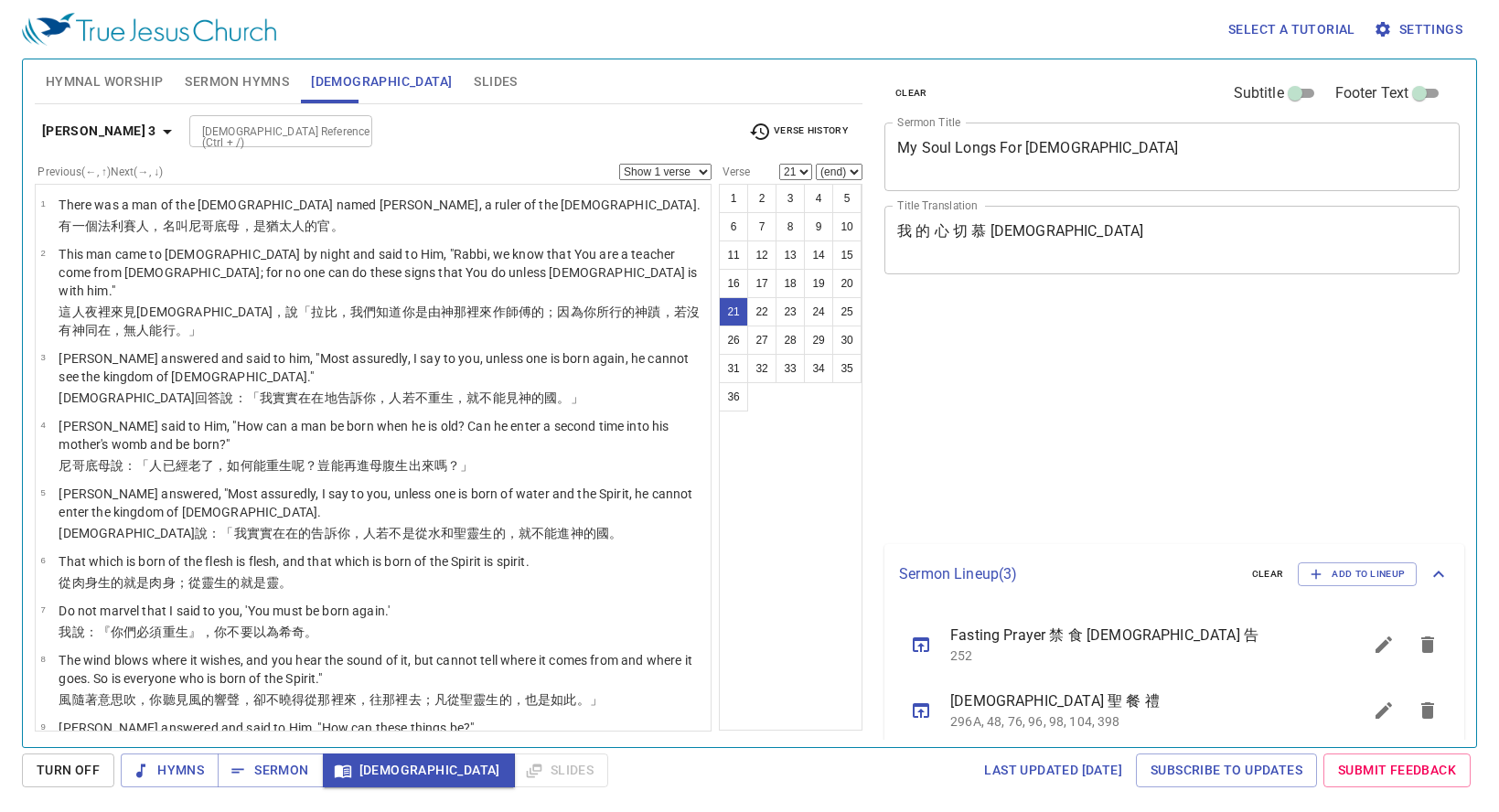
select select "21"
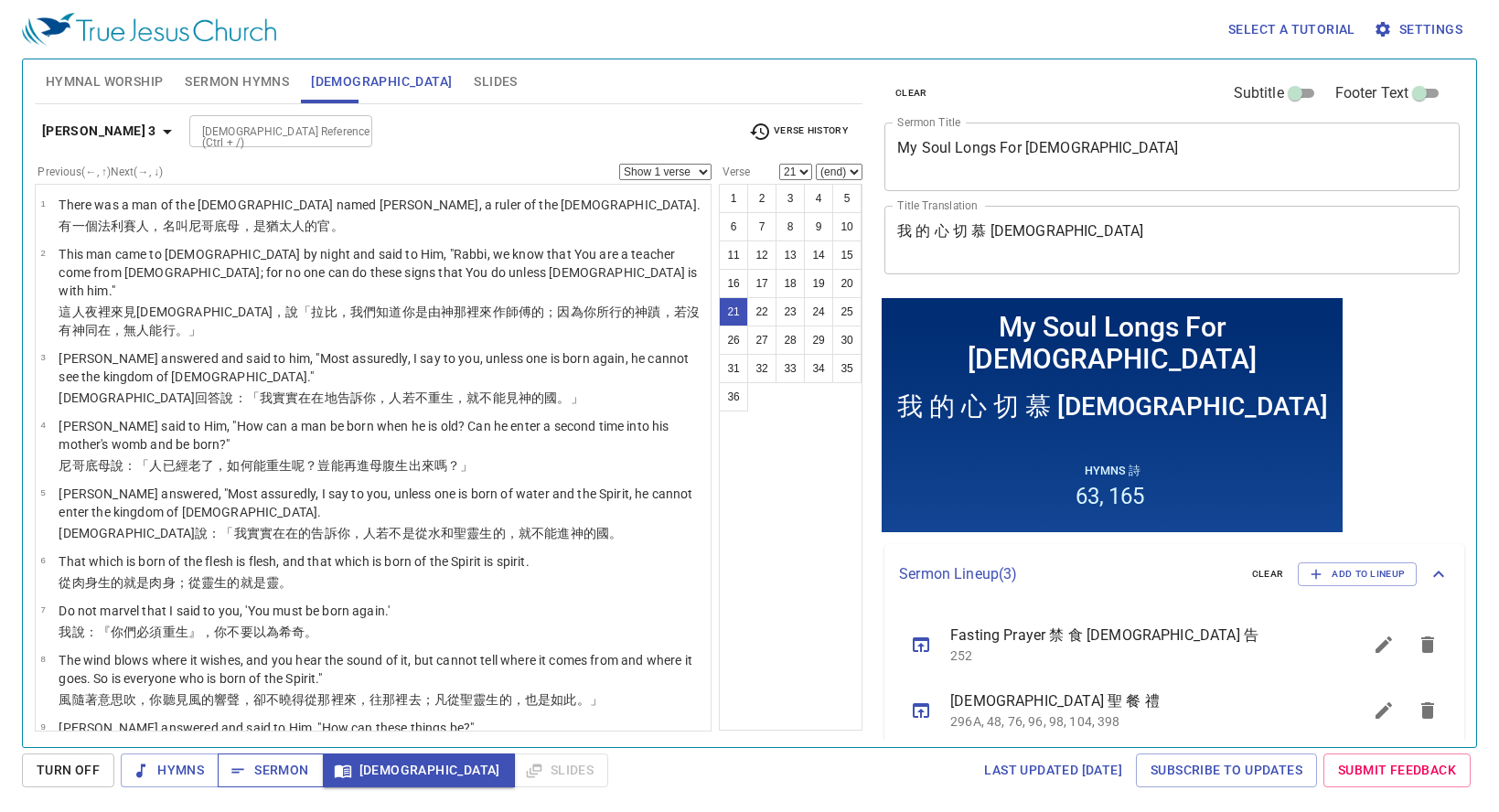
scroll to position [859, 0]
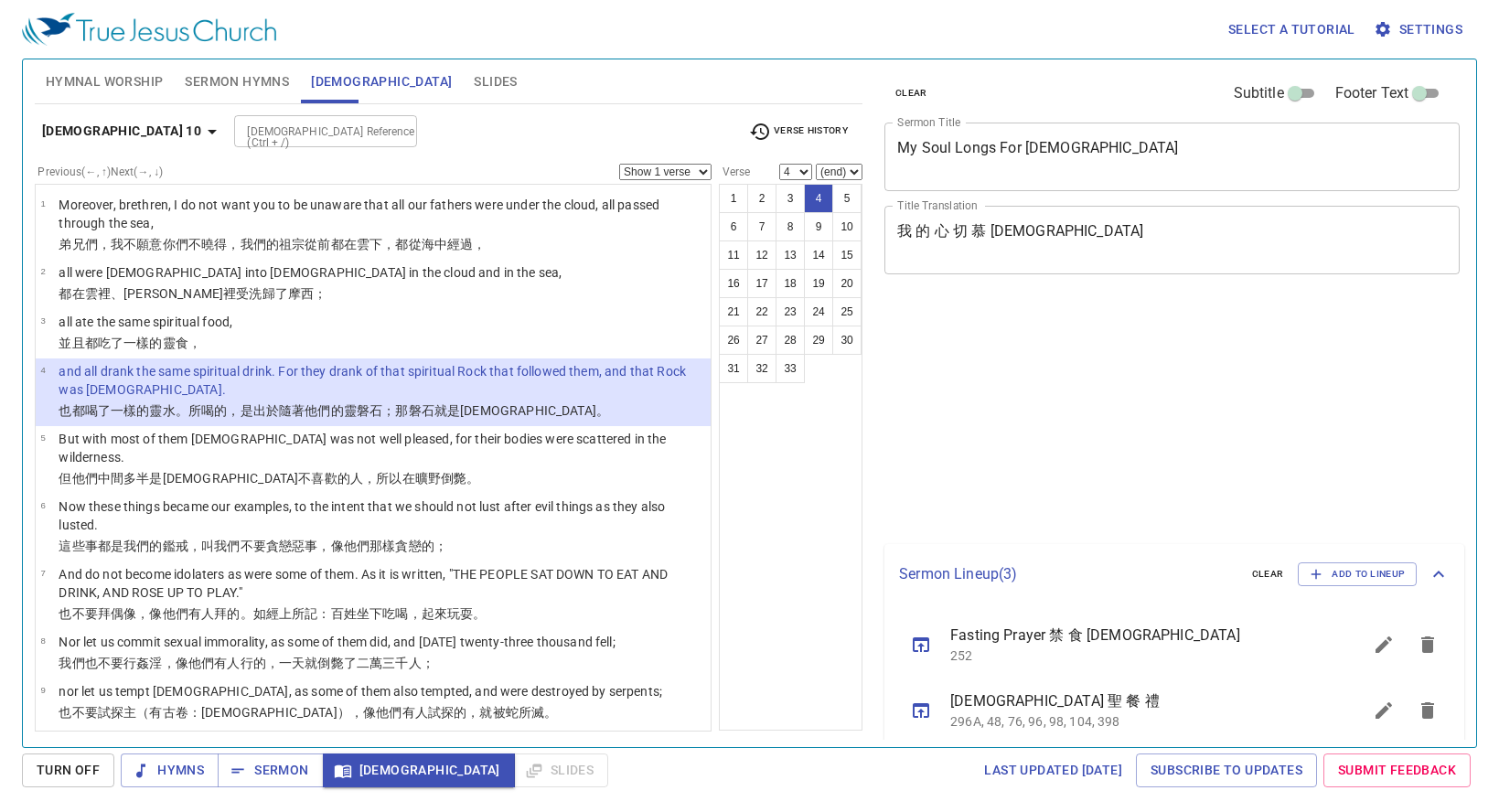
select select "4"
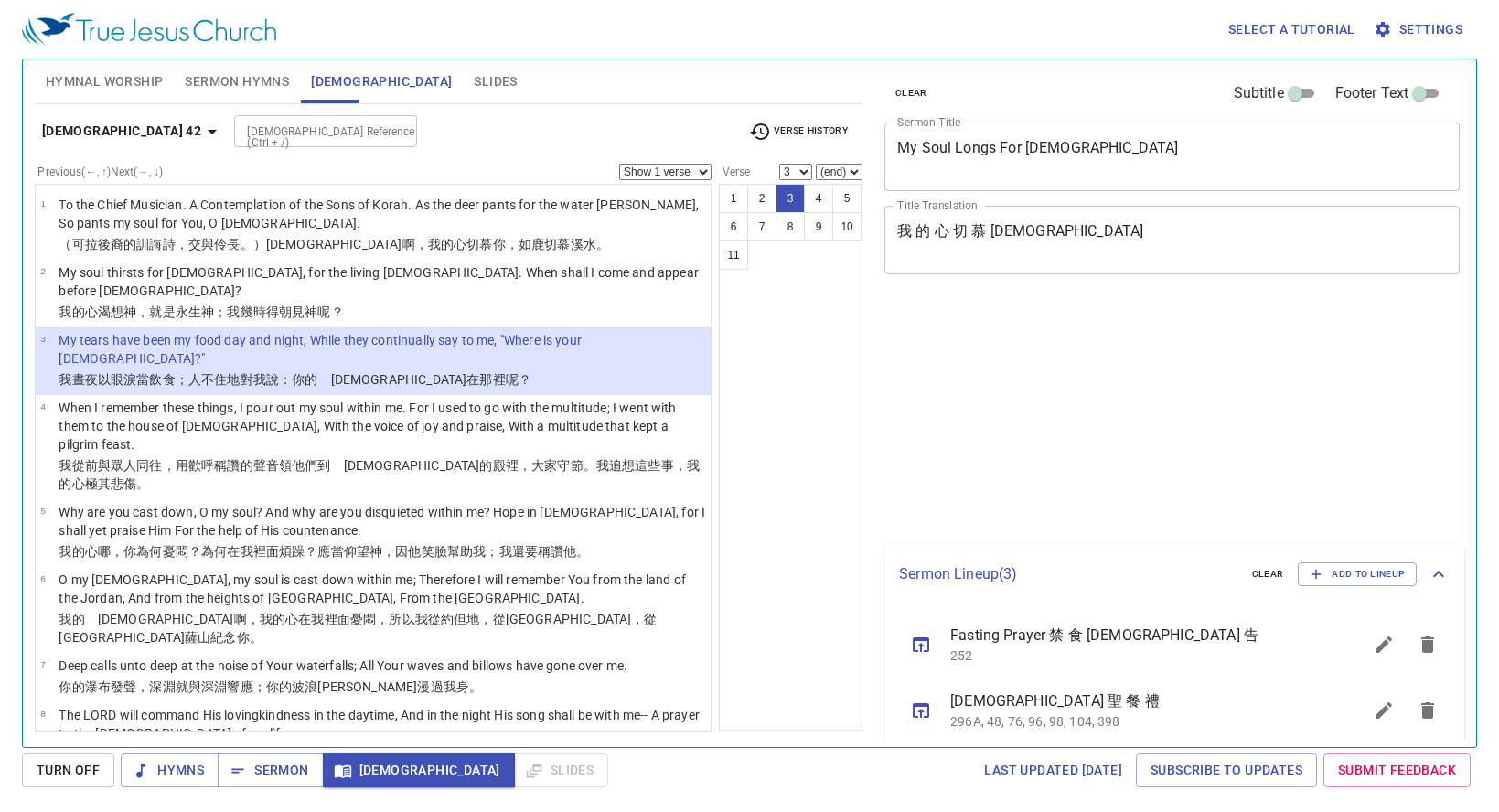
select select "3"
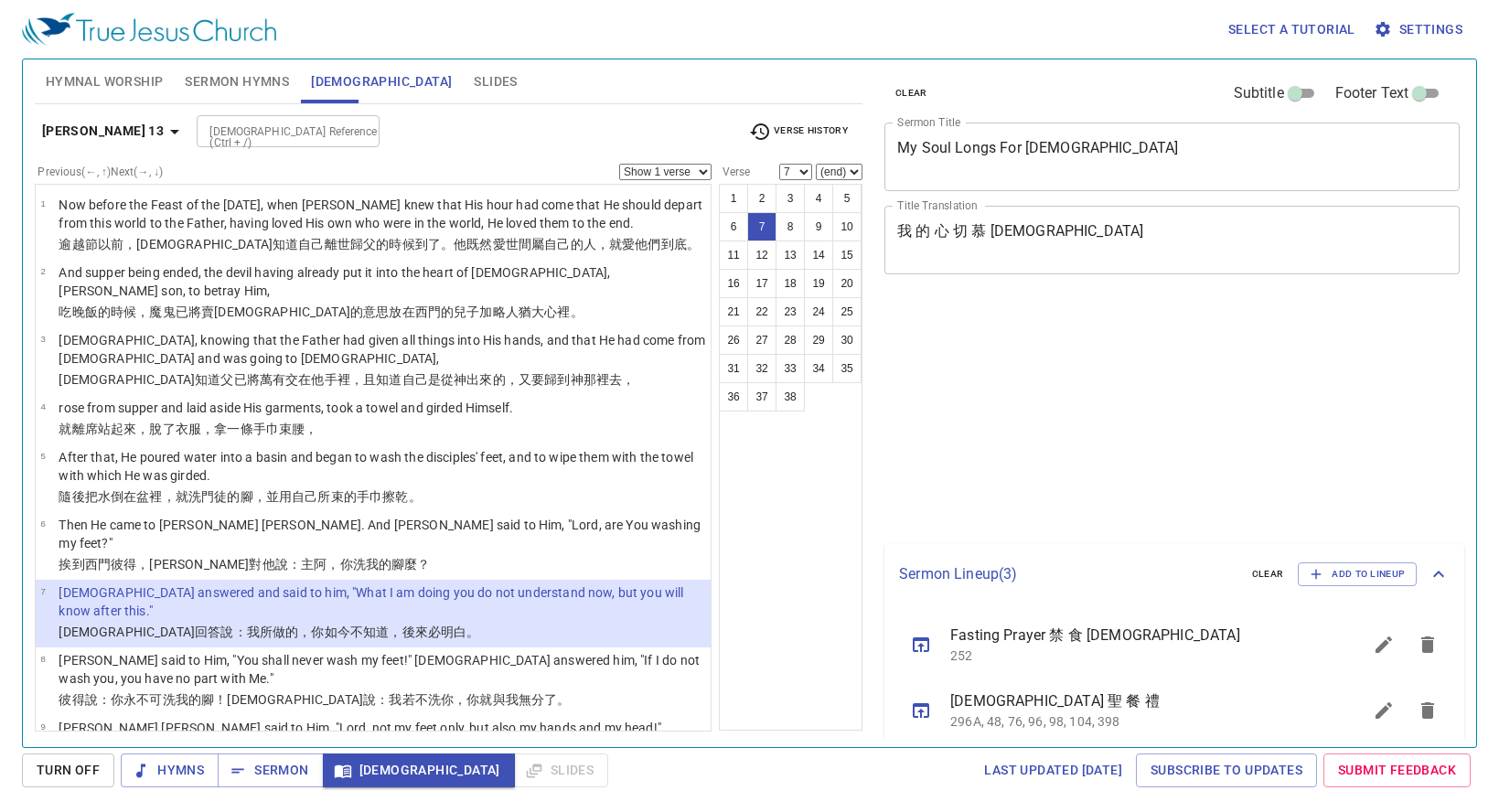
select select "7"
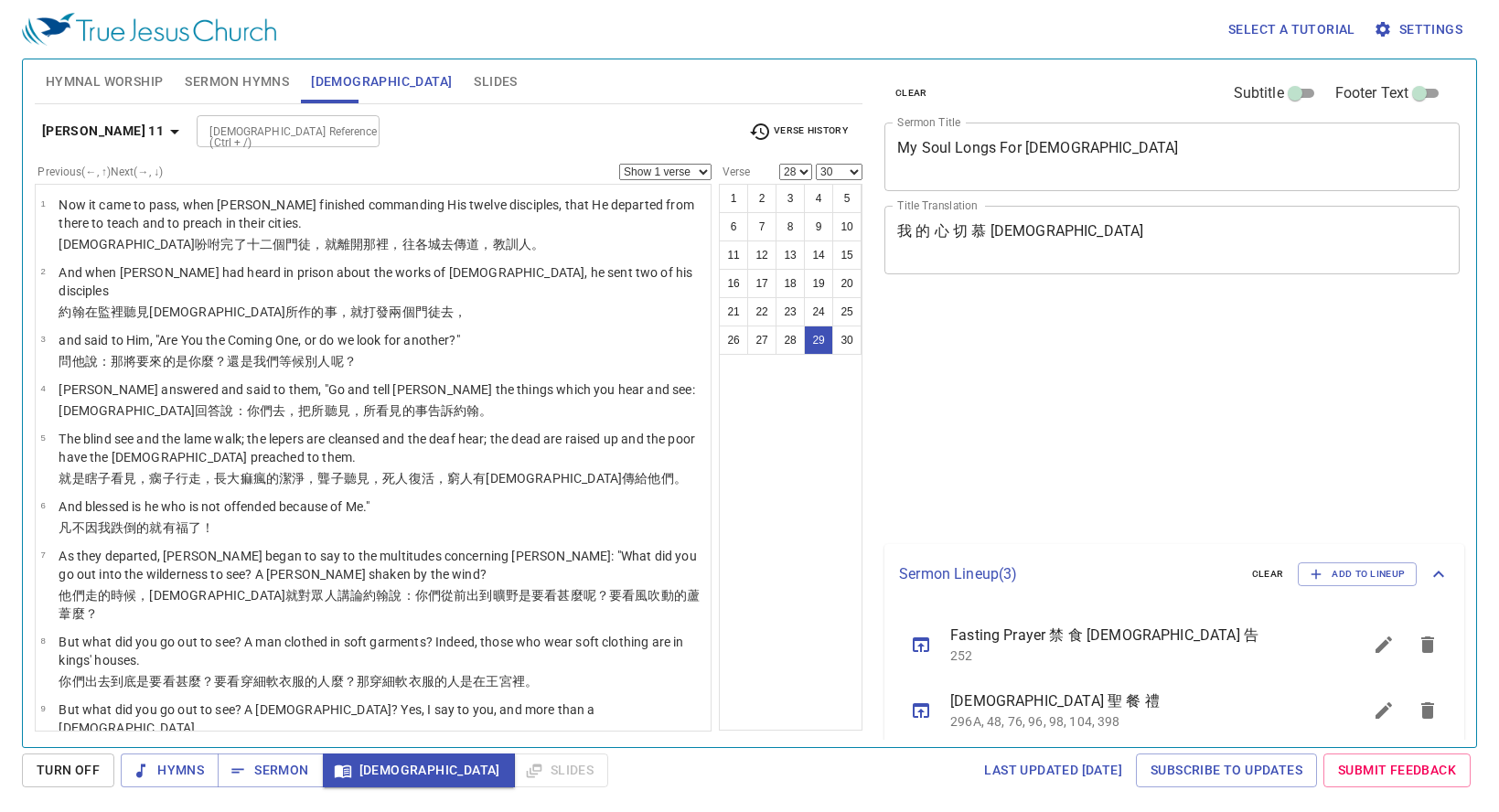
select select "28"
select select "30"
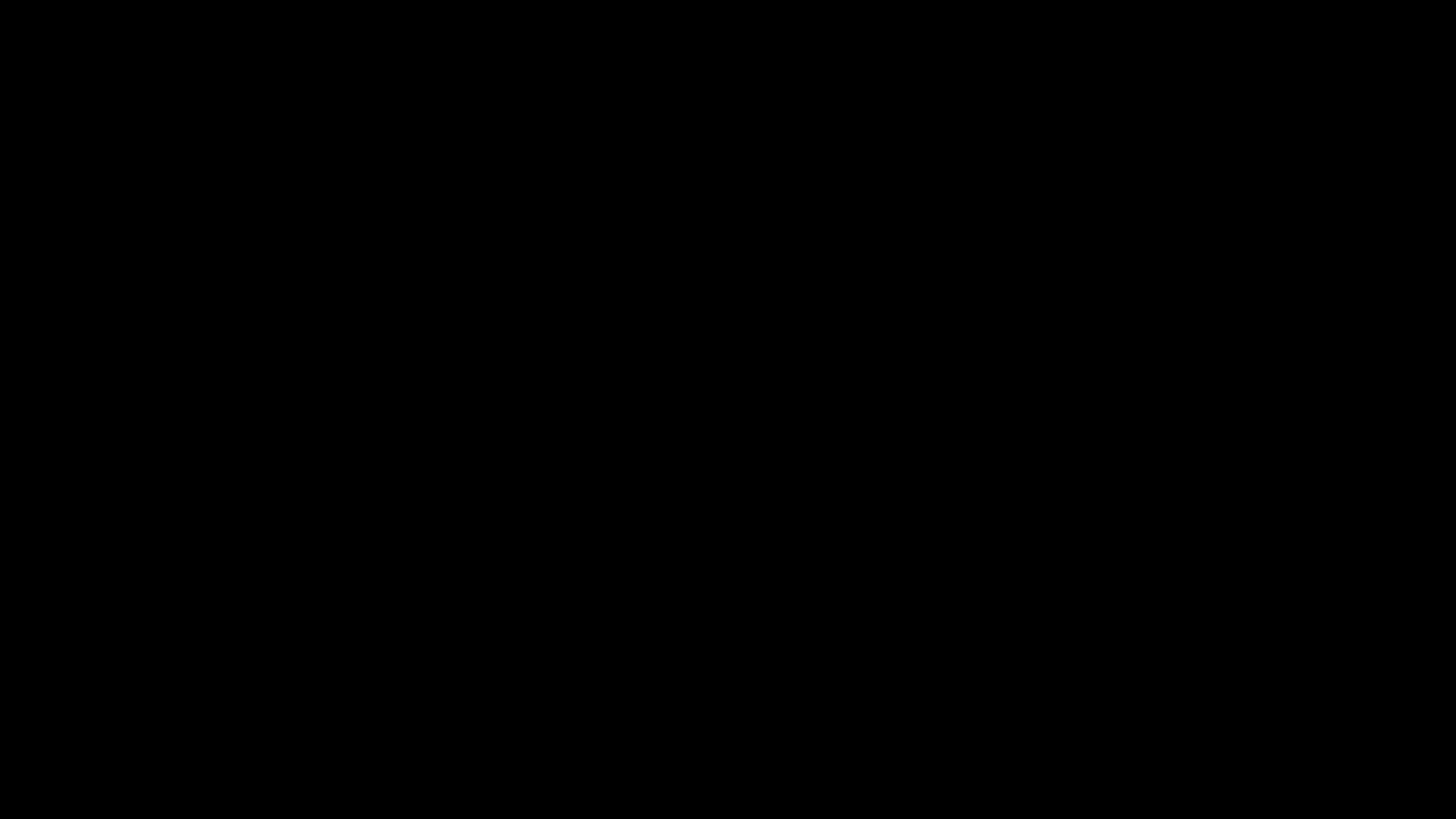
drag, startPoint x: 1455, startPoint y: 806, endPoint x: 1455, endPoint y: 794, distance: 12.0
click at [1455, 804] on div at bounding box center [728, 410] width 1456 height 819
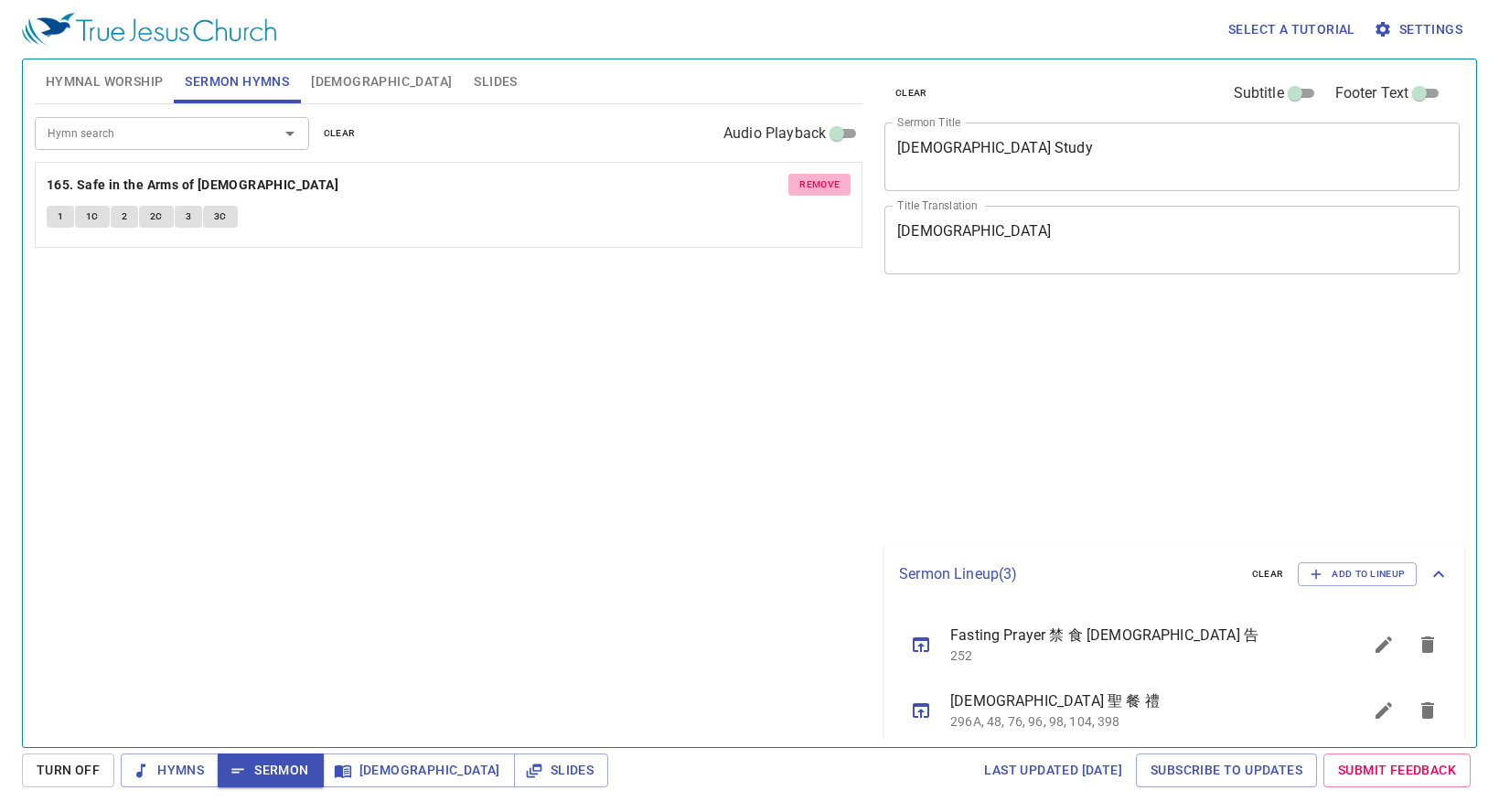
click at [806, 184] on span "remove" at bounding box center [819, 185] width 40 height 17
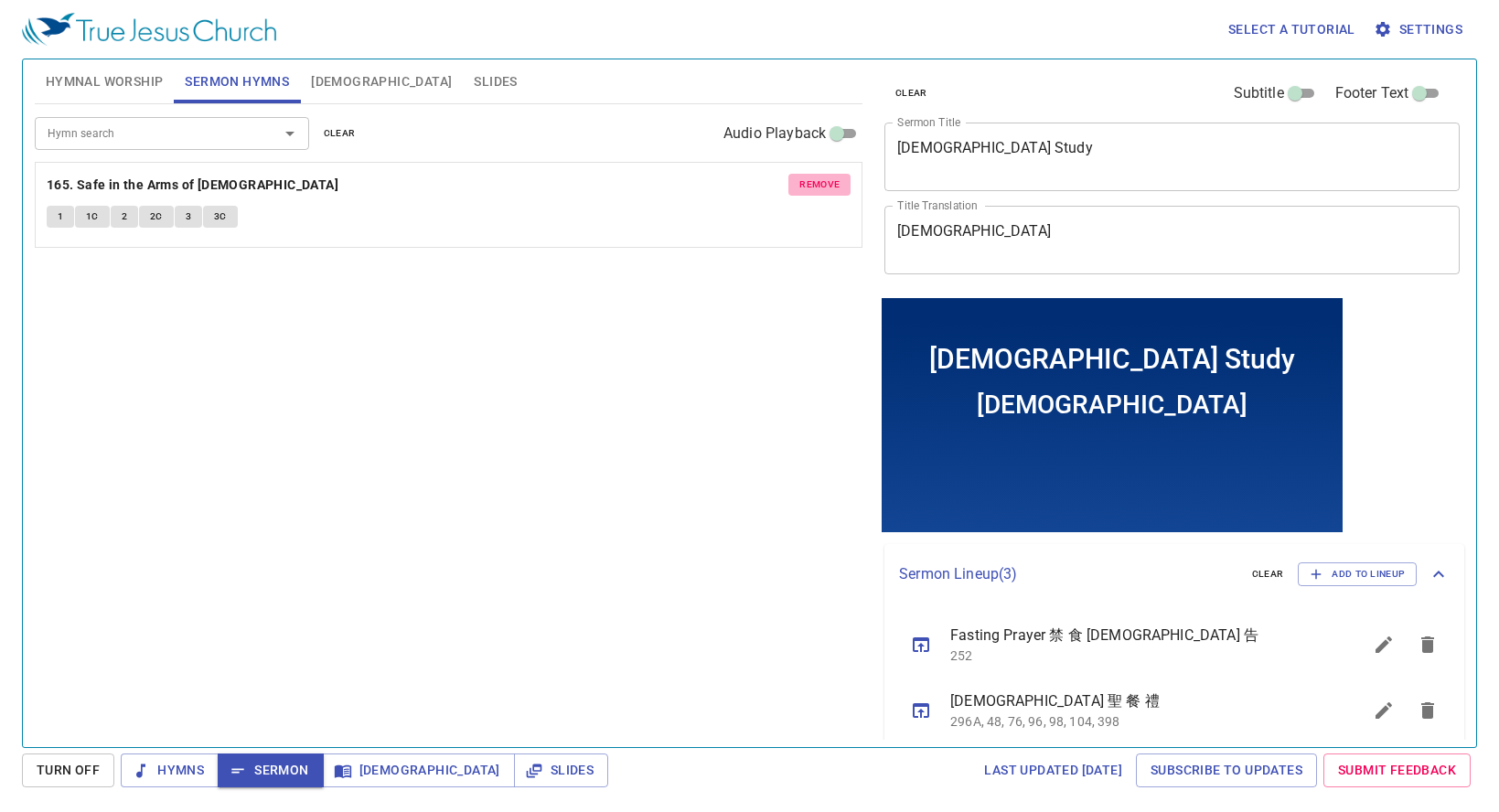
click at [699, 311] on div "Hymn search Hymn search clear Audio Playback remove 165. Safe in the Arms of Je…" at bounding box center [449, 417] width 828 height 627
click at [197, 134] on input "Hymn search" at bounding box center [145, 132] width 210 height 21
click at [125, 76] on span "Hymnal Worship" at bounding box center [105, 82] width 118 height 23
click at [120, 78] on span "Hymnal Worship" at bounding box center [105, 82] width 118 height 23
click at [177, 780] on span "Hymns" at bounding box center [169, 770] width 69 height 23
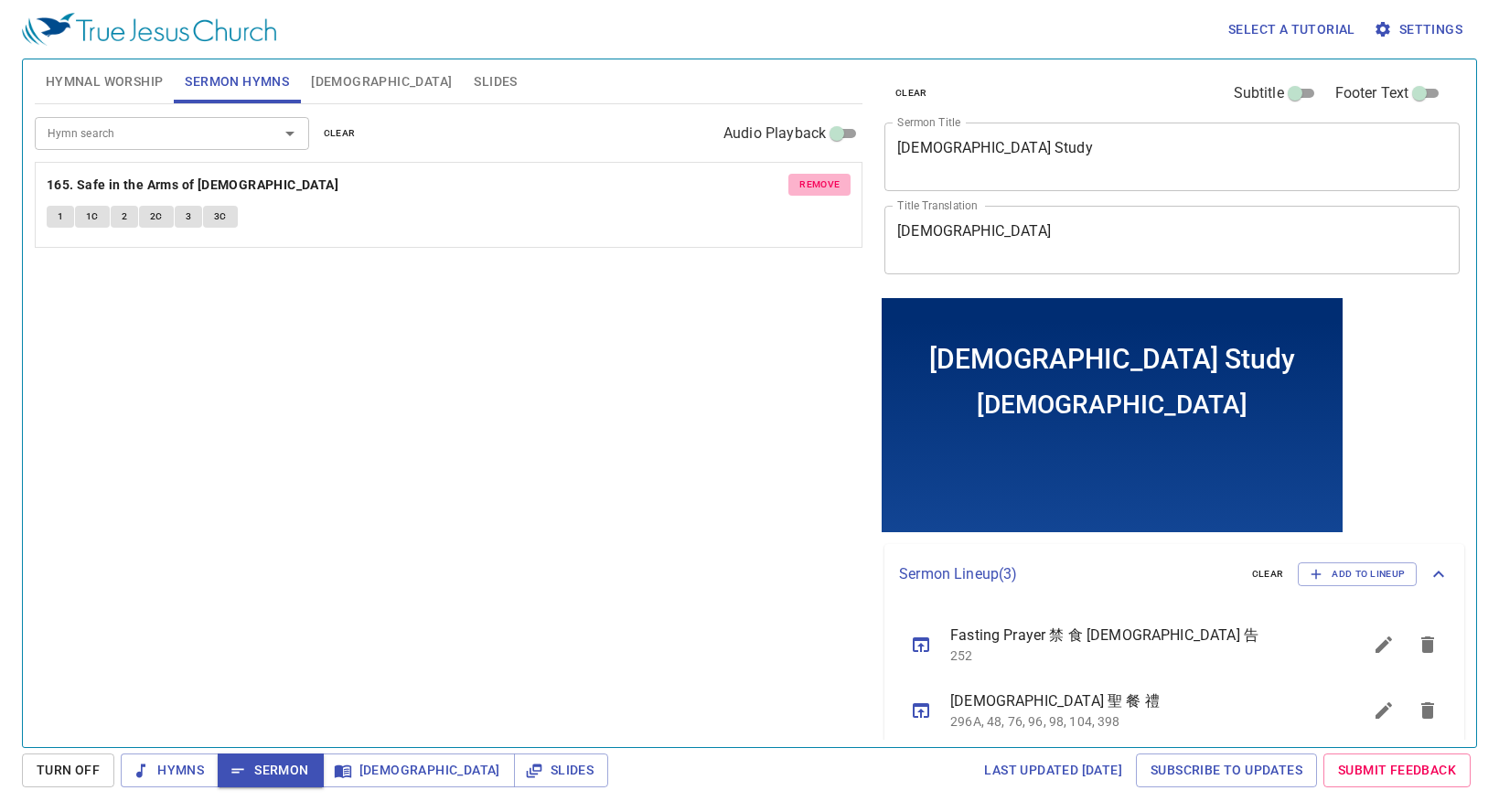
click at [185, 764] on span "Hymns" at bounding box center [169, 770] width 69 height 23
click at [0, 0] on div "Hymn search Hymn search clear Audio Playback remove 305. Jesus Is Mine 1 2 3 4" at bounding box center [0, 0] width 0 height 0
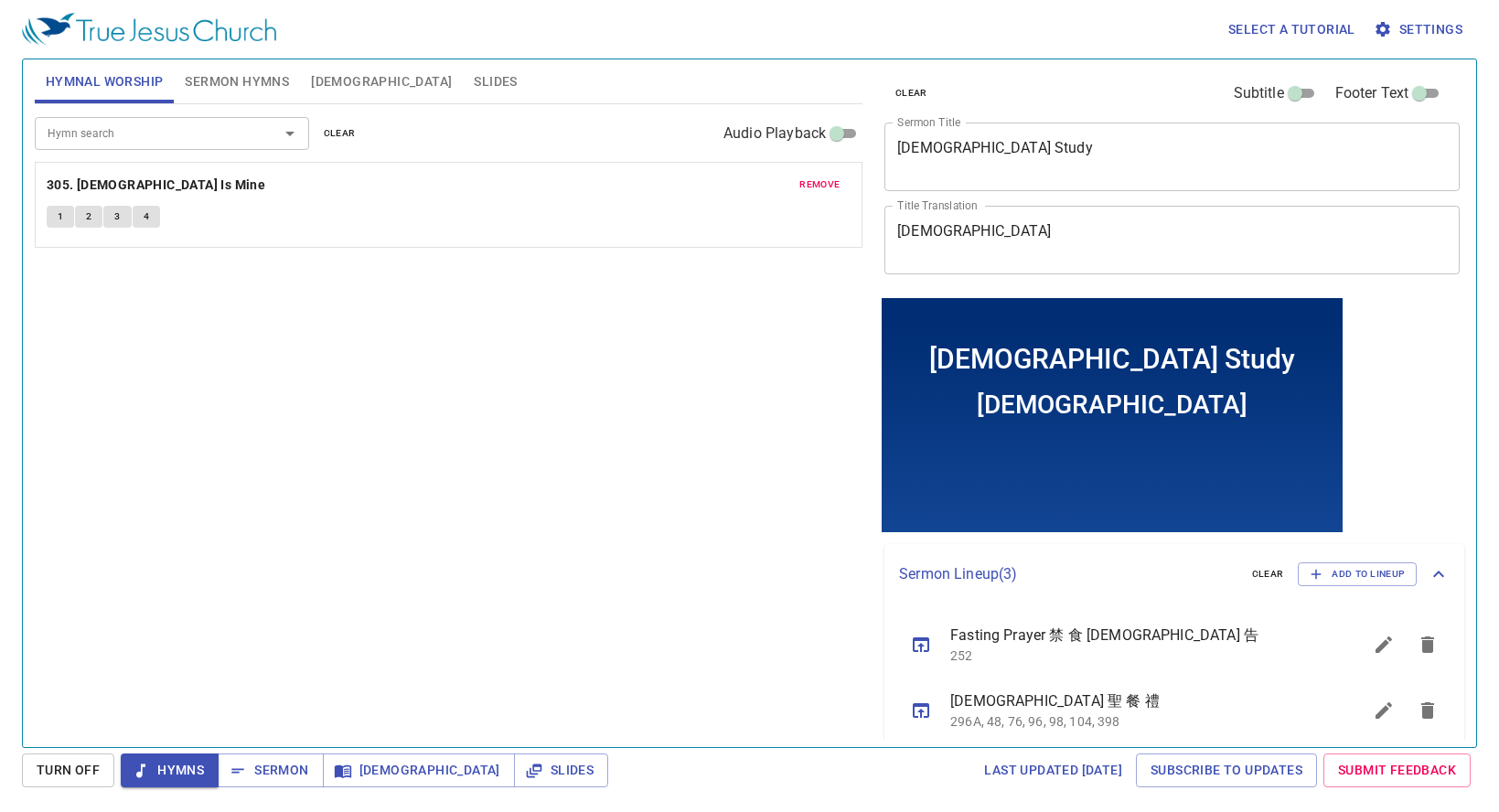
click at [104, 86] on span "Hymnal Worship" at bounding box center [105, 82] width 118 height 23
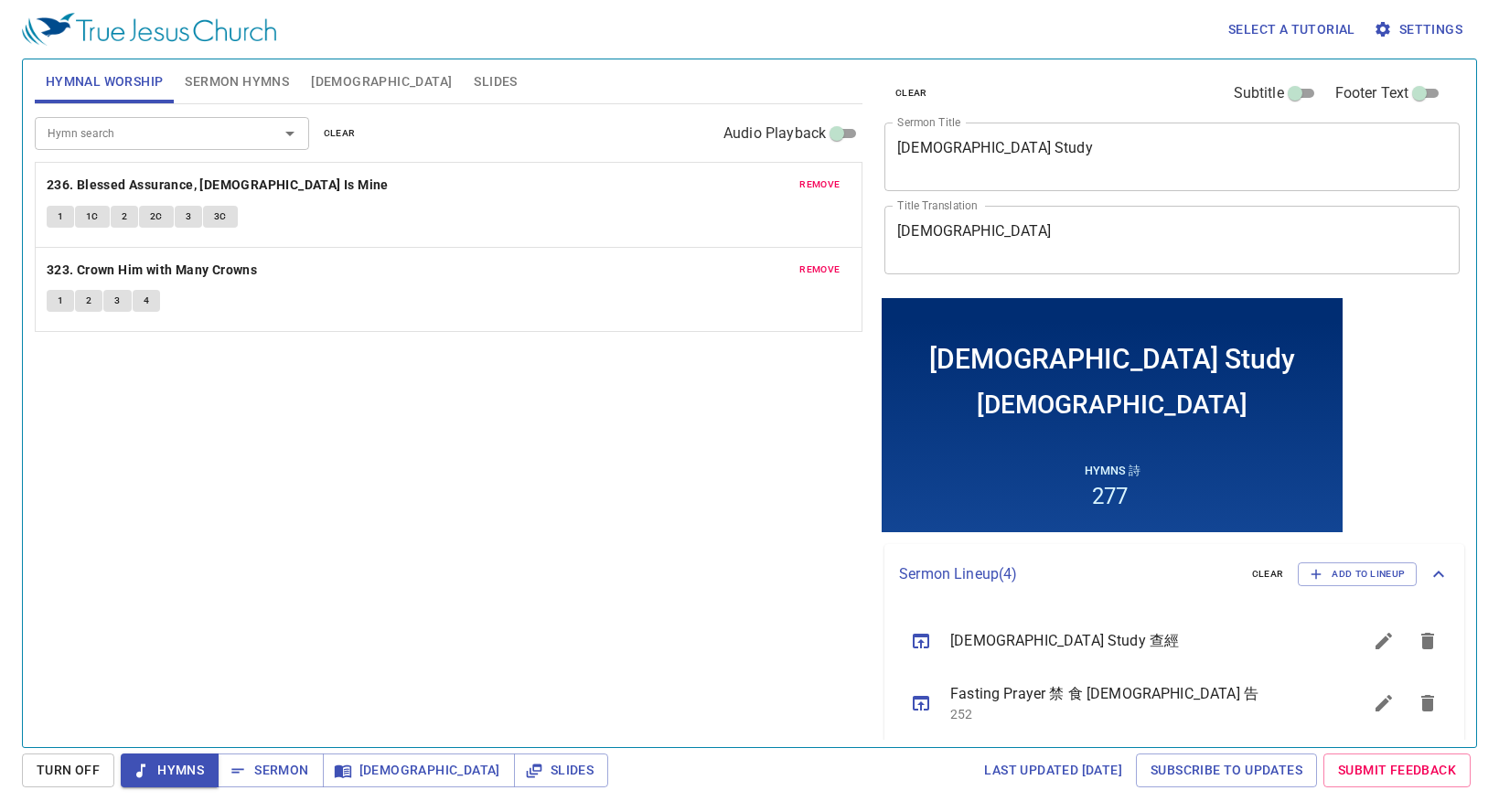
scroll to position [143, 0]
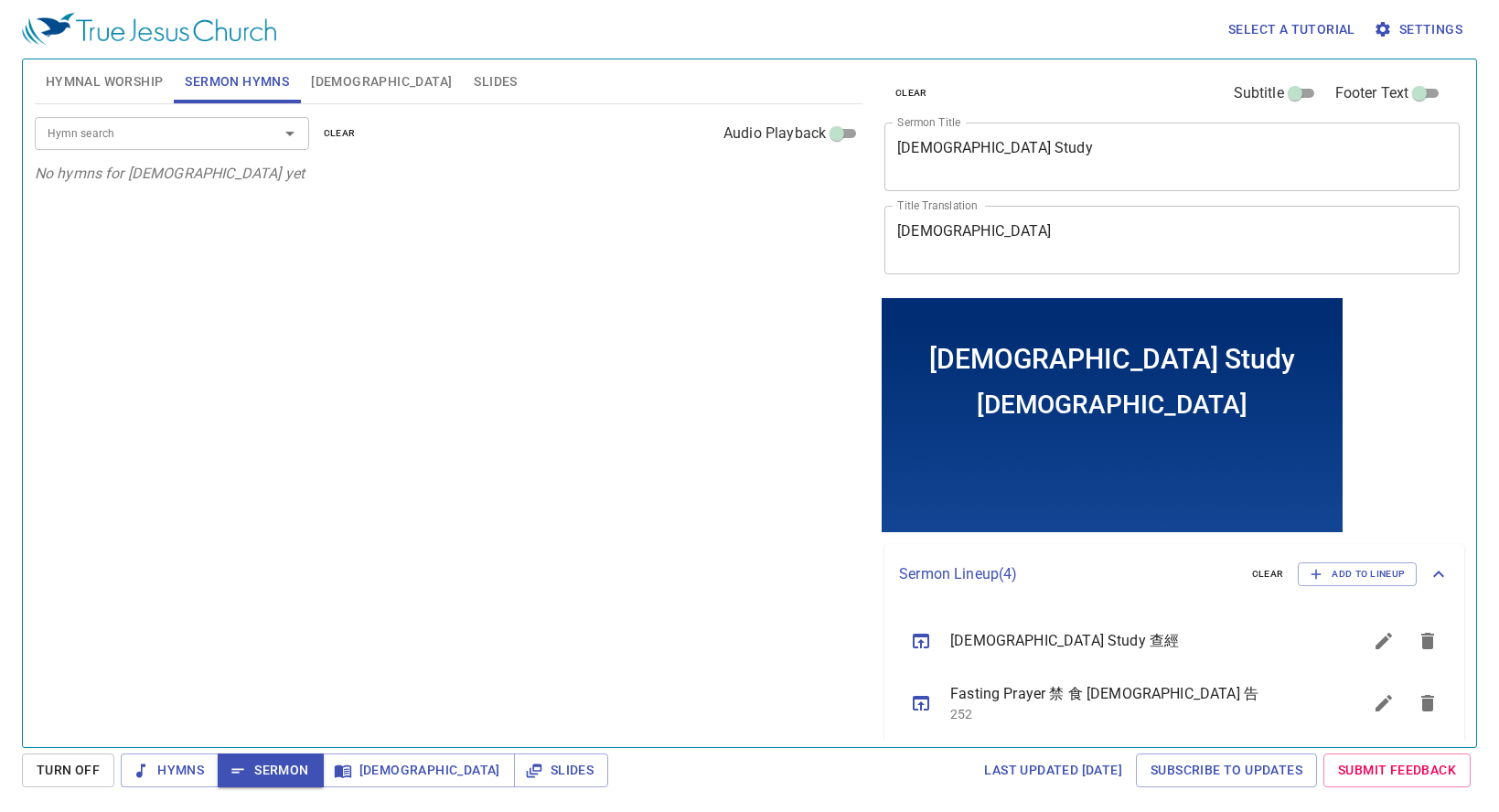
scroll to position [143, 0]
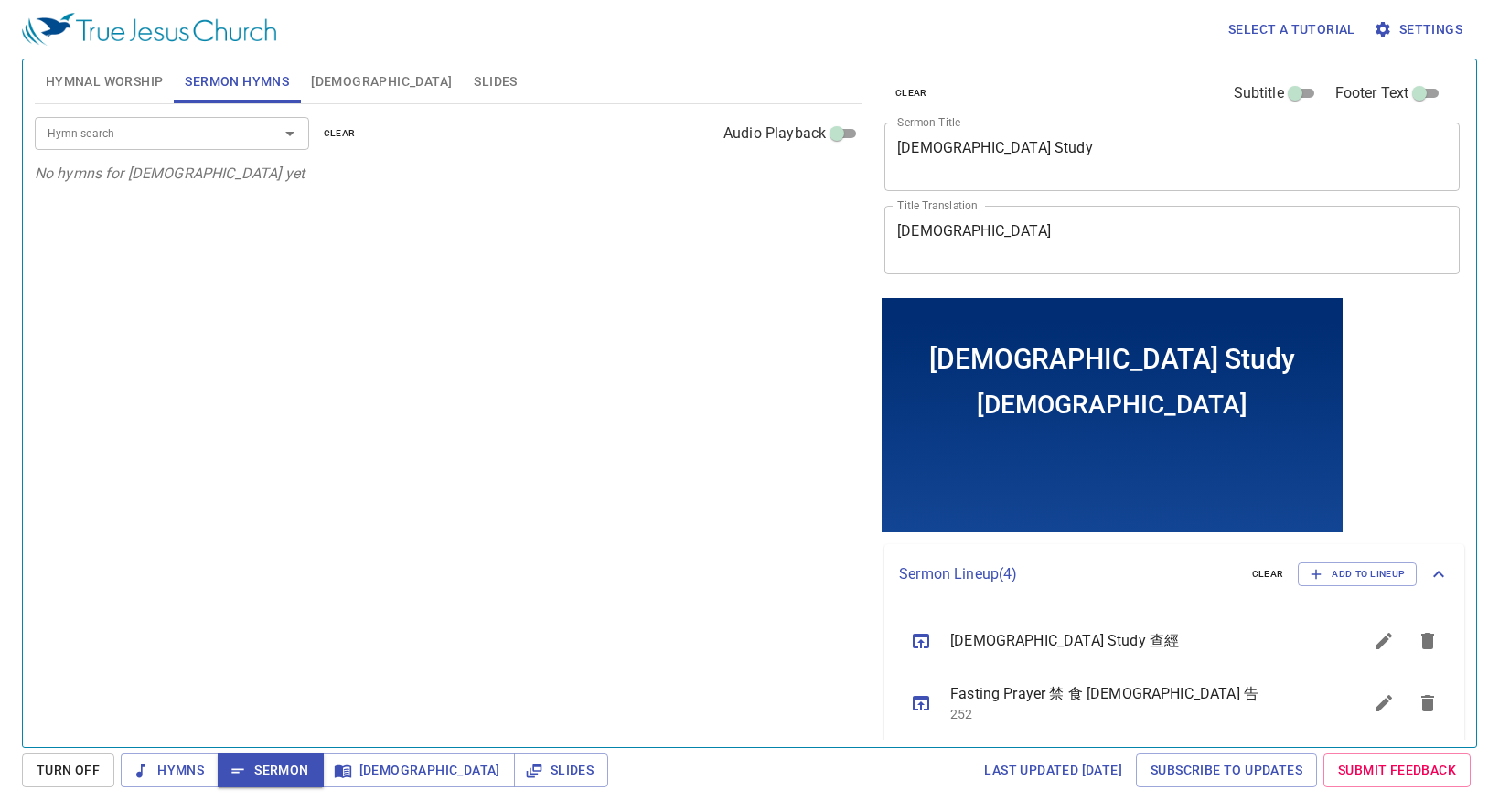
scroll to position [143, 0]
